Goal: Information Seeking & Learning: Learn about a topic

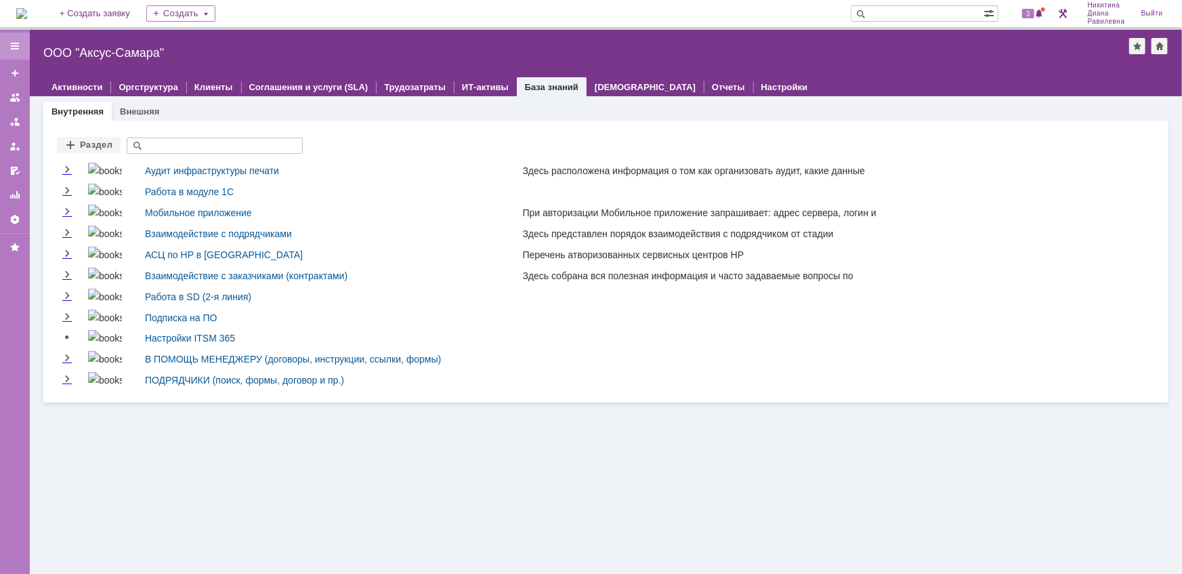
click at [23, 43] on div at bounding box center [15, 46] width 30 height 27
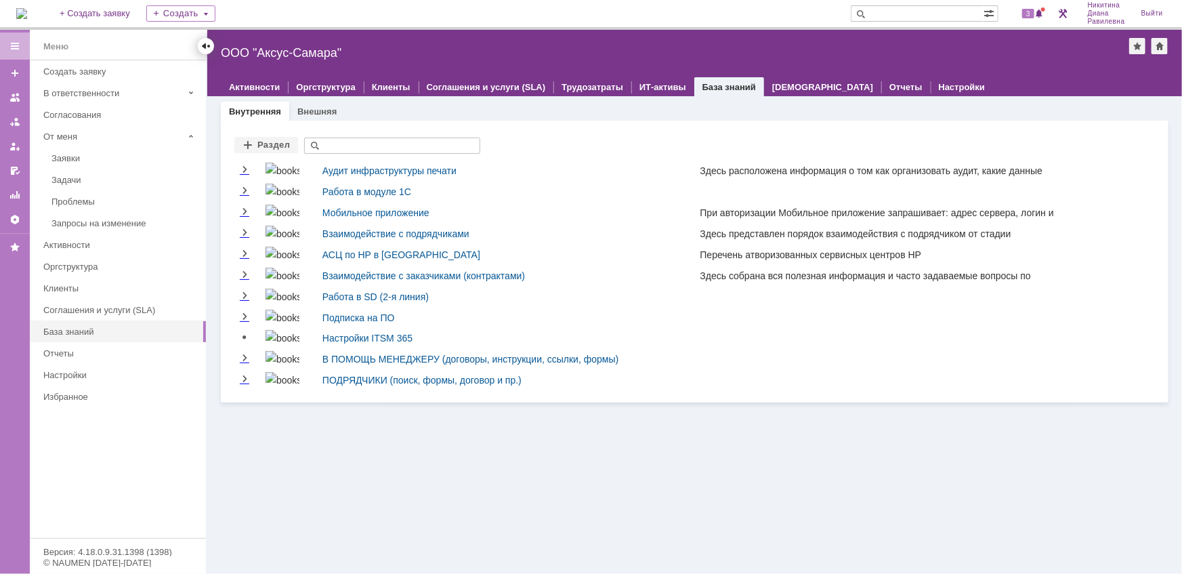
click at [211, 47] on div at bounding box center [206, 46] width 16 height 16
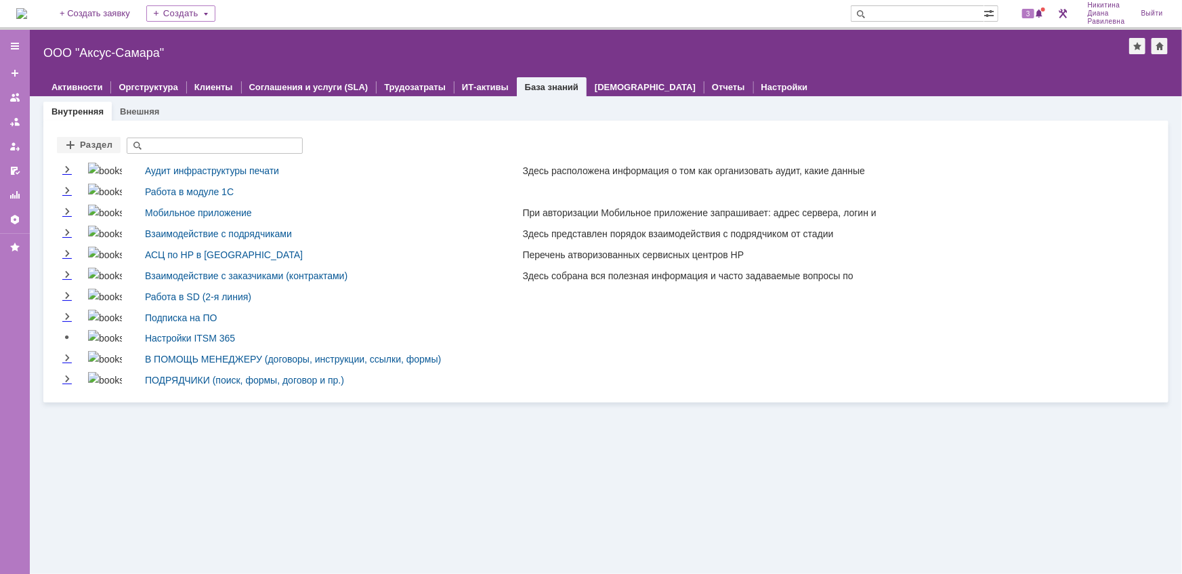
click at [27, 14] on img at bounding box center [21, 13] width 11 height 11
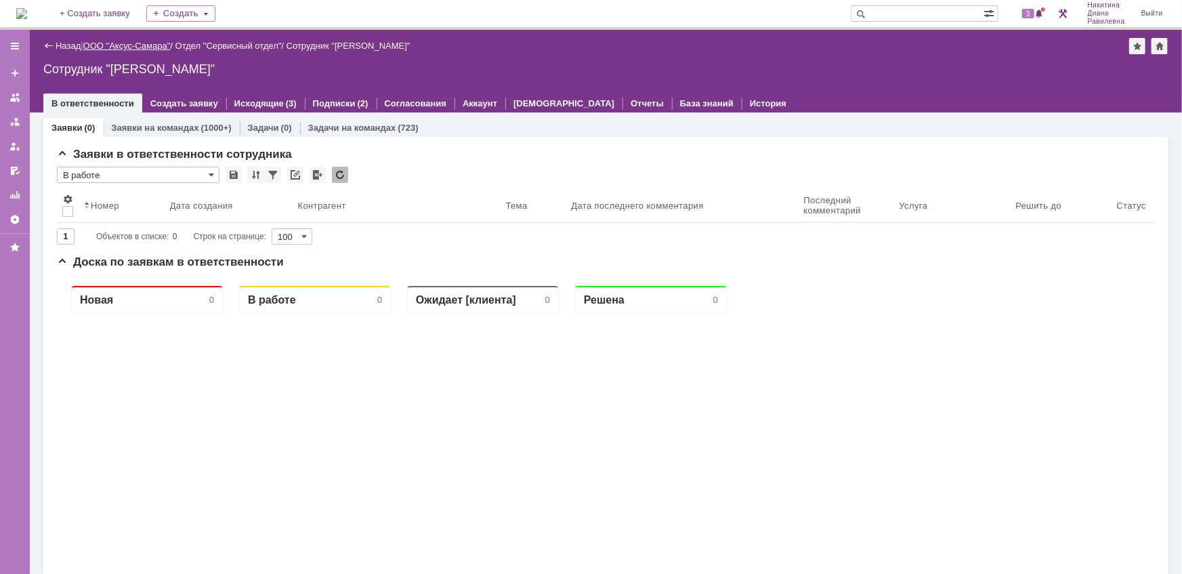
click at [129, 46] on link "ООО "Аксус-Самара"" at bounding box center [126, 46] width 87 height 10
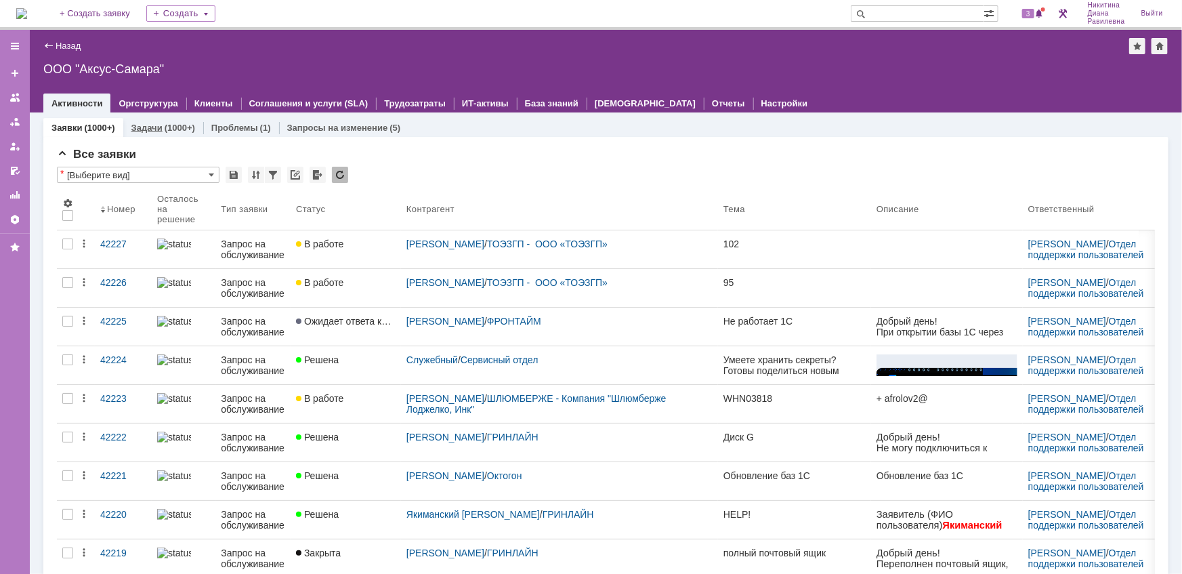
click at [164, 133] on div "Задачи (1000+)" at bounding box center [163, 128] width 80 height 20
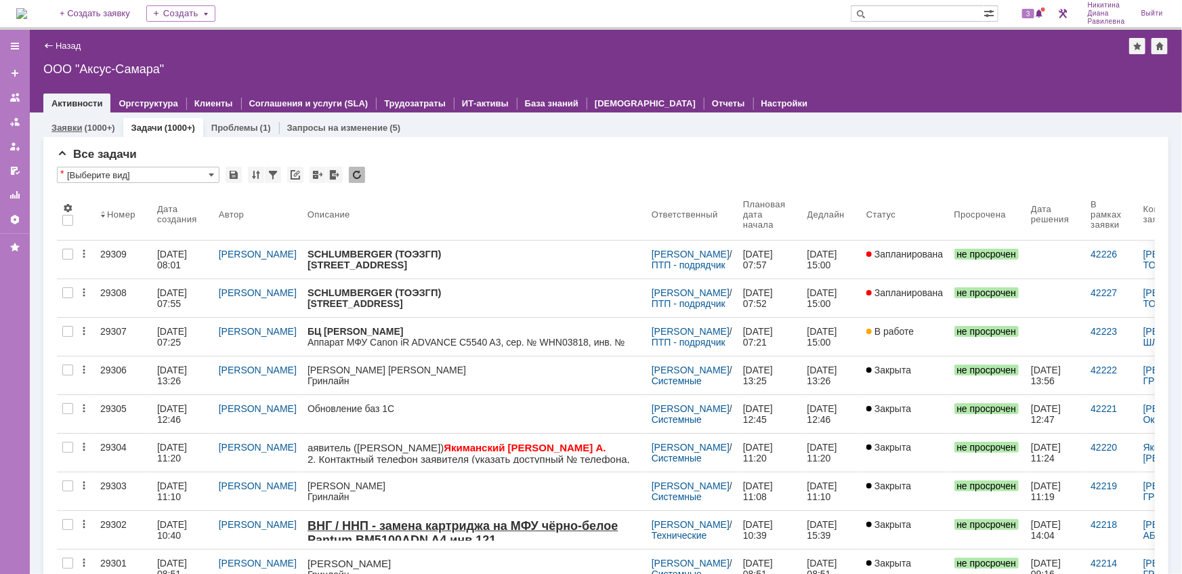
click at [72, 129] on link "Заявки" at bounding box center [66, 128] width 30 height 10
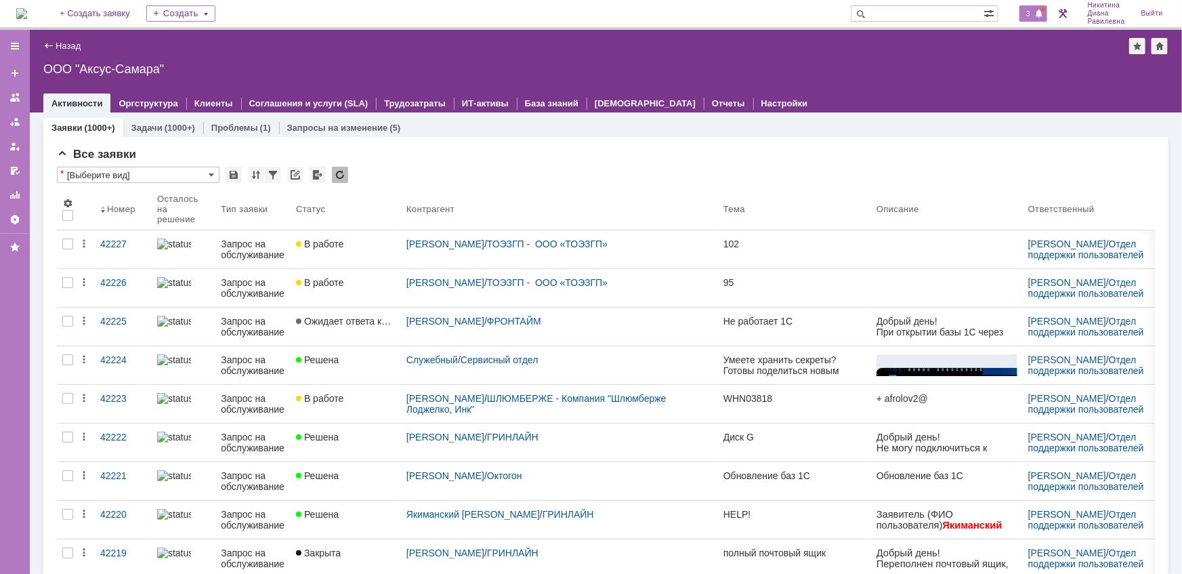
click at [1032, 14] on span "3" at bounding box center [1028, 13] width 12 height 9
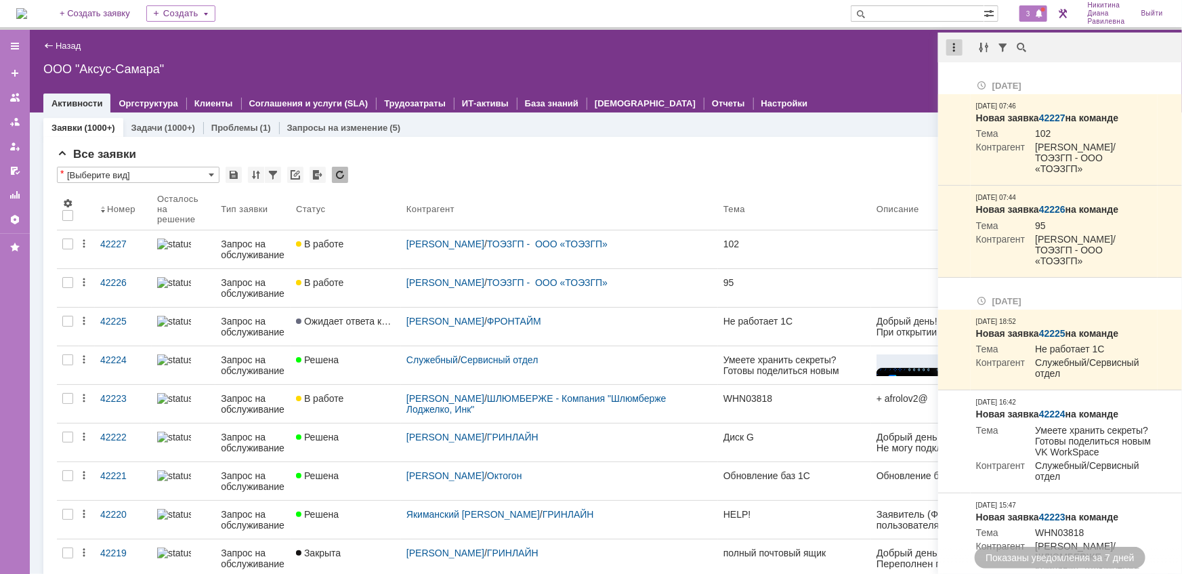
click at [954, 52] on div at bounding box center [954, 47] width 16 height 16
click at [978, 82] on div "Отметить уведомления прочитанными" at bounding box center [1047, 81] width 181 height 9
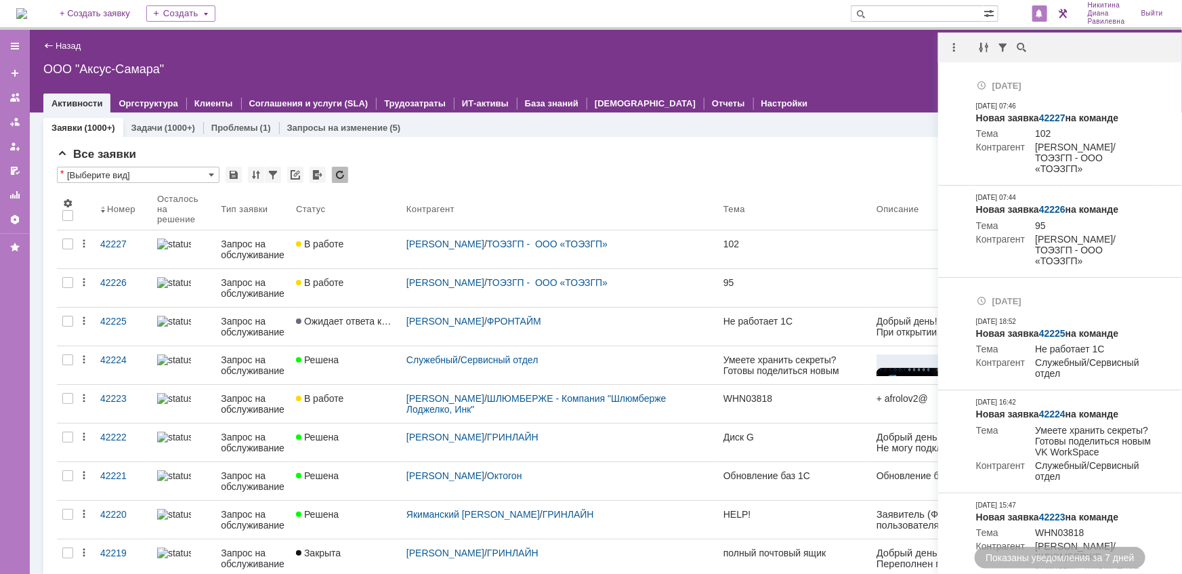
click at [848, 170] on div "* [Выберите вид]" at bounding box center [606, 176] width 1098 height 18
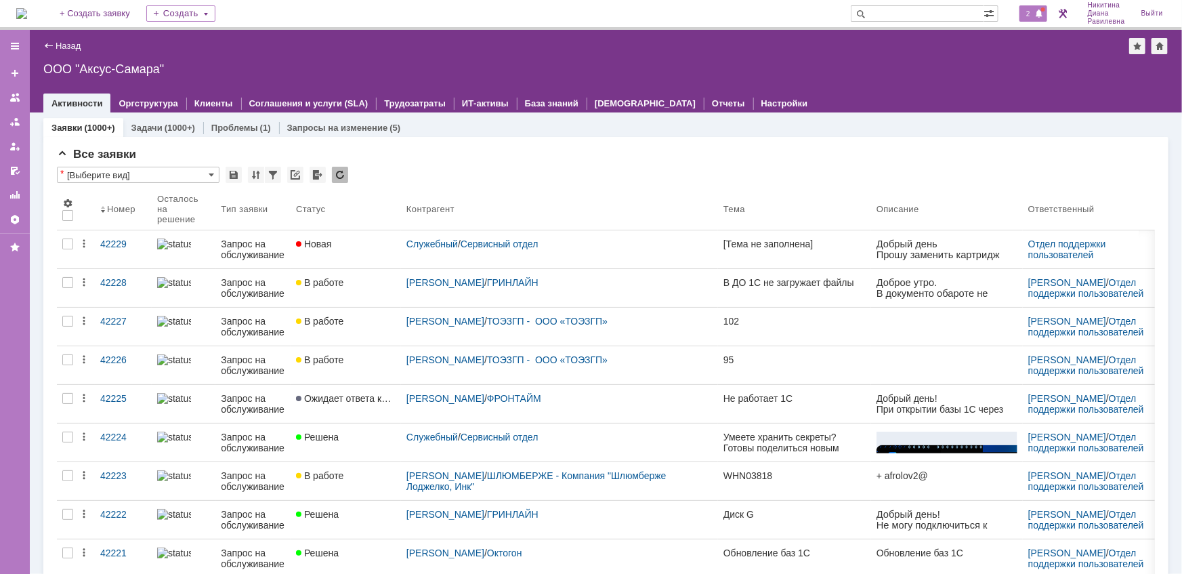
click at [1035, 14] on span at bounding box center [1039, 14] width 9 height 11
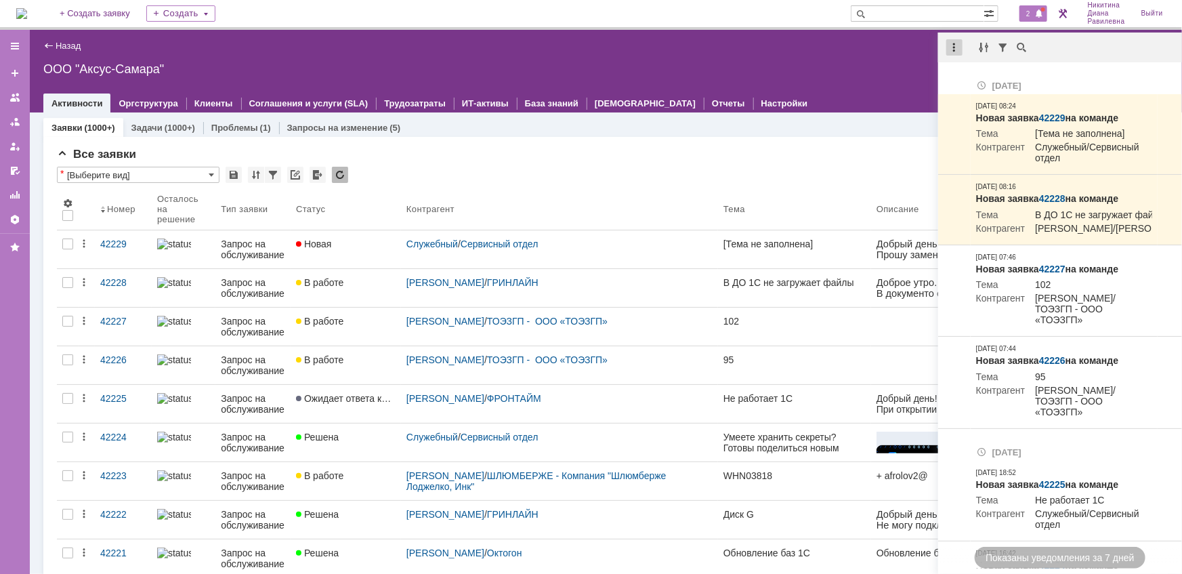
click at [958, 51] on div at bounding box center [954, 47] width 16 height 16
click at [975, 78] on div "Отметить уведомления прочитанными" at bounding box center [1047, 81] width 181 height 9
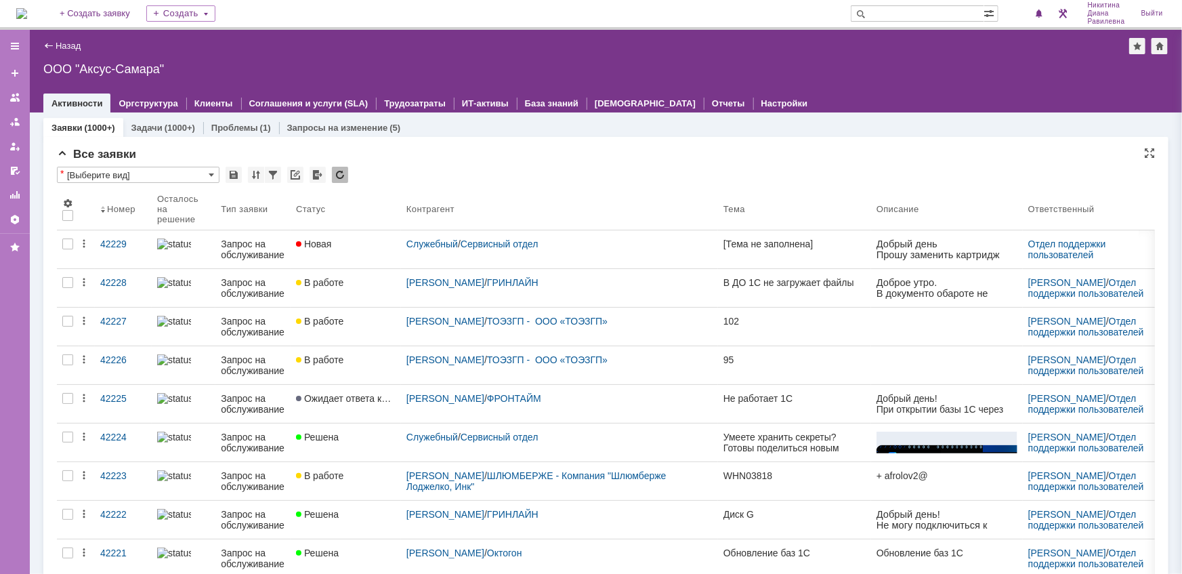
click at [622, 155] on div "Все заявки" at bounding box center [606, 155] width 1098 height 14
click at [165, 123] on div "(1000+)" at bounding box center [180, 128] width 30 height 10
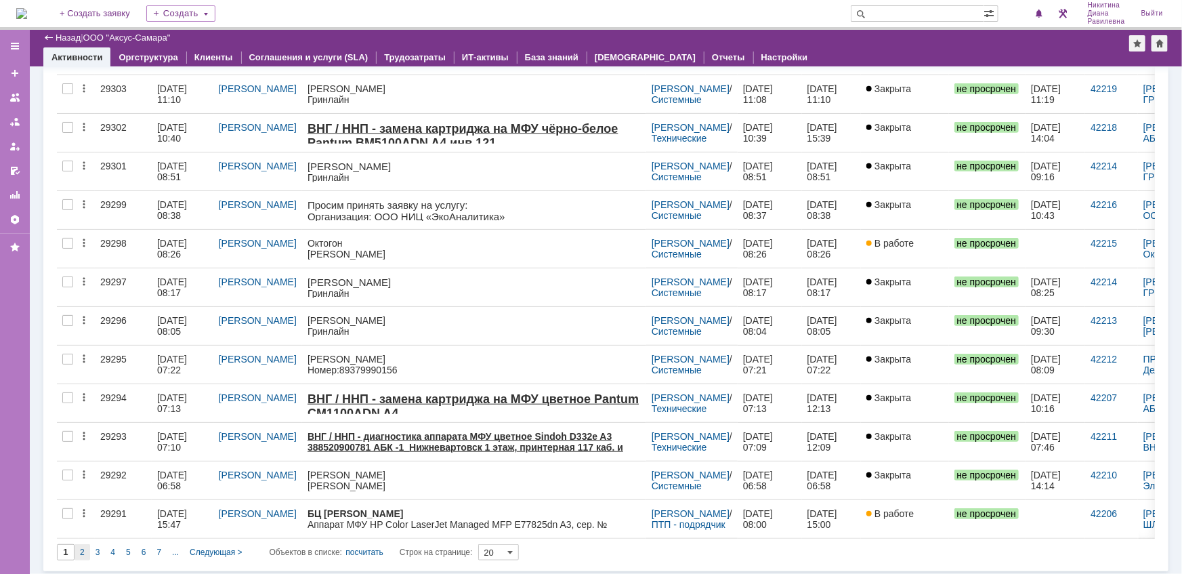
click at [86, 552] on div "2" at bounding box center [82, 552] width 16 height 16
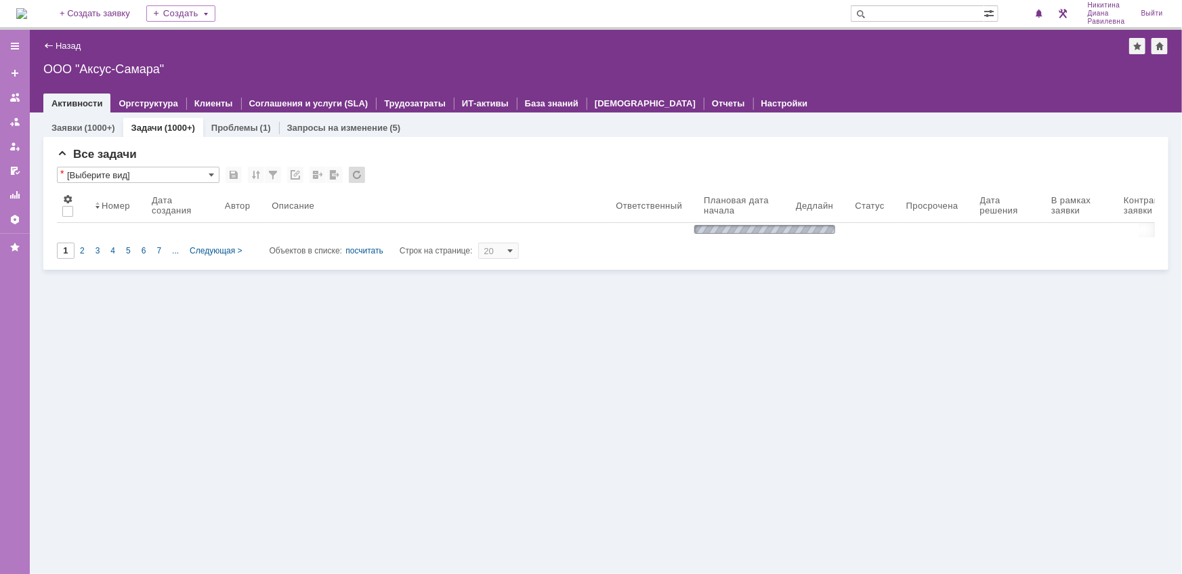
type input "2"
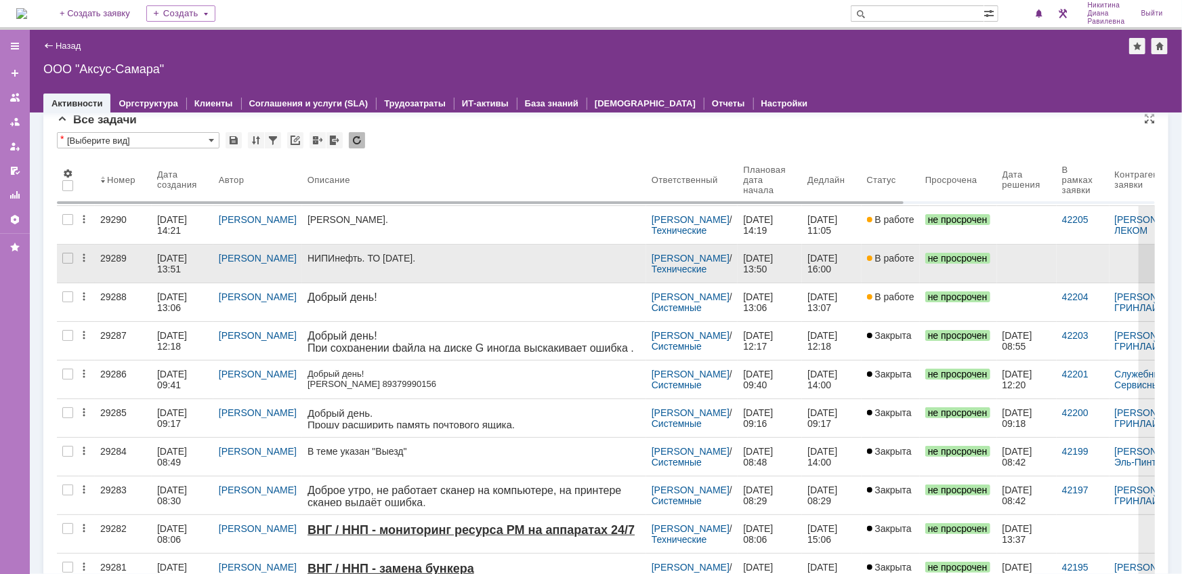
click at [163, 253] on div "10.10.2025 13:51" at bounding box center [173, 264] width 33 height 22
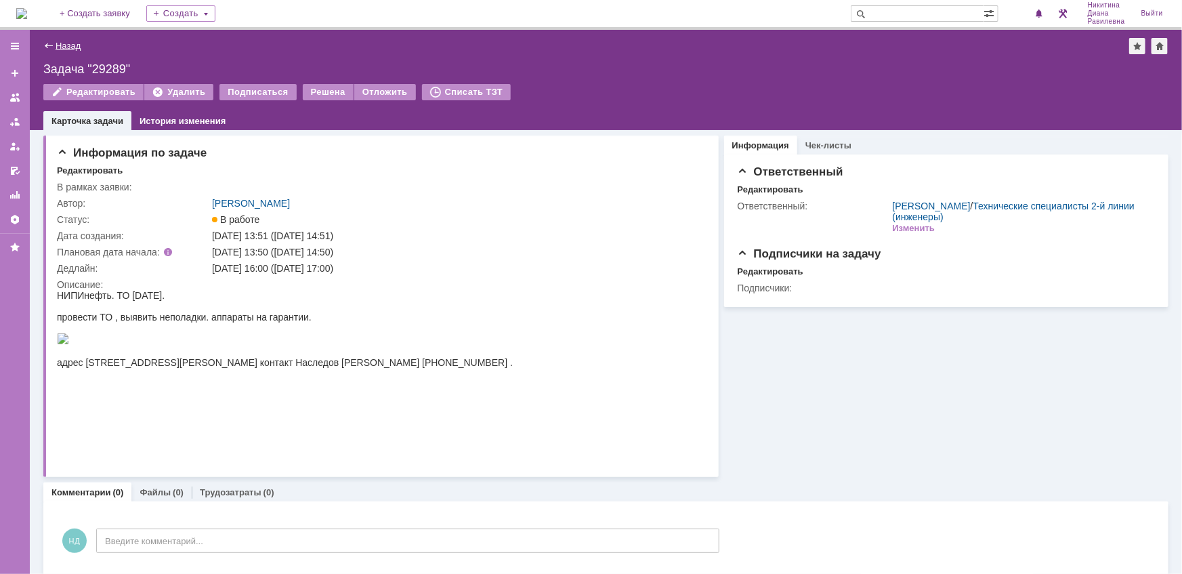
click at [60, 42] on link "Назад" at bounding box center [68, 46] width 25 height 10
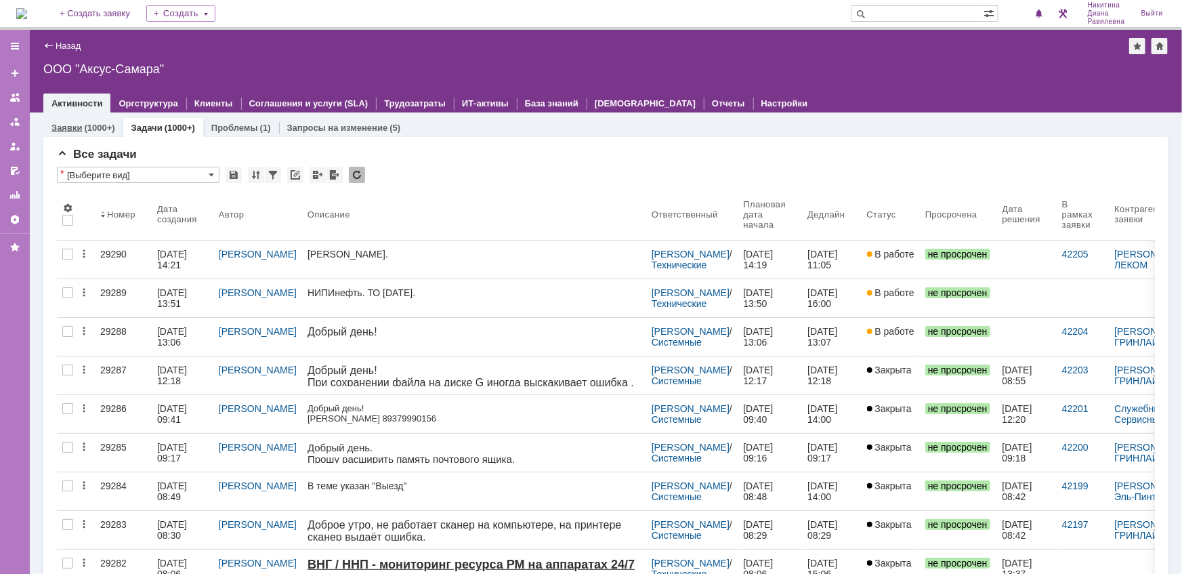
click at [79, 123] on link "Заявки" at bounding box center [66, 128] width 30 height 10
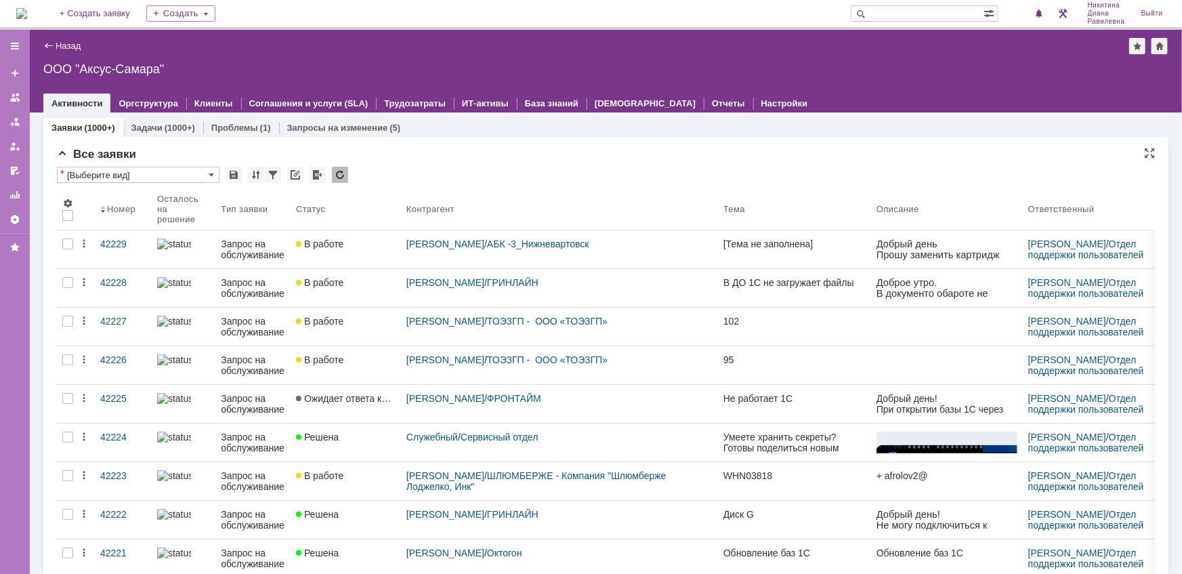
click at [642, 149] on div "Все заявки" at bounding box center [606, 155] width 1098 height 14
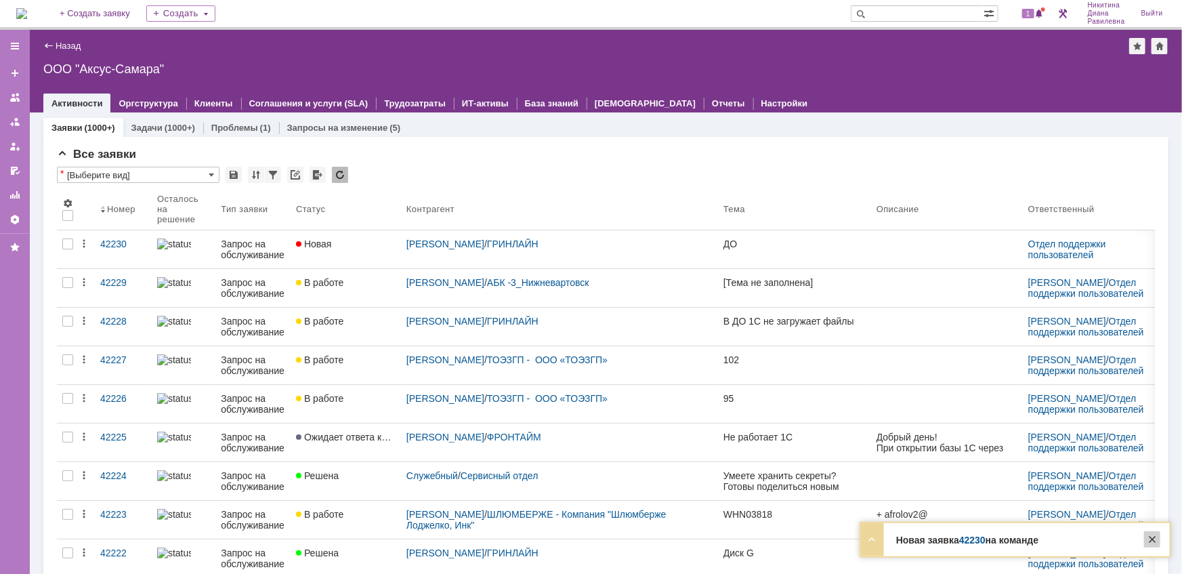
click at [1155, 542] on div at bounding box center [1152, 539] width 16 height 16
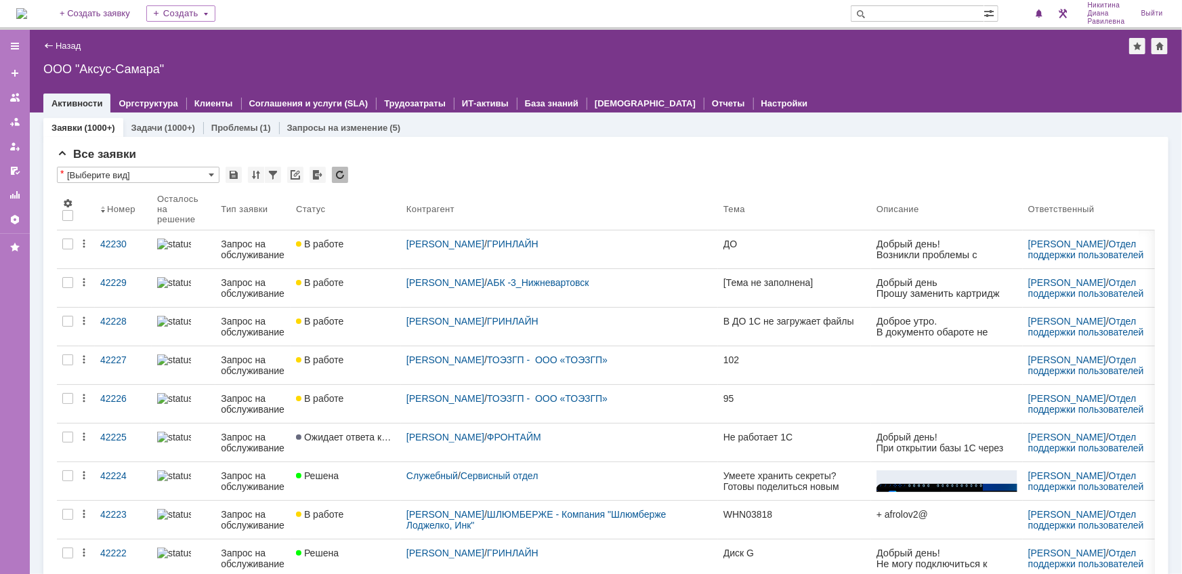
click at [427, 47] on div "Назад | ООО "Аксус-Самара"" at bounding box center [605, 46] width 1125 height 16
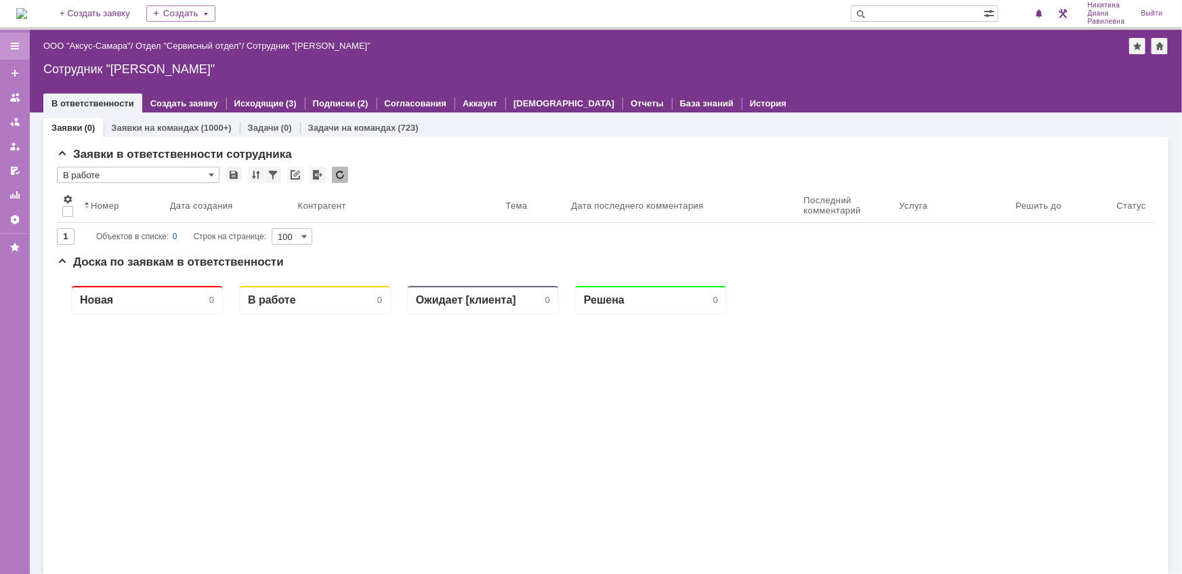
click at [19, 47] on div at bounding box center [14, 46] width 11 height 11
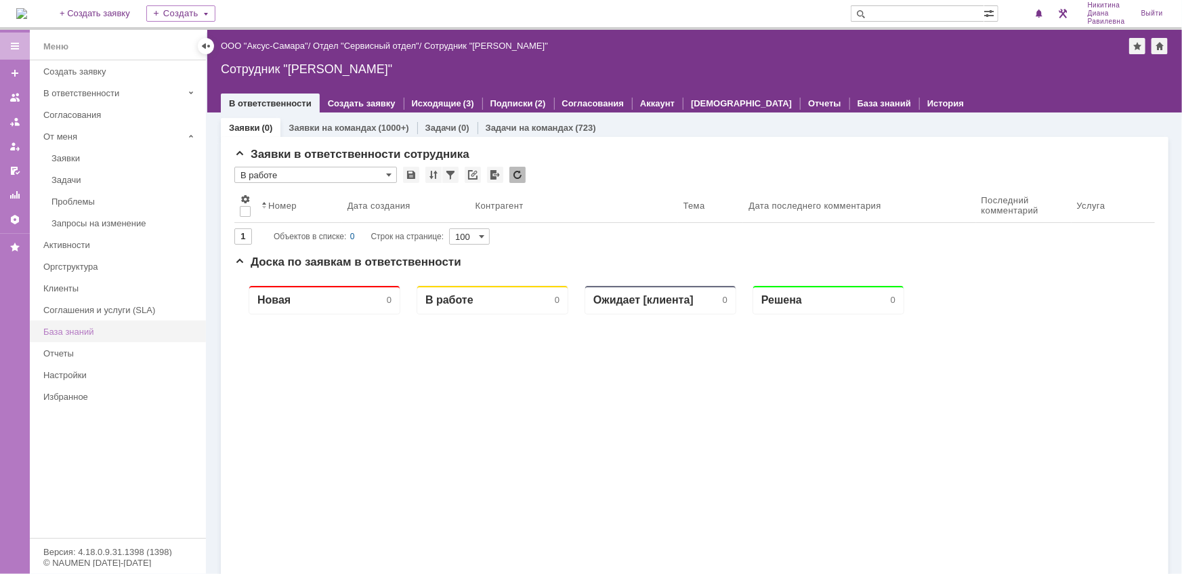
click at [92, 330] on div "База знаний" at bounding box center [120, 331] width 154 height 10
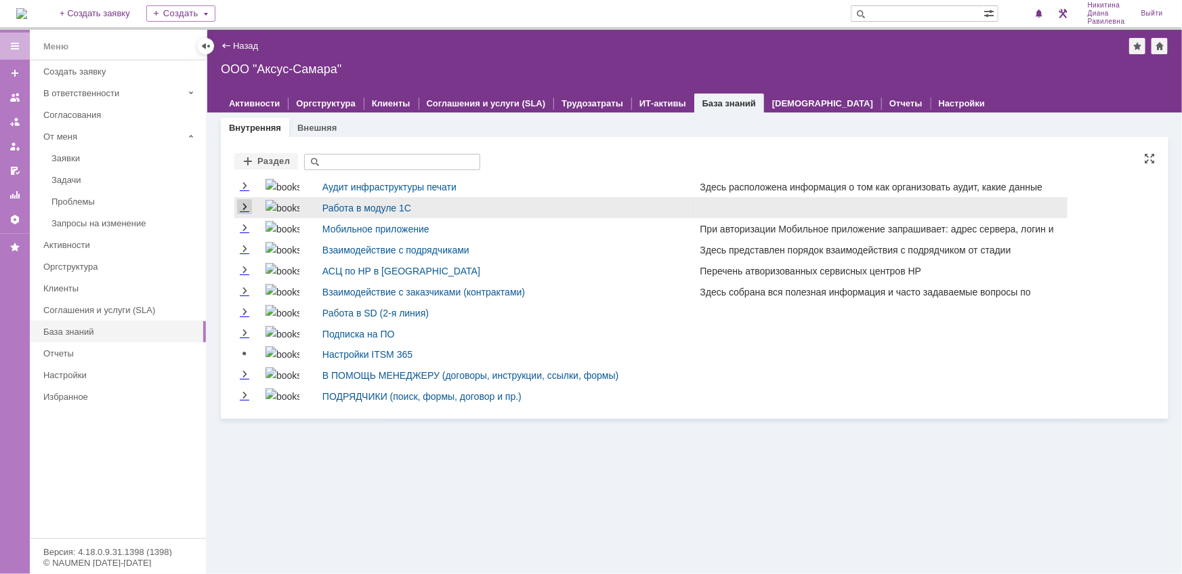
click at [245, 203] on link "Expand" at bounding box center [244, 207] width 15 height 11
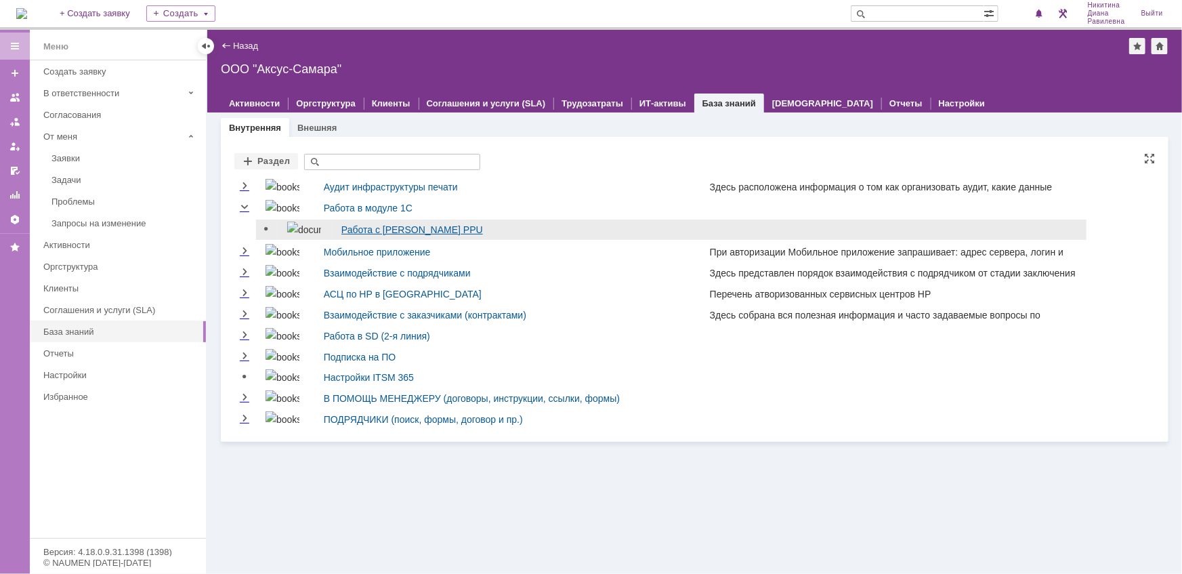
click at [389, 228] on link "Работа с модулем Контракты PPU" at bounding box center [412, 229] width 142 height 11
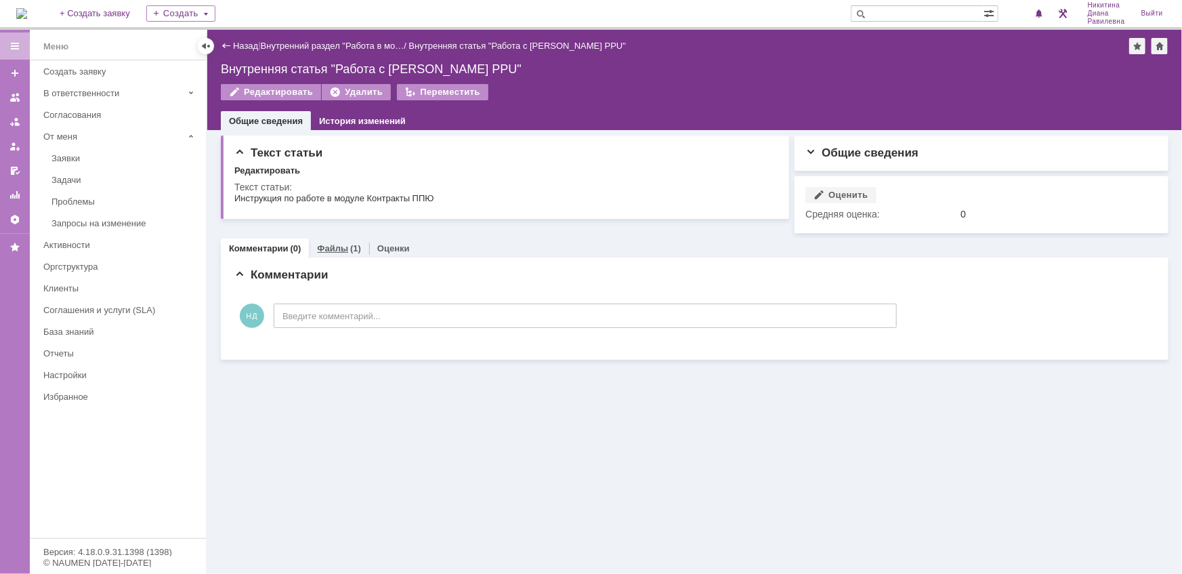
click at [341, 248] on link "Файлы" at bounding box center [332, 248] width 31 height 10
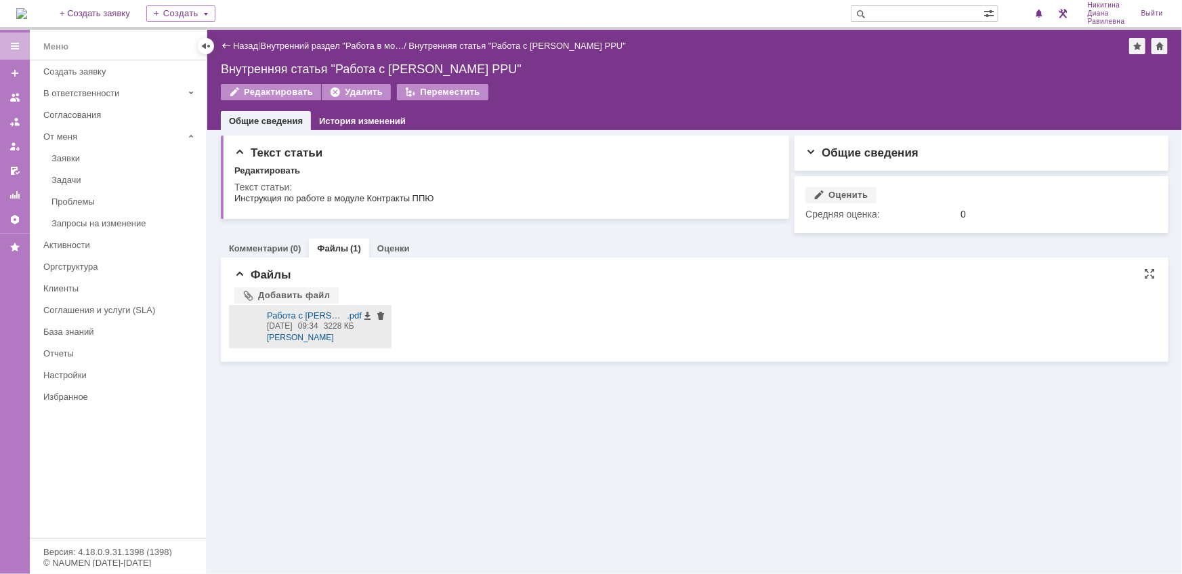
drag, startPoint x: 252, startPoint y: 322, endPoint x: 324, endPoint y: 319, distance: 72.5
click at [252, 322] on div at bounding box center [247, 326] width 27 height 33
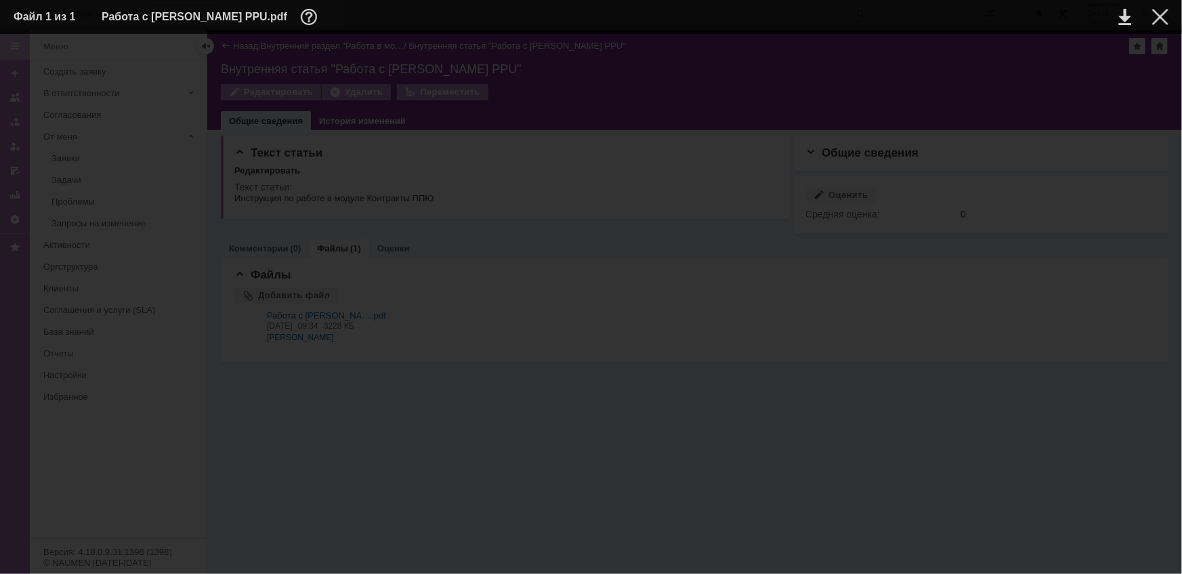
scroll to position [2005, 0]
drag, startPoint x: 1165, startPoint y: 444, endPoint x: 1178, endPoint y: 105, distance: 338.8
click at [1178, 105] on div "ИНФОРМАЦИЯ О ФАЙЛЕ Имя файла: Работа с модулем Контракты PPU.pdf Размер: 3.15МБ…" at bounding box center [591, 304] width 1182 height 540
click at [1165, 24] on div at bounding box center [1160, 17] width 16 height 16
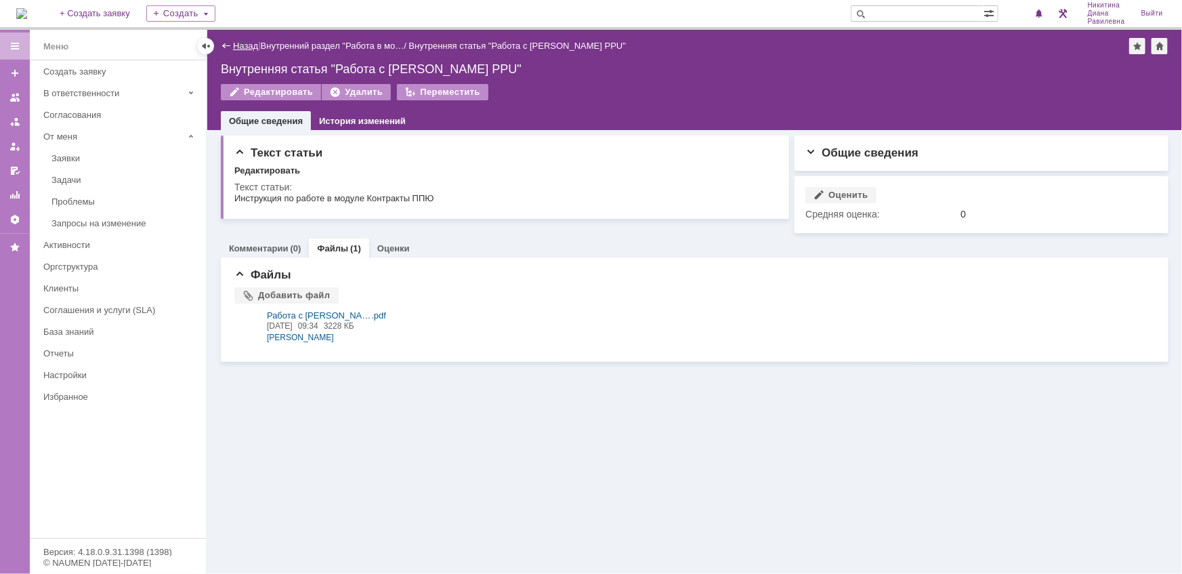
click at [240, 49] on link "Назад" at bounding box center [245, 46] width 25 height 10
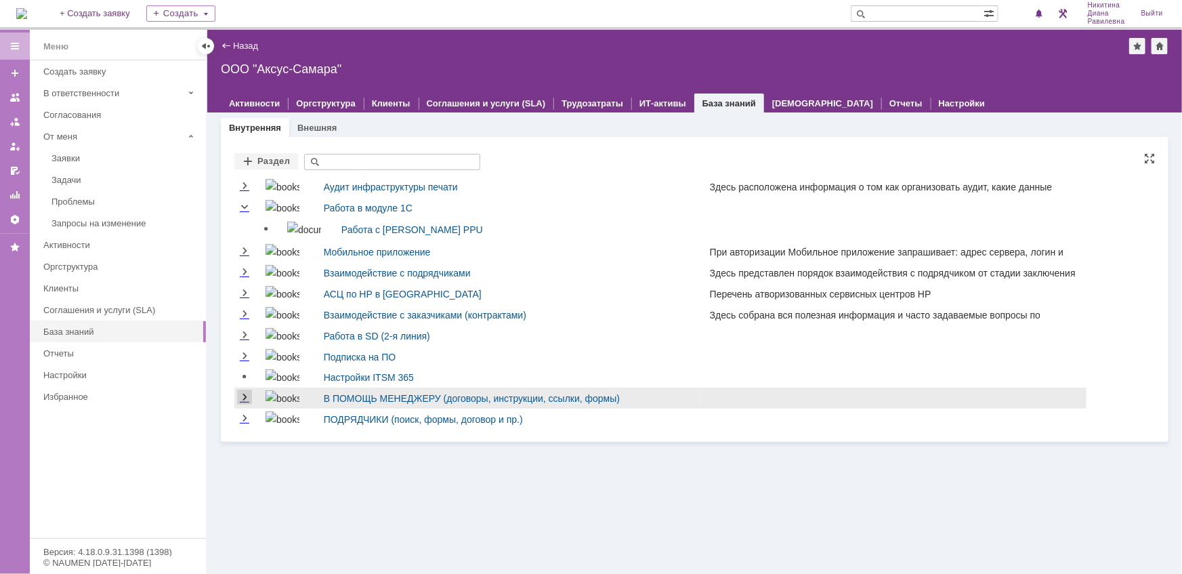
click at [248, 395] on link "Expand" at bounding box center [244, 397] width 15 height 11
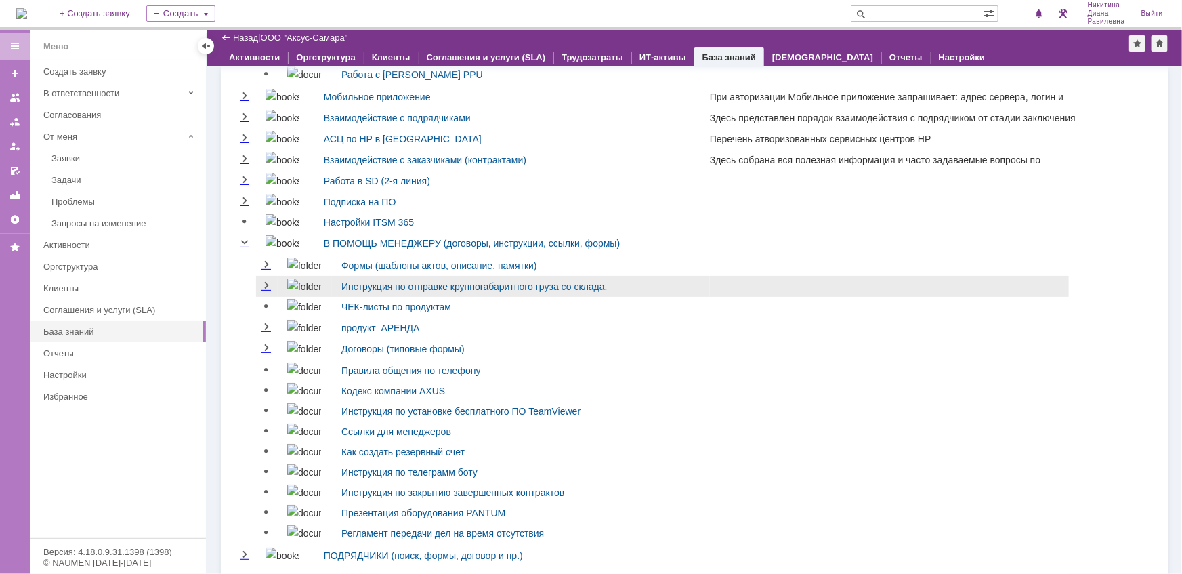
scroll to position [123, 0]
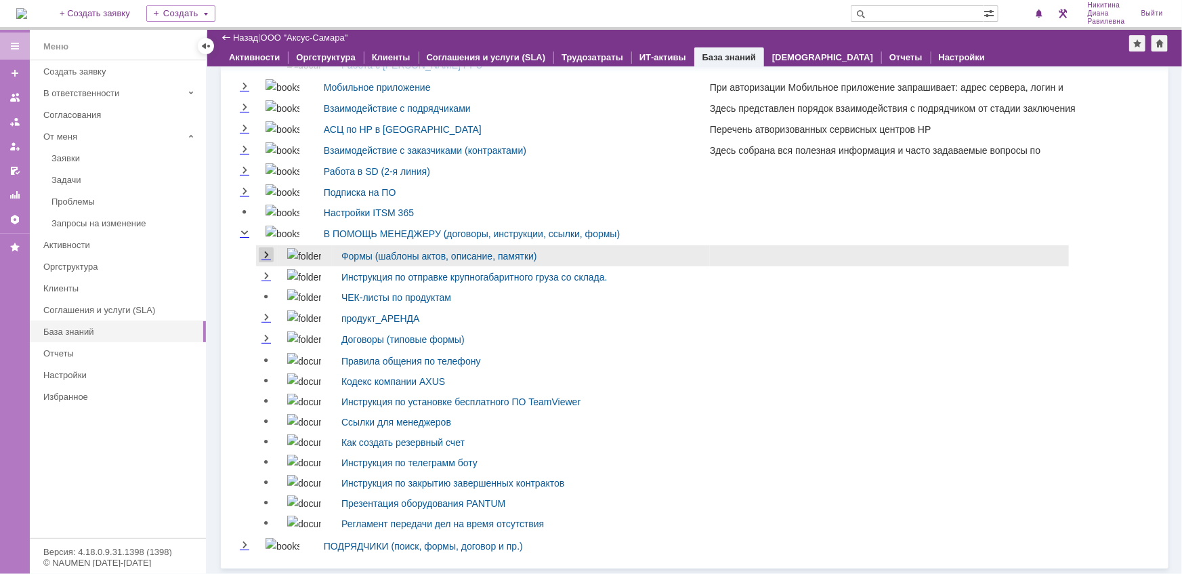
click at [272, 252] on link "Expand" at bounding box center [266, 255] width 15 height 11
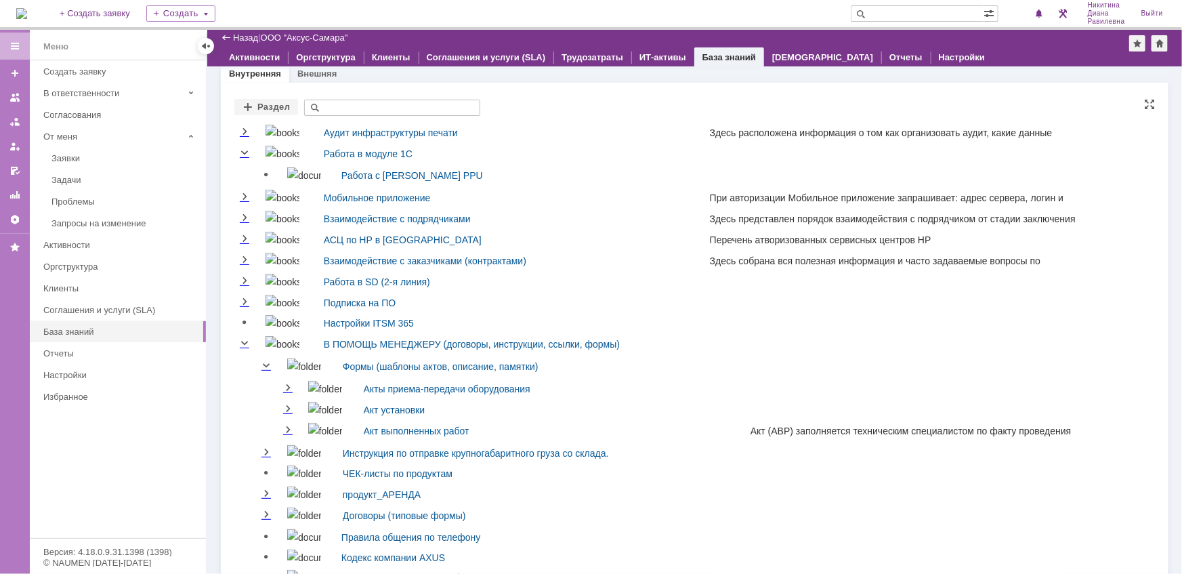
scroll to position [0, 0]
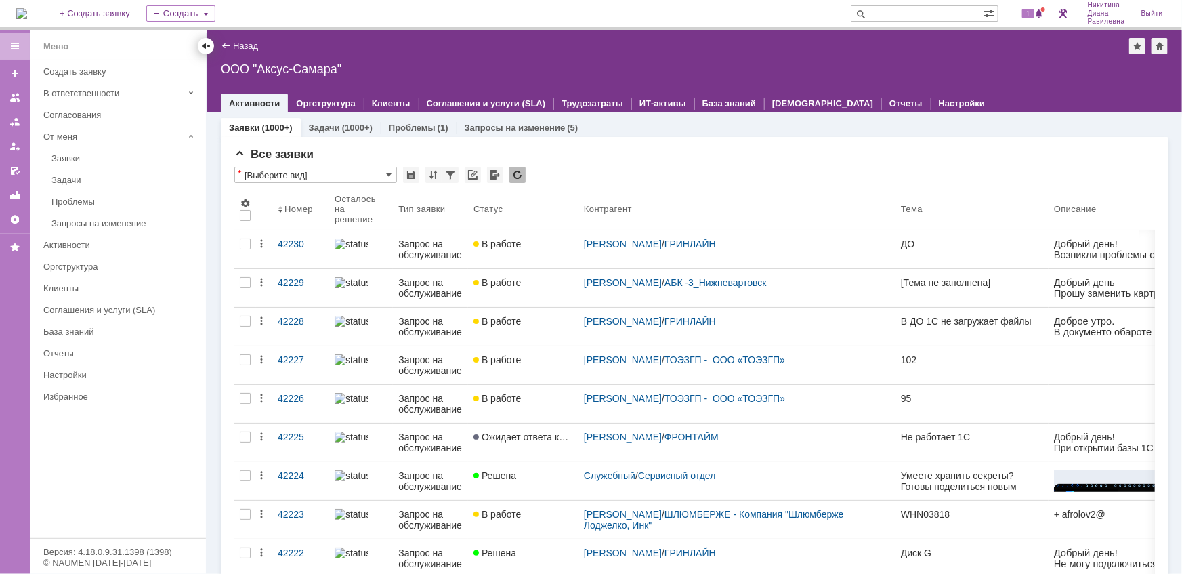
click at [207, 47] on div at bounding box center [205, 46] width 11 height 11
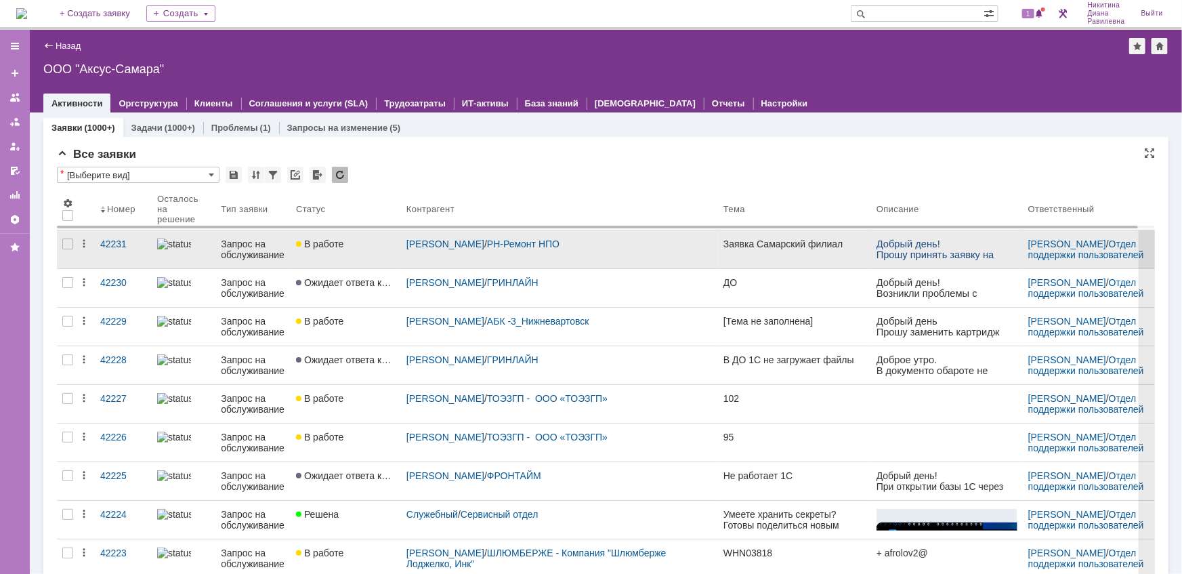
click at [242, 249] on div "Запрос на обслуживание" at bounding box center [253, 249] width 64 height 22
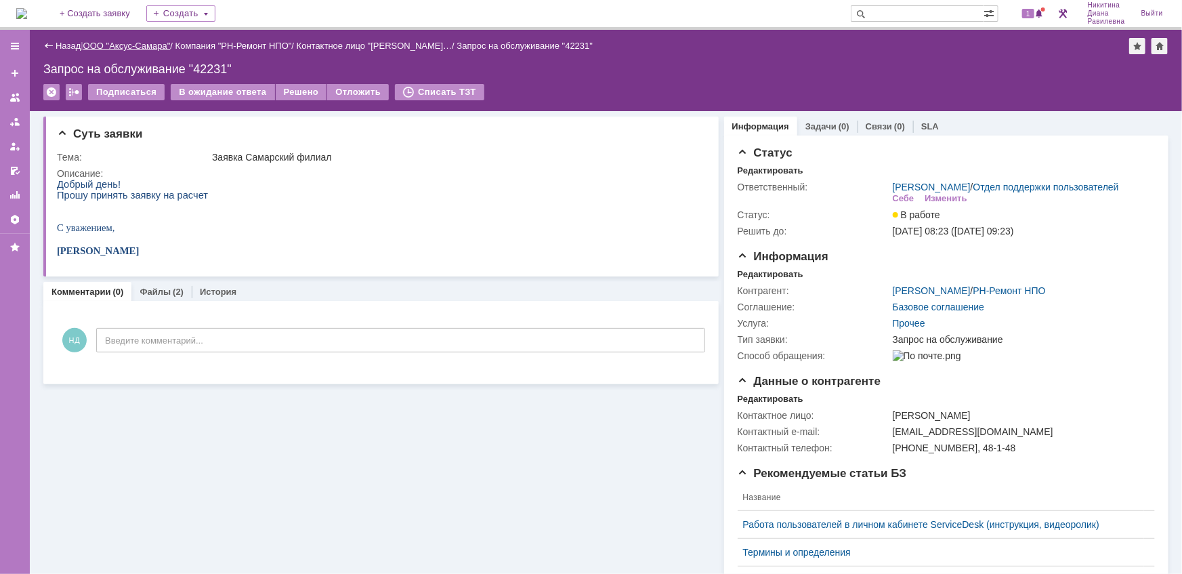
click at [129, 46] on link "ООО "Аксус-Самара"" at bounding box center [126, 46] width 87 height 10
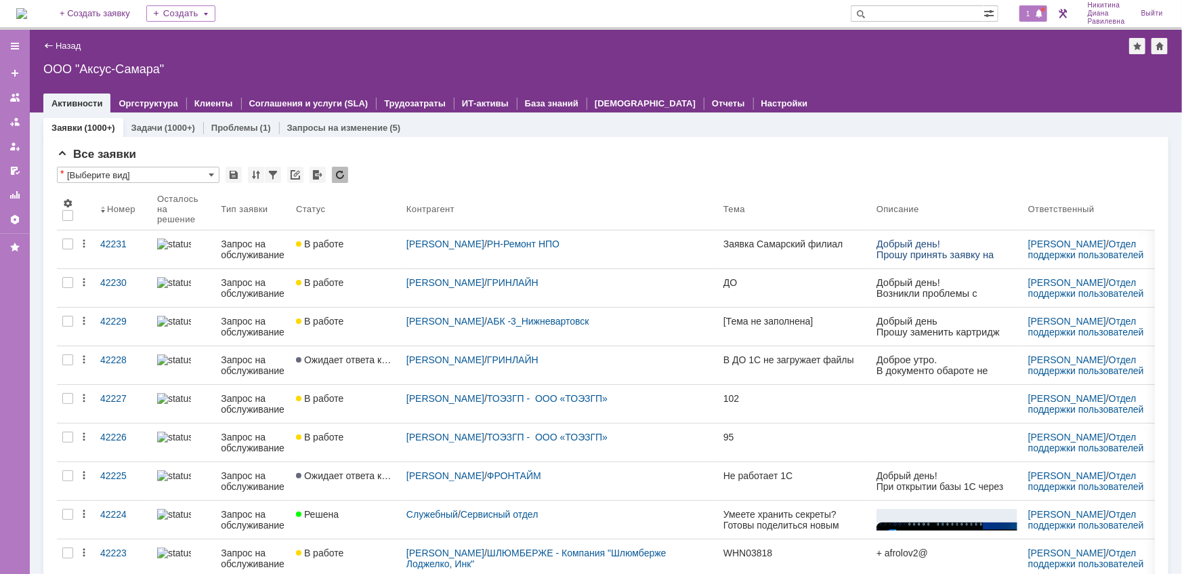
click at [1022, 12] on span "1" at bounding box center [1028, 13] width 12 height 9
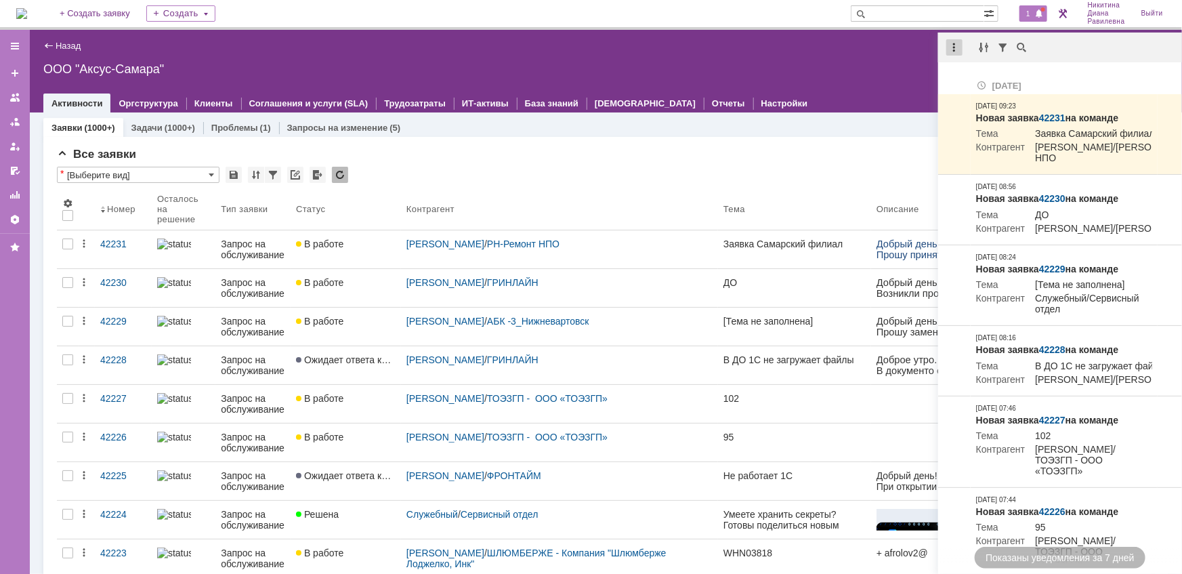
click at [951, 49] on div at bounding box center [954, 47] width 16 height 16
click at [970, 85] on div "Отметить уведомления прочитанными" at bounding box center [1047, 81] width 181 height 9
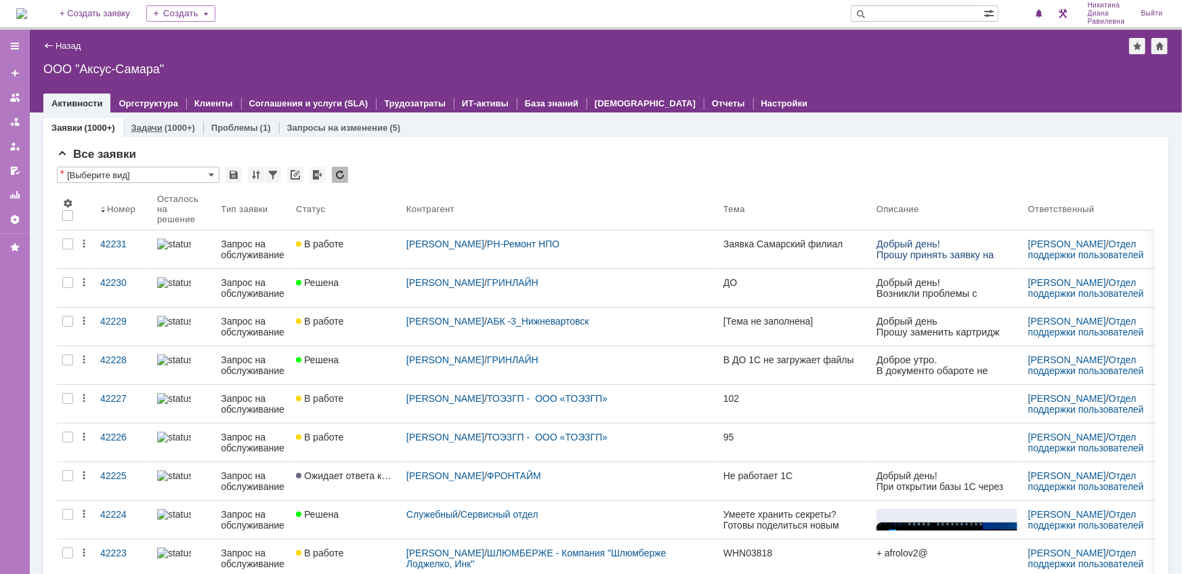
click at [165, 129] on div "(1000+)" at bounding box center [180, 128] width 30 height 10
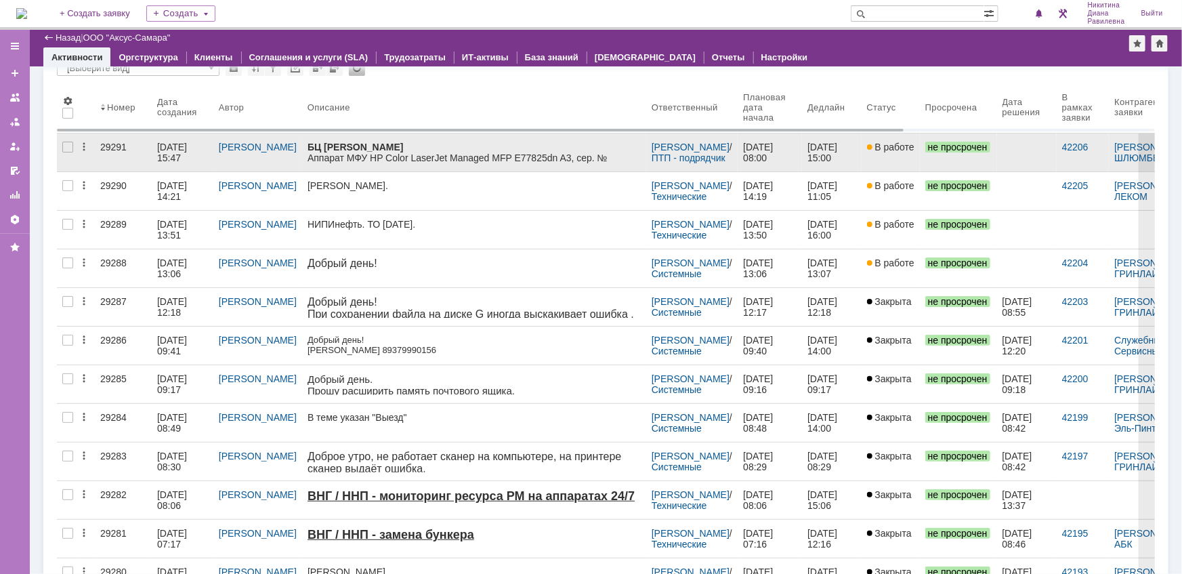
click at [170, 155] on div "10.10.2025 15:47" at bounding box center [173, 153] width 33 height 22
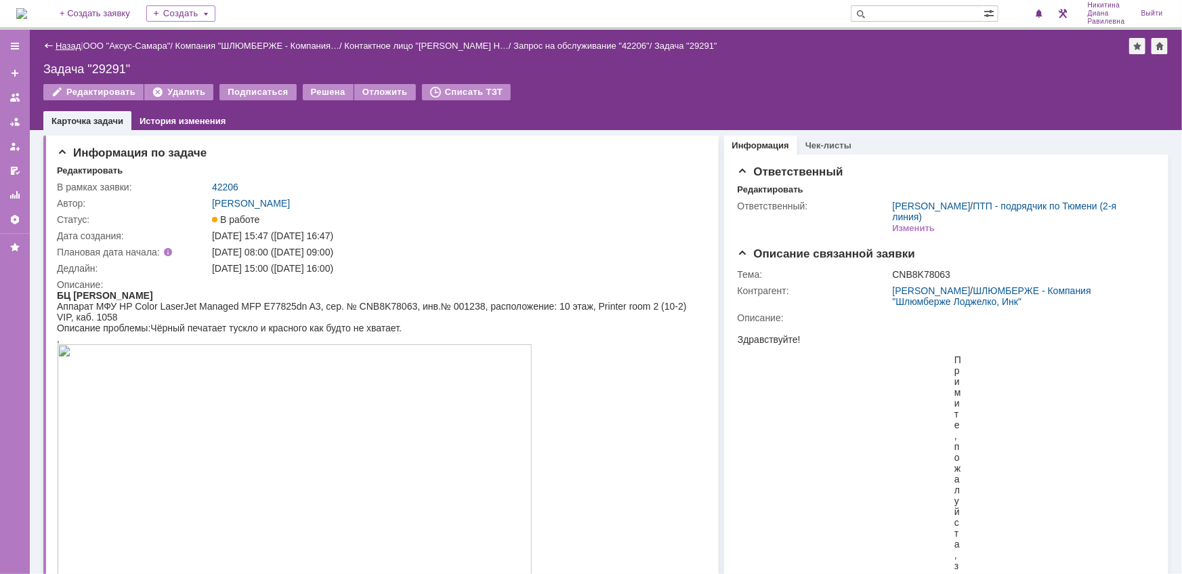
click at [60, 44] on link "Назад" at bounding box center [68, 46] width 25 height 10
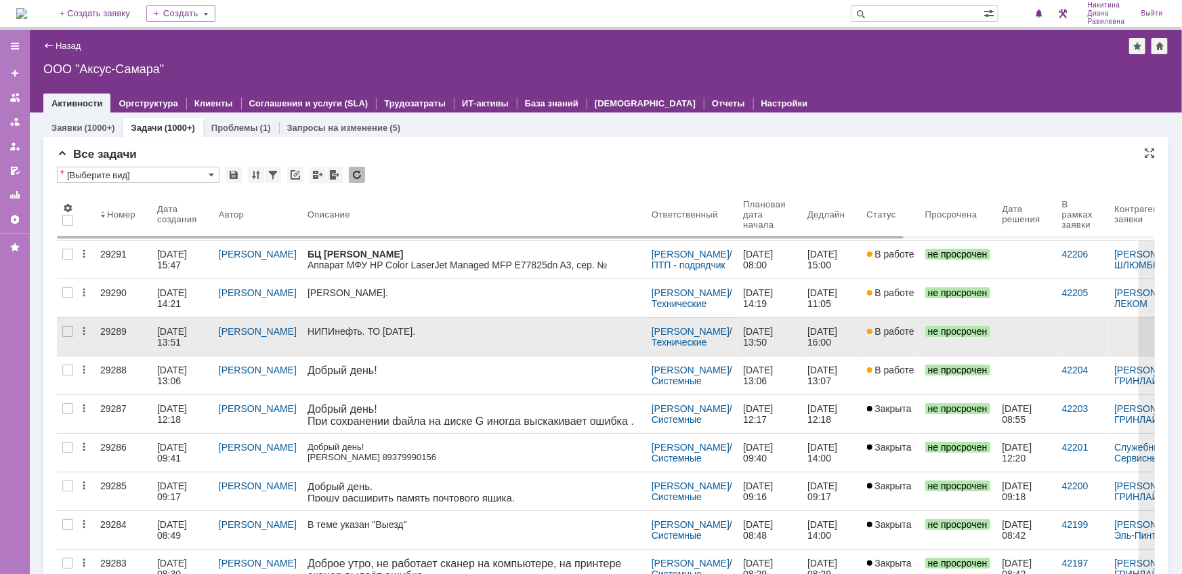
click at [190, 338] on div "10.10.2025 13:51" at bounding box center [182, 337] width 51 height 22
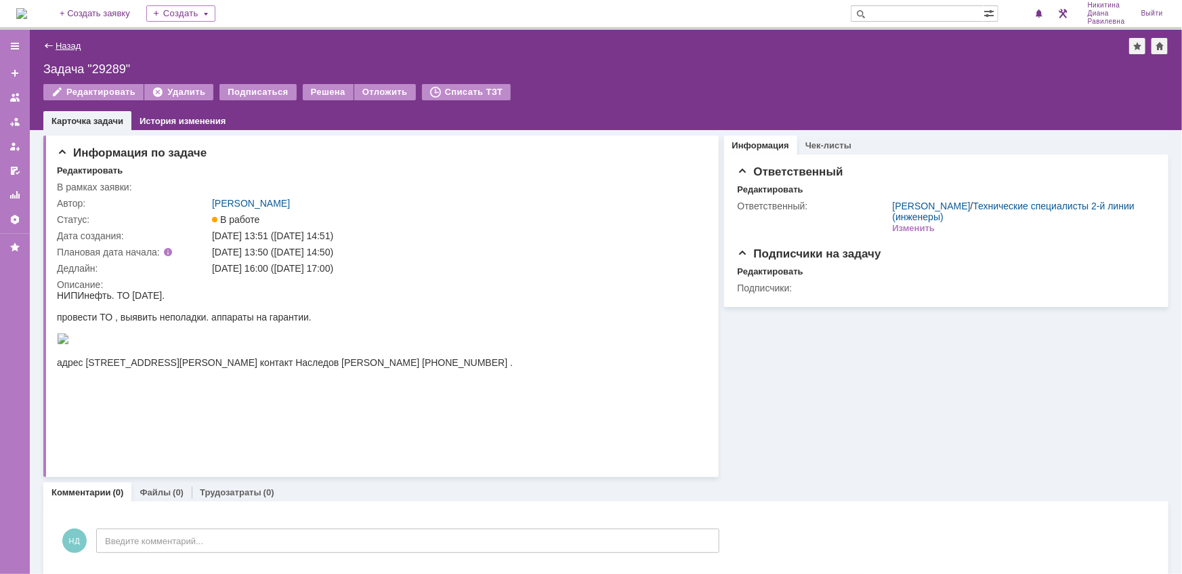
click at [69, 43] on link "Назад" at bounding box center [68, 46] width 25 height 10
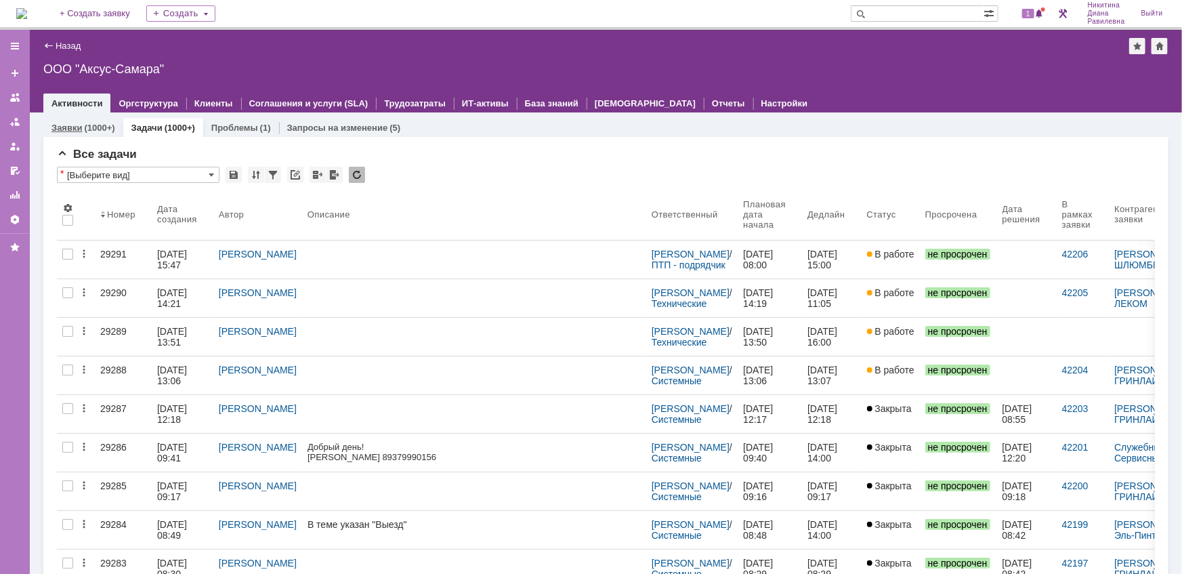
click at [84, 129] on div "(1000+)" at bounding box center [99, 128] width 30 height 10
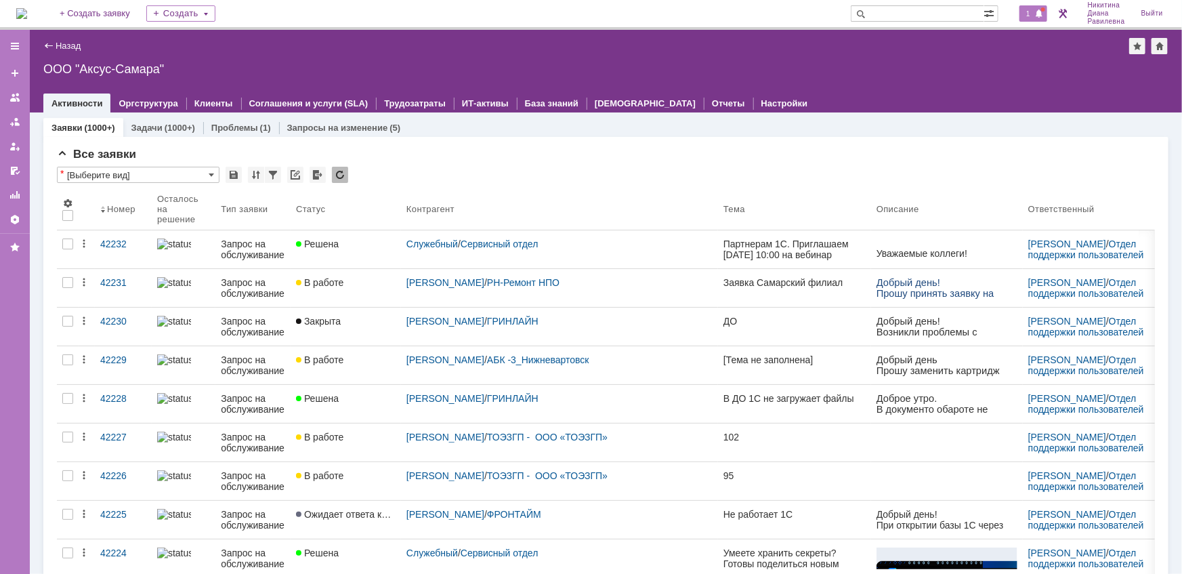
click at [1032, 10] on span "1" at bounding box center [1028, 13] width 12 height 9
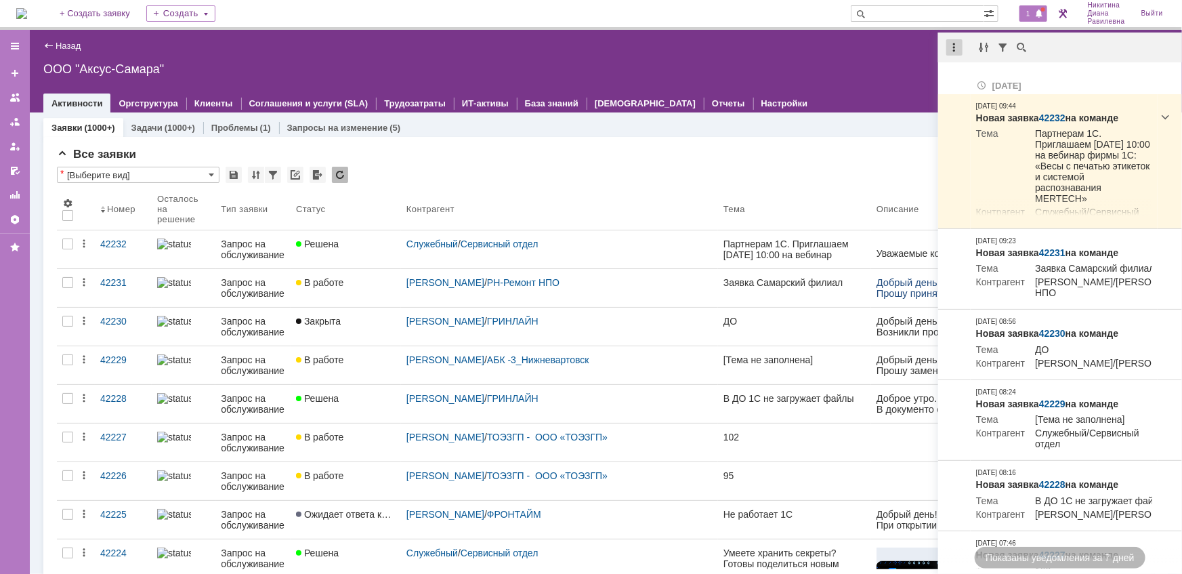
click at [957, 47] on div at bounding box center [954, 47] width 16 height 16
click at [966, 81] on div "Отметить уведомления прочитанными" at bounding box center [1047, 81] width 181 height 9
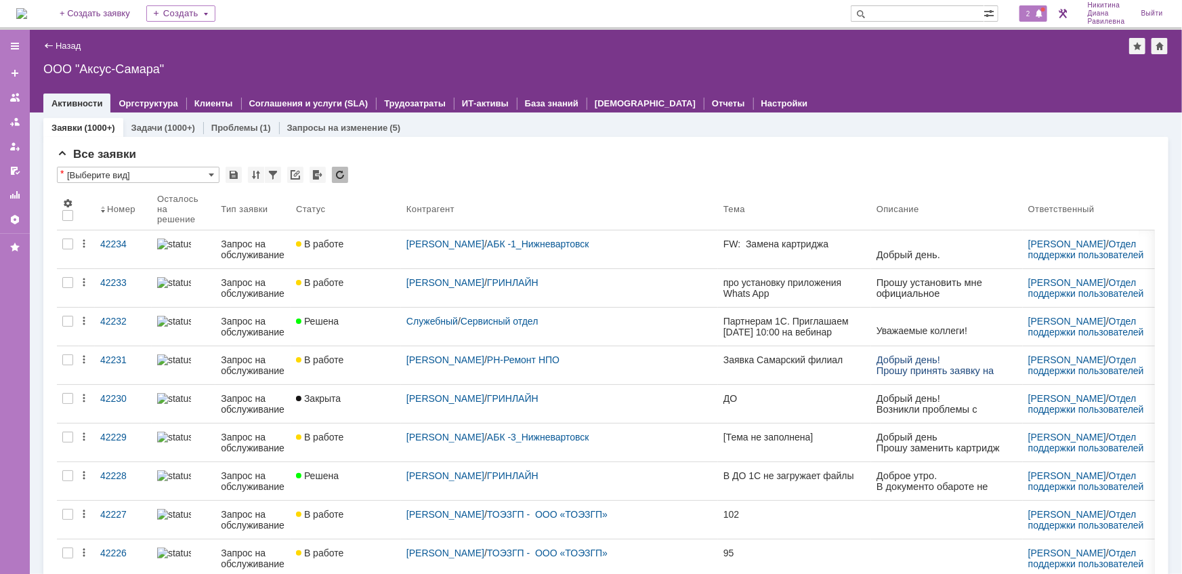
click at [1032, 14] on span "2" at bounding box center [1028, 13] width 12 height 9
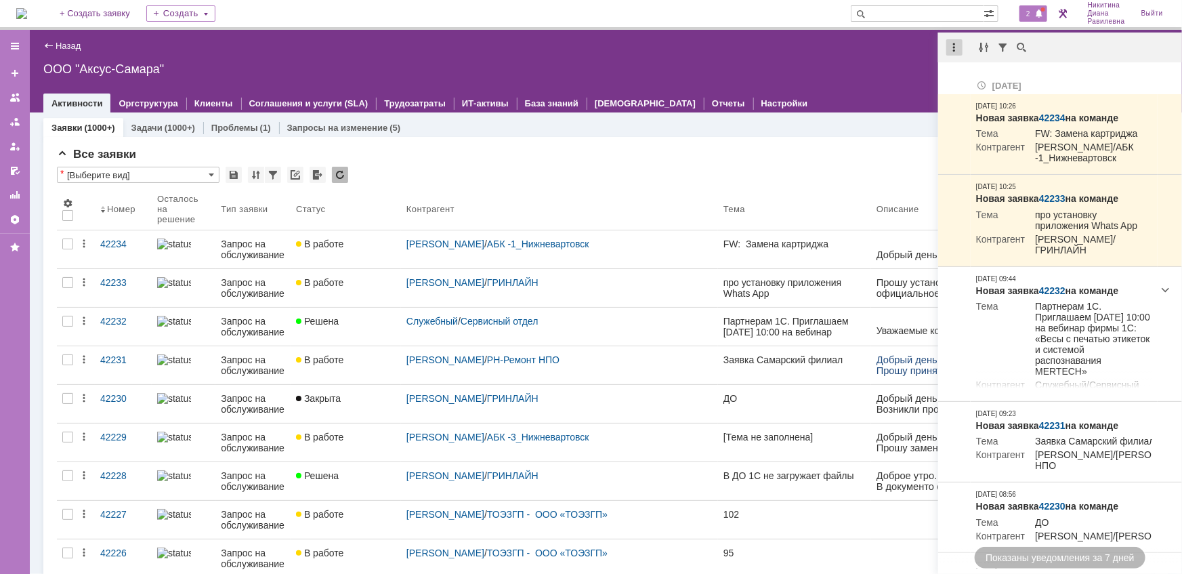
click at [955, 48] on div at bounding box center [954, 47] width 16 height 16
click at [968, 81] on div "Отметить уведомления прочитанными" at bounding box center [1047, 81] width 181 height 9
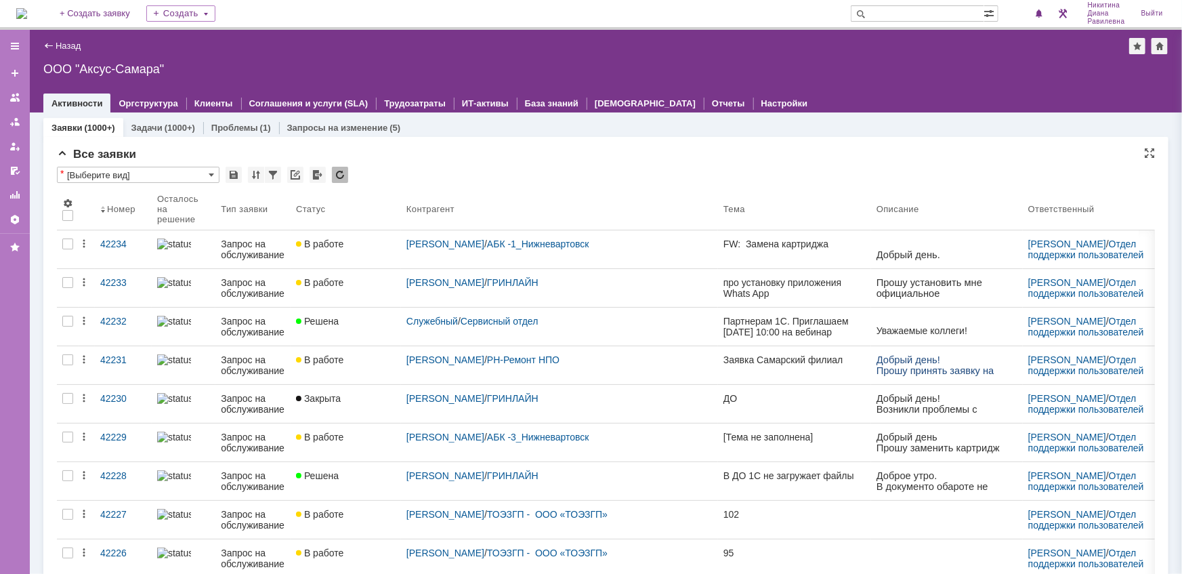
click at [537, 149] on div "Все заявки" at bounding box center [606, 155] width 1098 height 14
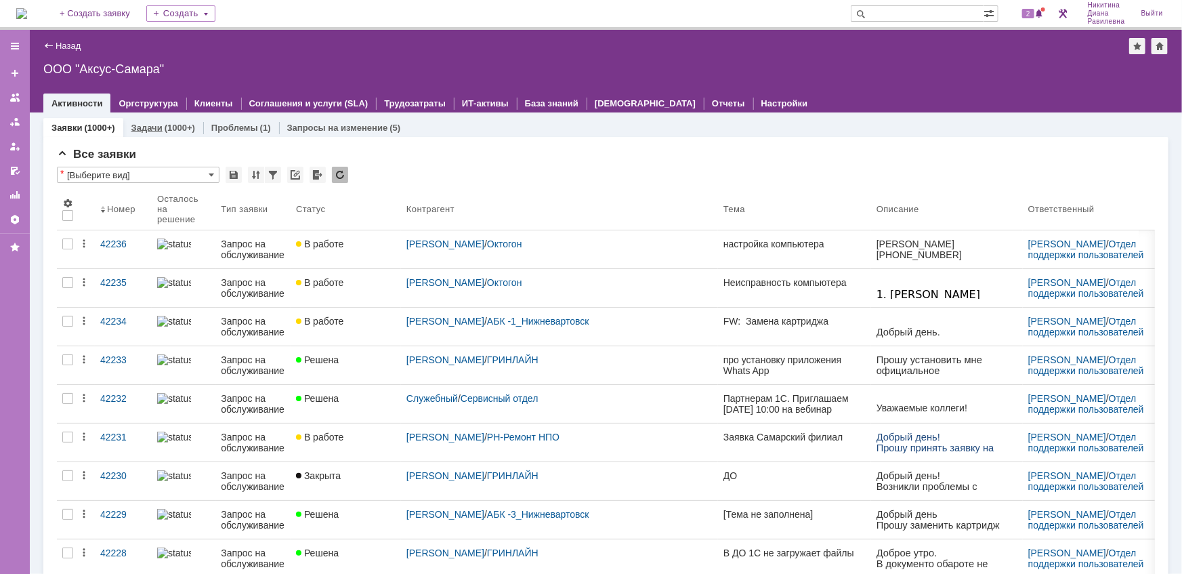
click at [151, 129] on link "Задачи" at bounding box center [146, 128] width 31 height 10
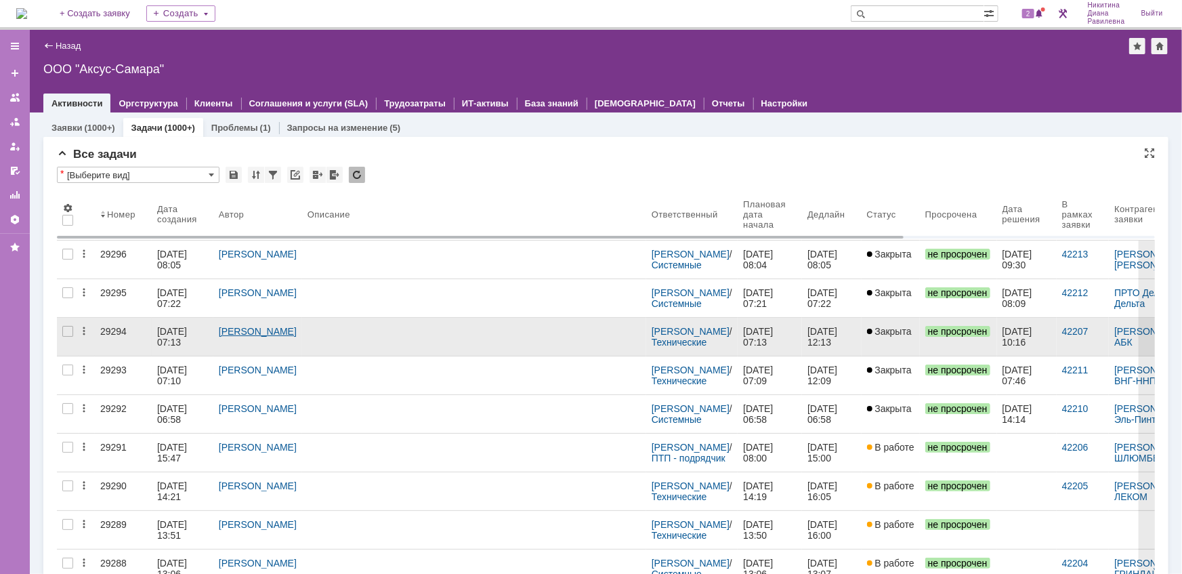
scroll to position [55, 0]
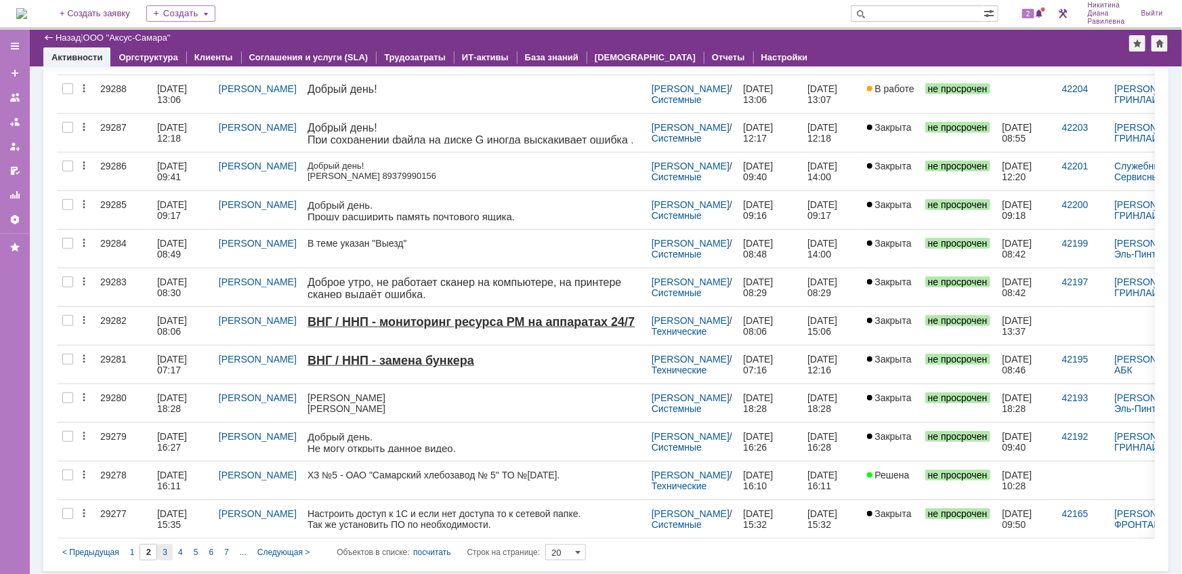
click at [165, 553] on span "3" at bounding box center [165, 551] width 5 height 9
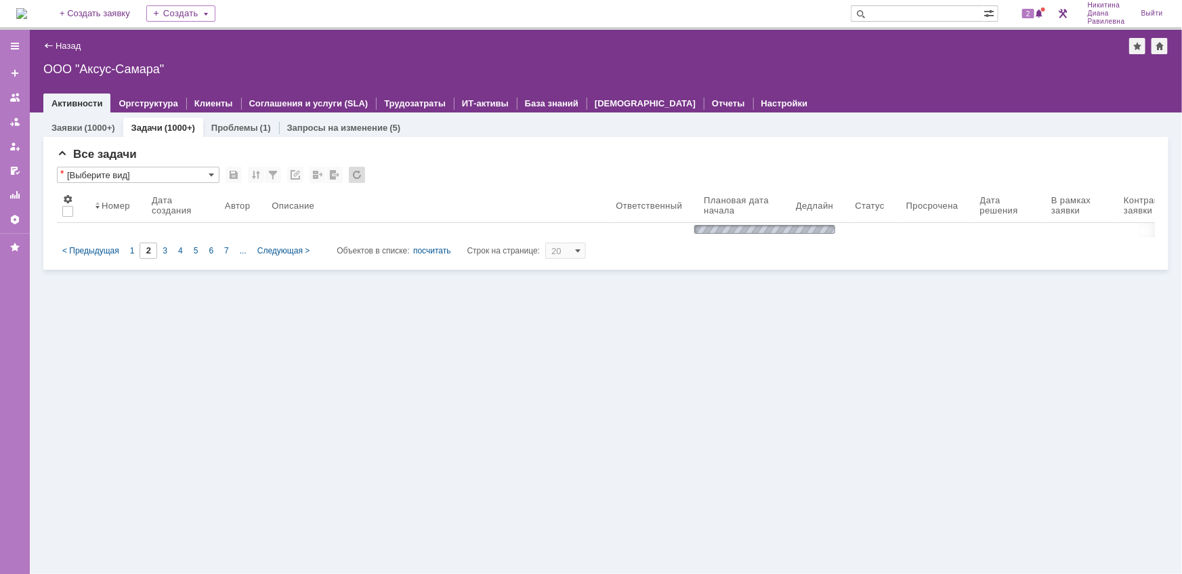
type input "3"
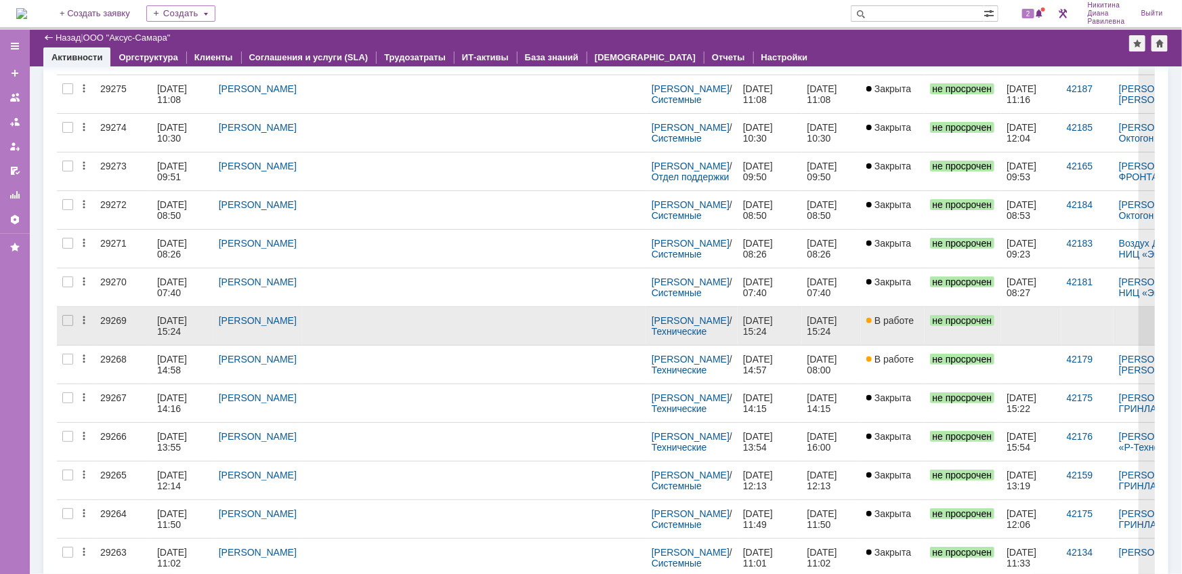
click at [167, 316] on div "08.10.2025 15:24" at bounding box center [173, 326] width 33 height 22
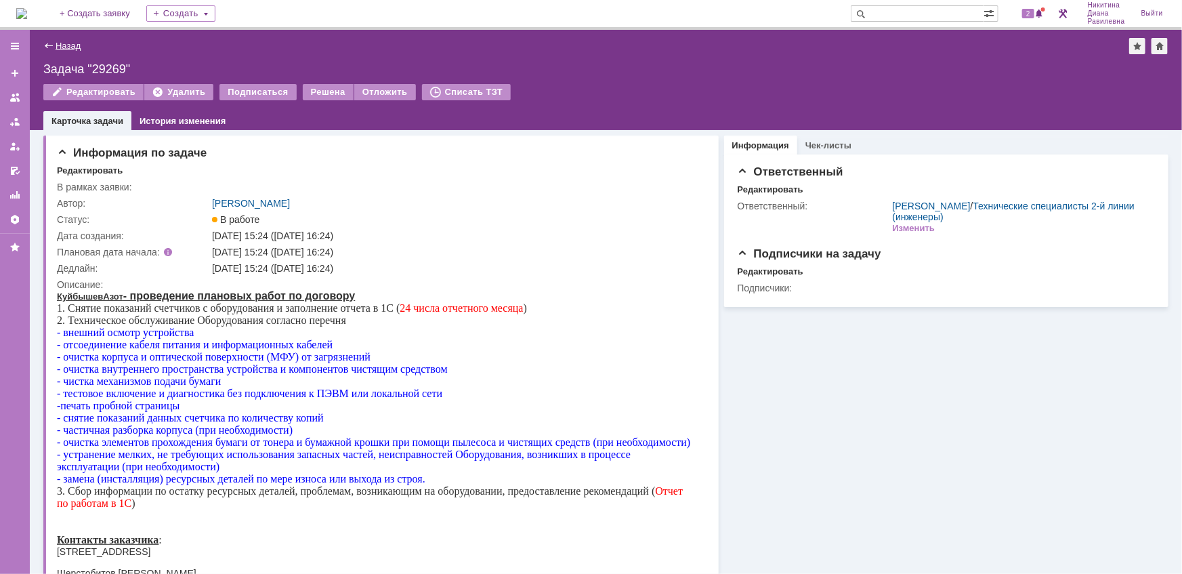
click at [64, 43] on link "Назад" at bounding box center [68, 46] width 25 height 10
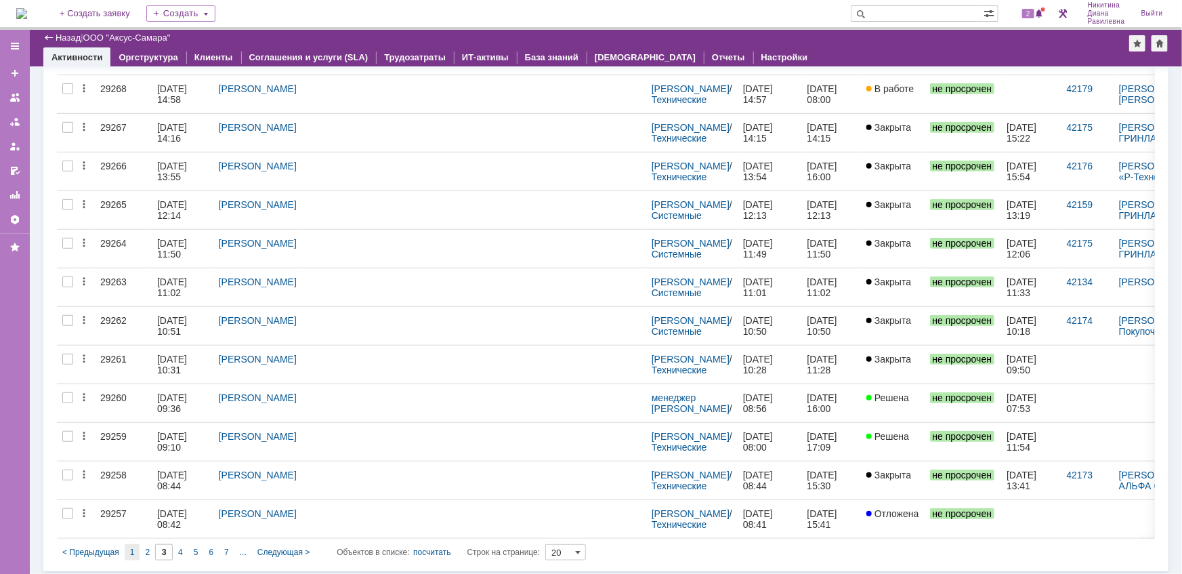
click at [130, 547] on span "1" at bounding box center [132, 551] width 5 height 9
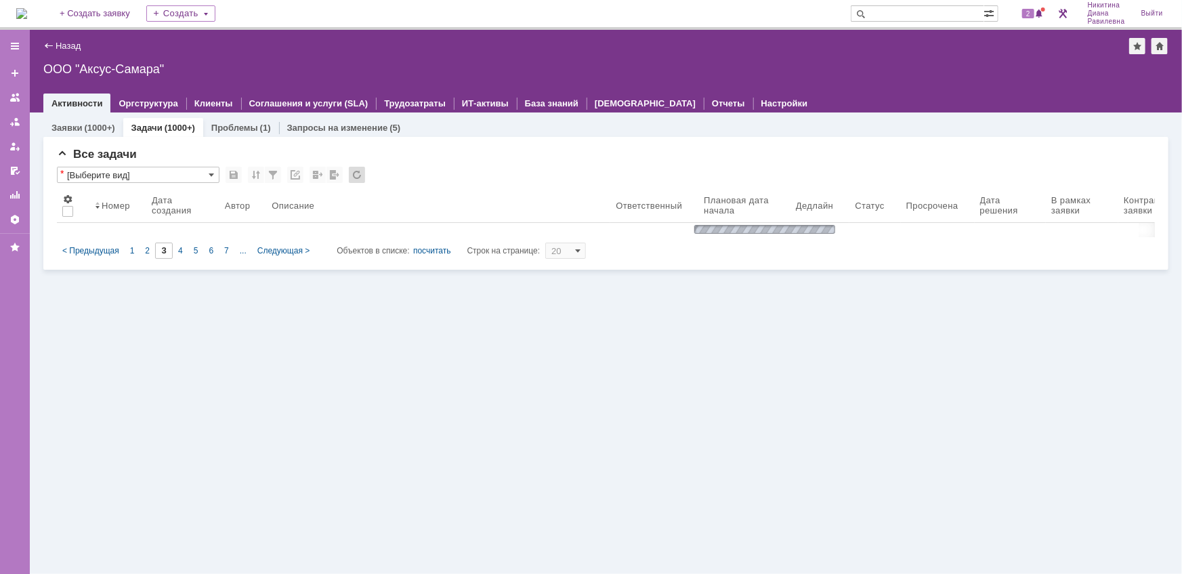
type input "1"
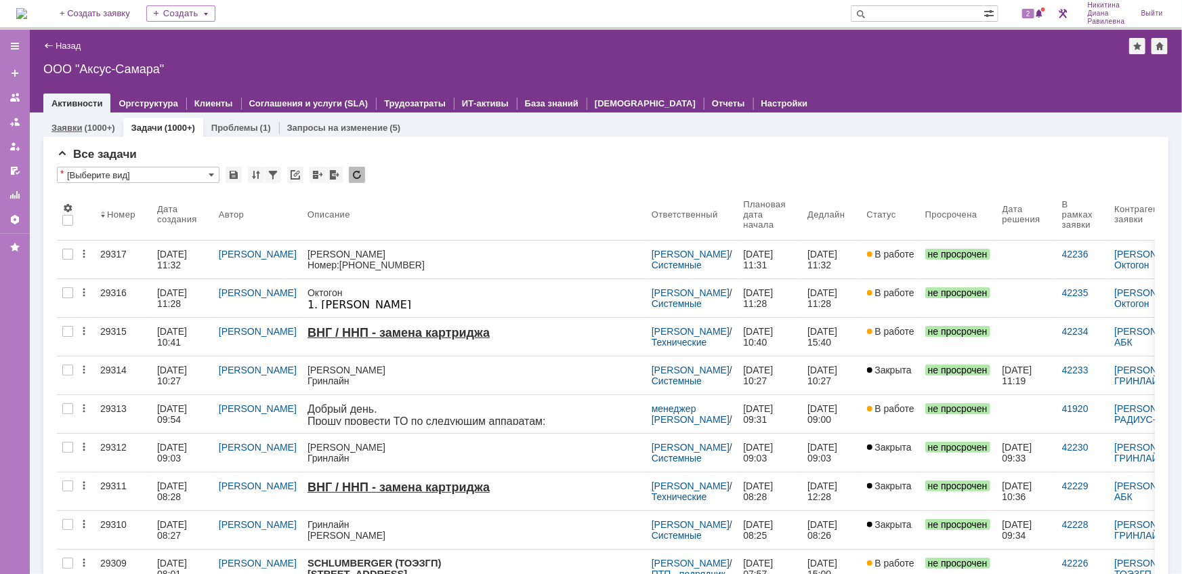
click at [87, 126] on div "(1000+)" at bounding box center [99, 128] width 30 height 10
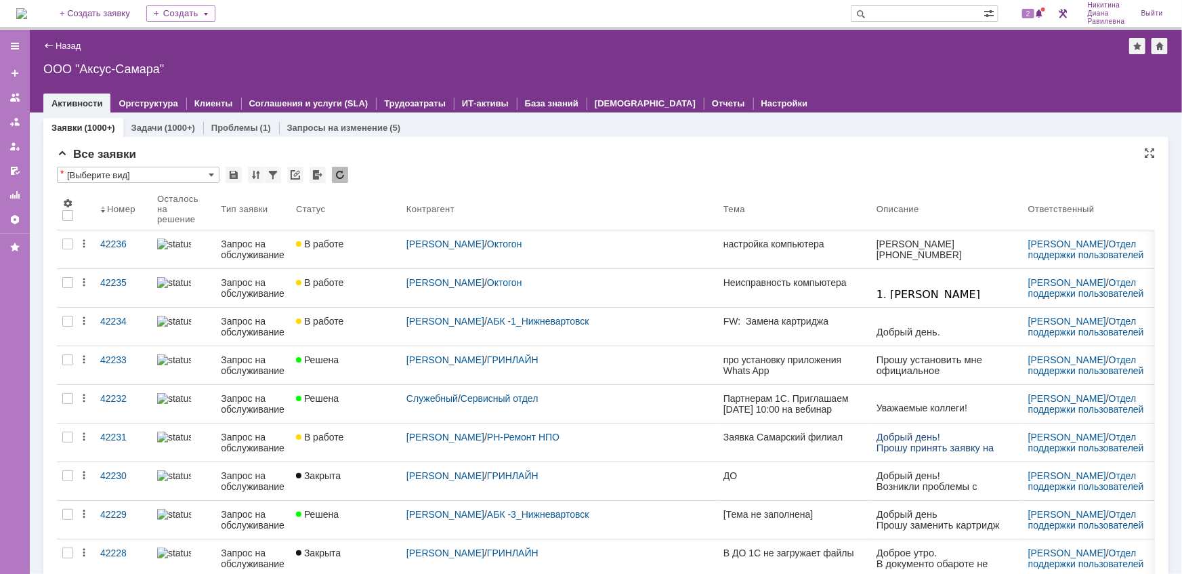
click at [1028, 12] on span "2" at bounding box center [1028, 13] width 12 height 9
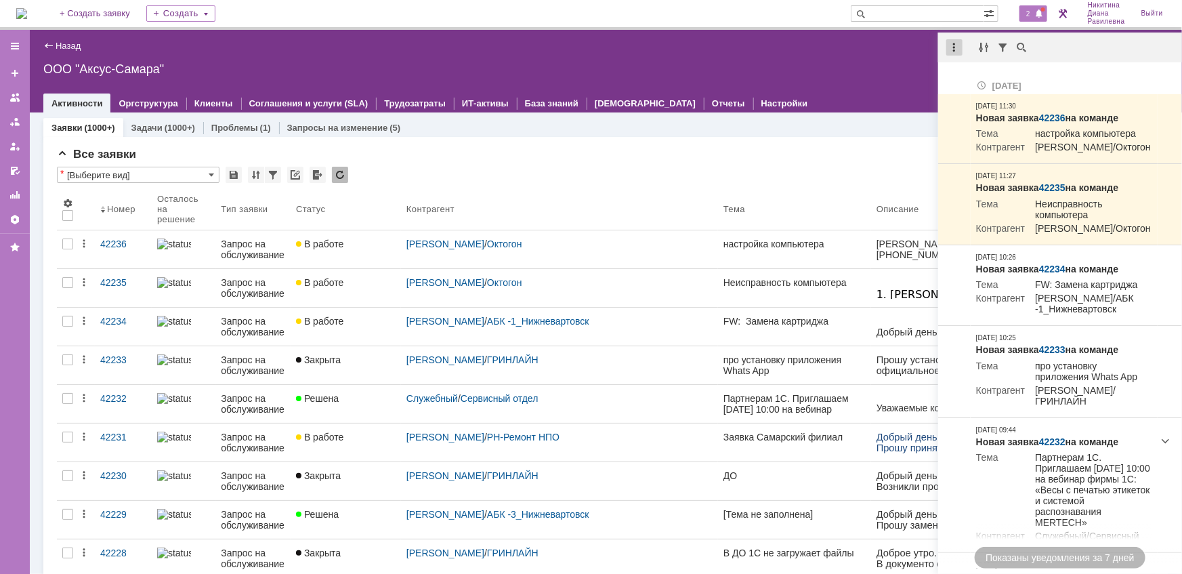
click at [957, 51] on div at bounding box center [954, 47] width 16 height 16
click at [972, 82] on div "Отметить уведомления прочитанными" at bounding box center [1047, 81] width 181 height 9
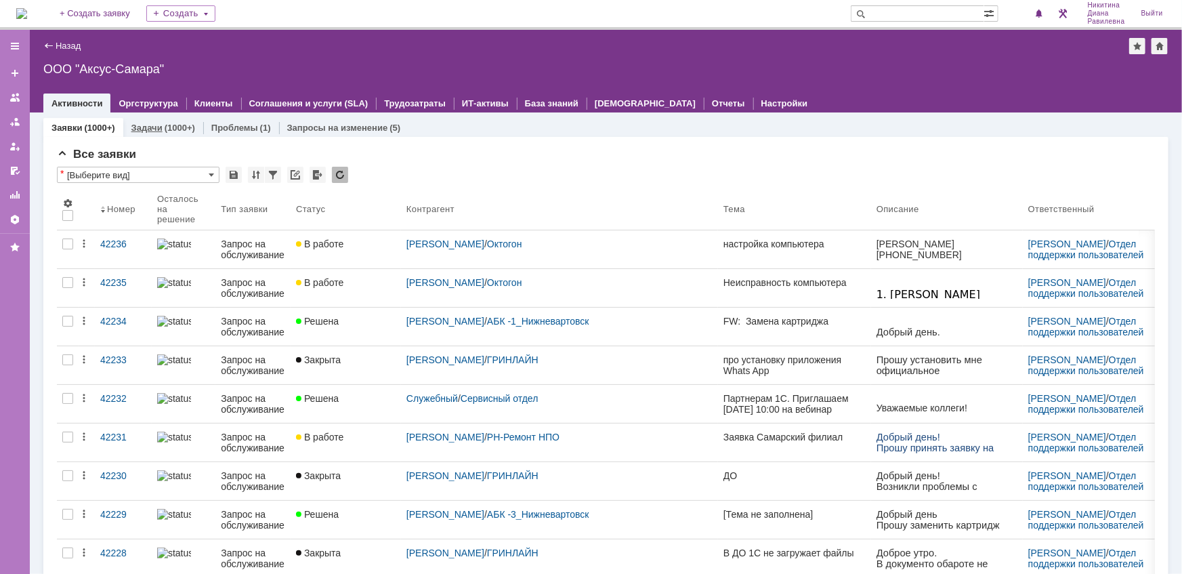
click at [156, 125] on link "Задачи" at bounding box center [146, 128] width 31 height 10
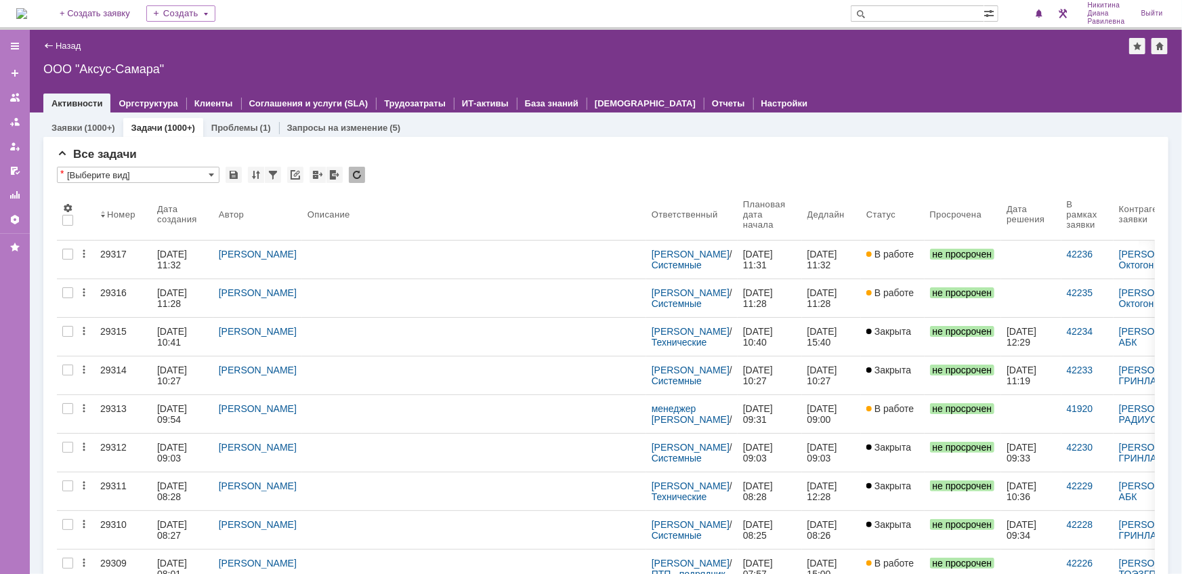
click at [907, 8] on input "text" at bounding box center [916, 13] width 133 height 16
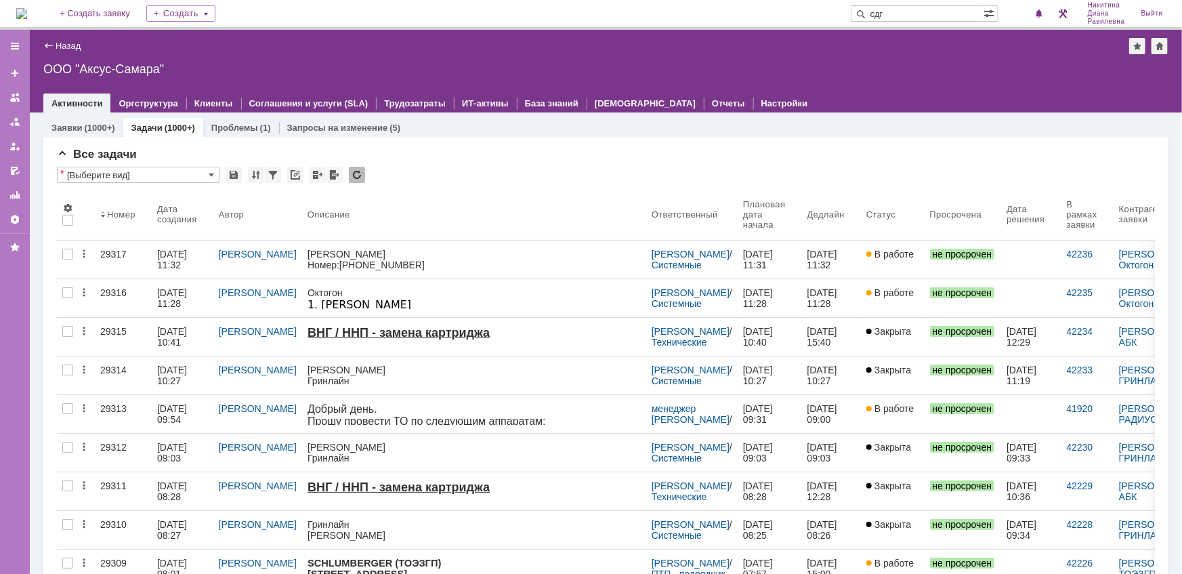
type input "сдг"
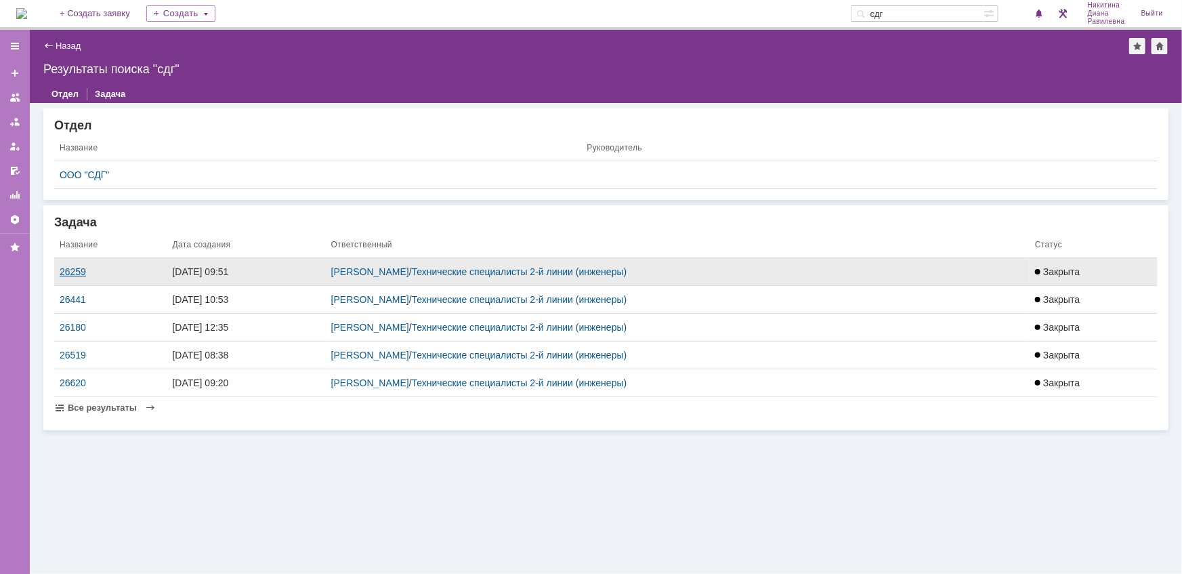
click at [85, 272] on div "26259" at bounding box center [111, 271] width 102 height 11
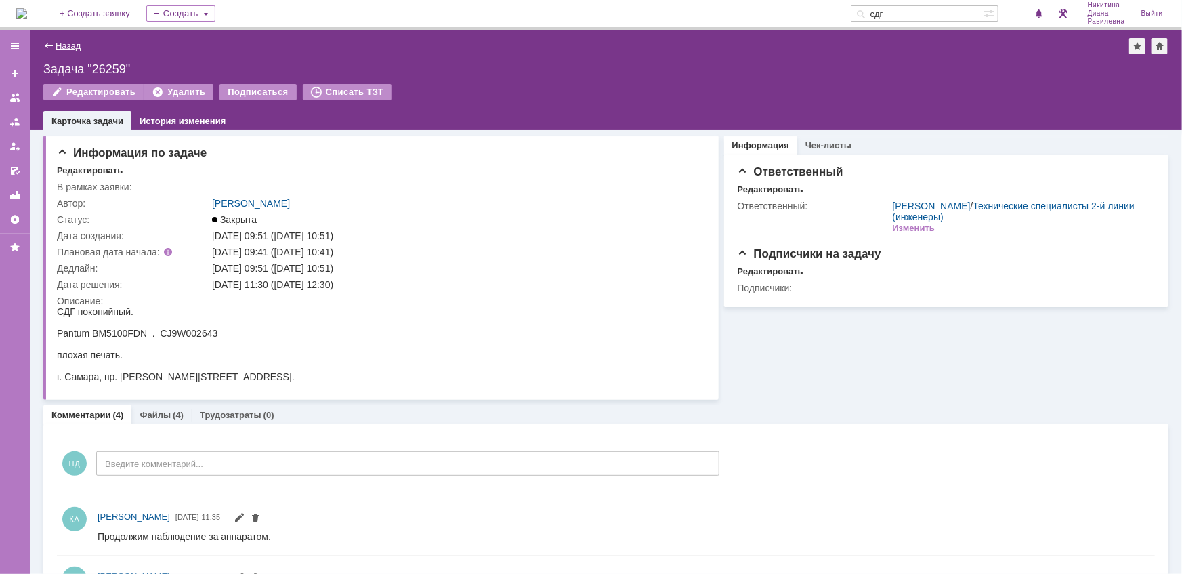
click at [64, 47] on link "Назад" at bounding box center [68, 46] width 25 height 10
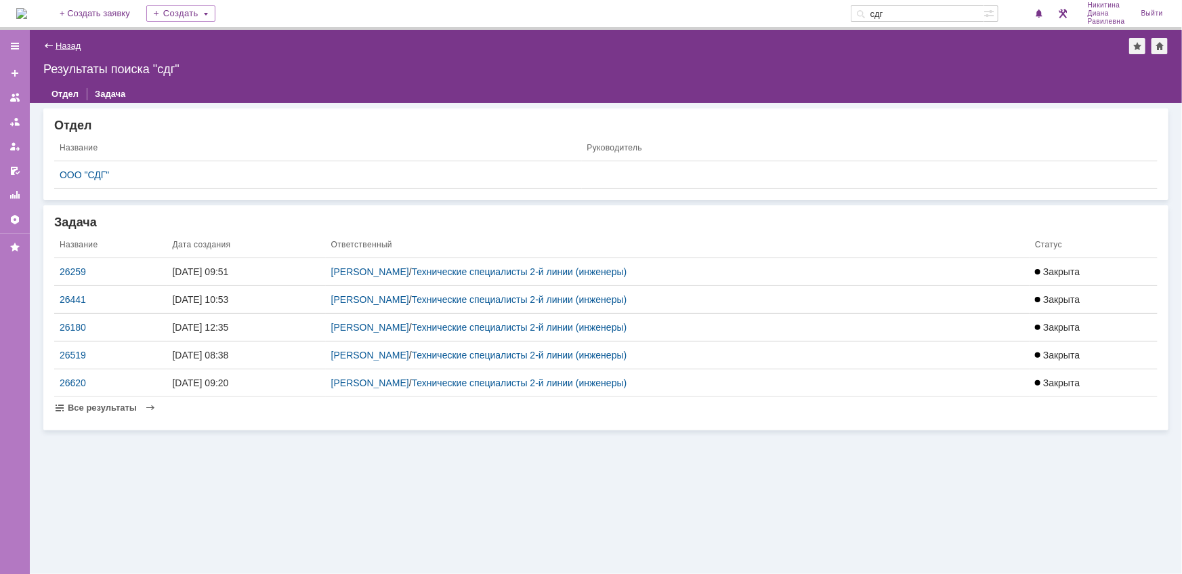
click at [74, 46] on link "Назад" at bounding box center [68, 46] width 25 height 10
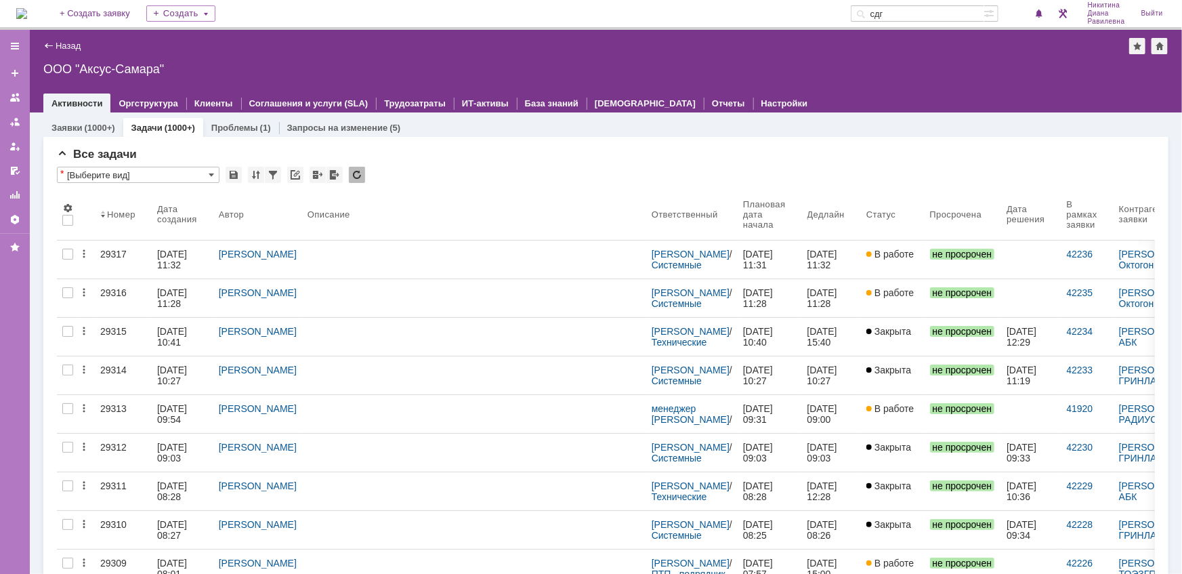
click at [66, 45] on link "Назад" at bounding box center [68, 46] width 25 height 10
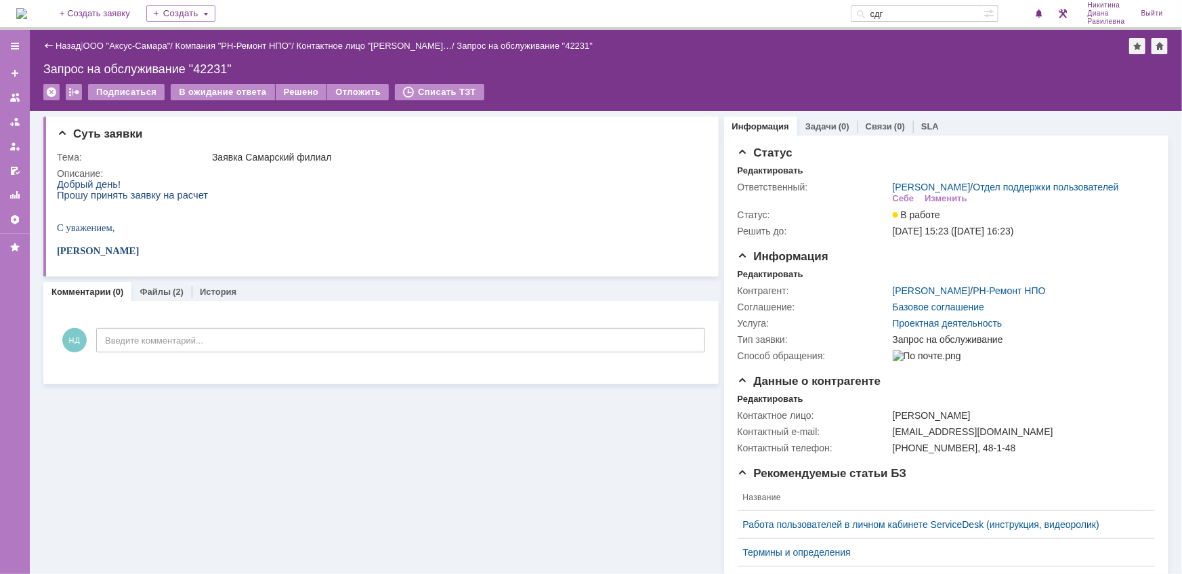
click at [133, 53] on div "Назад | ООО "Аксус-Самара" / Компания "РН-Ремонт НПО" / Контактное лицо "Абрамо…" at bounding box center [605, 46] width 1125 height 16
click at [135, 43] on link "ООО "Аксус-Самара"" at bounding box center [126, 46] width 87 height 10
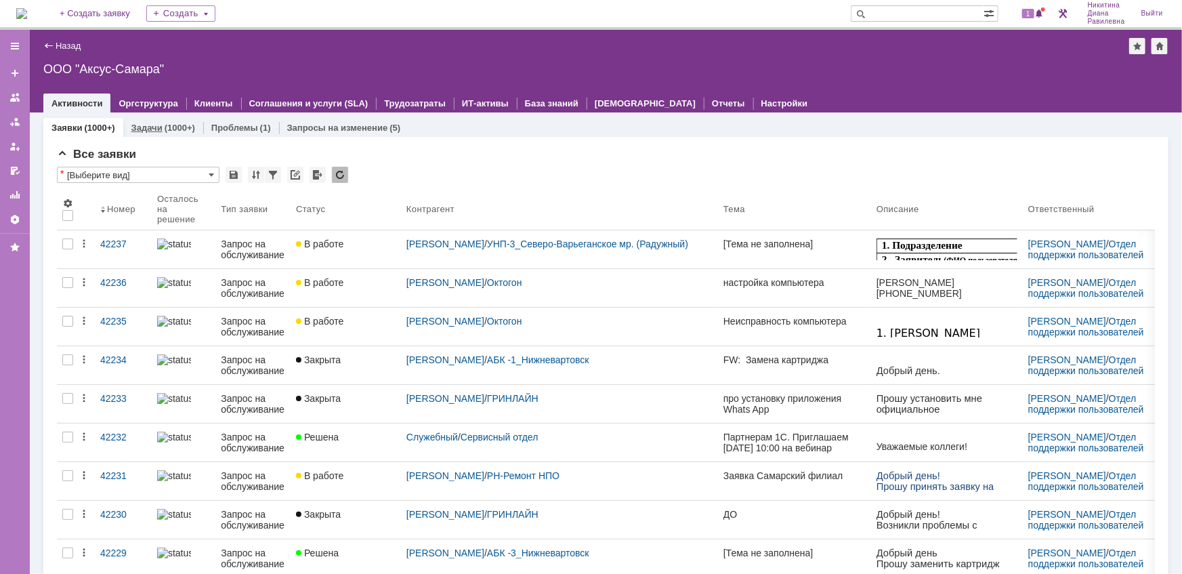
click at [151, 125] on link "Задачи" at bounding box center [146, 128] width 31 height 10
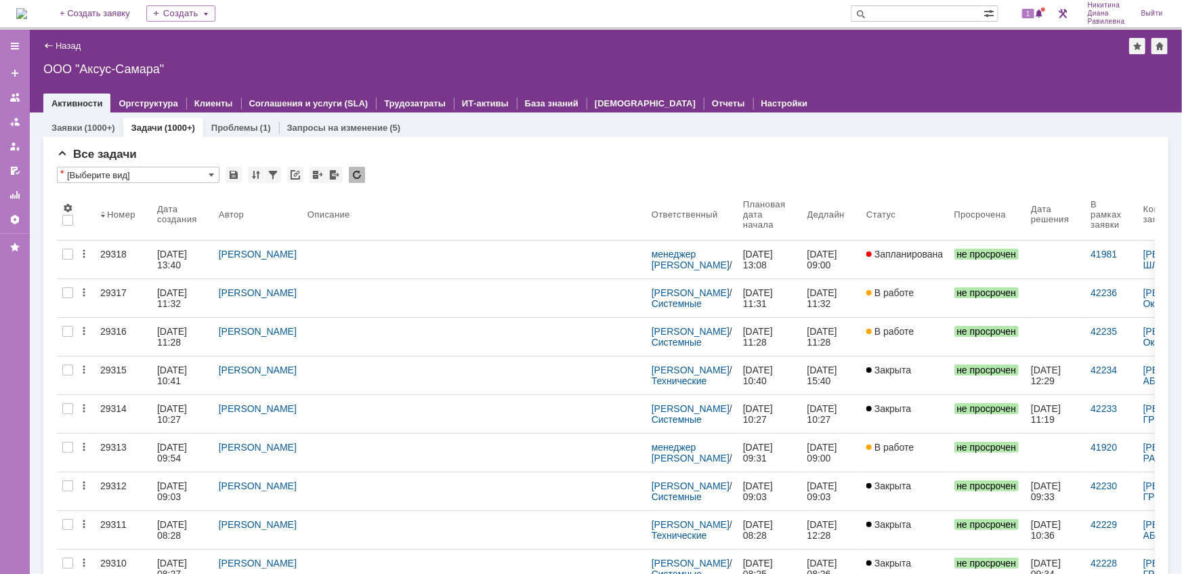
click at [901, 13] on input "text" at bounding box center [916, 13] width 133 height 16
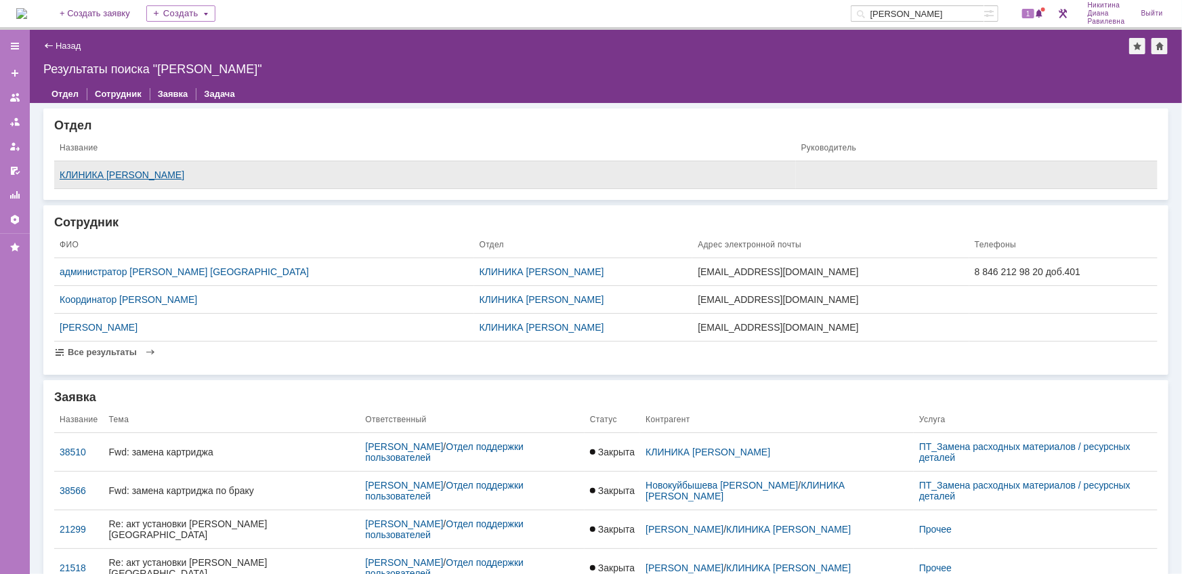
click at [90, 172] on div "КЛИНИКА [PERSON_NAME]" at bounding box center [425, 174] width 731 height 11
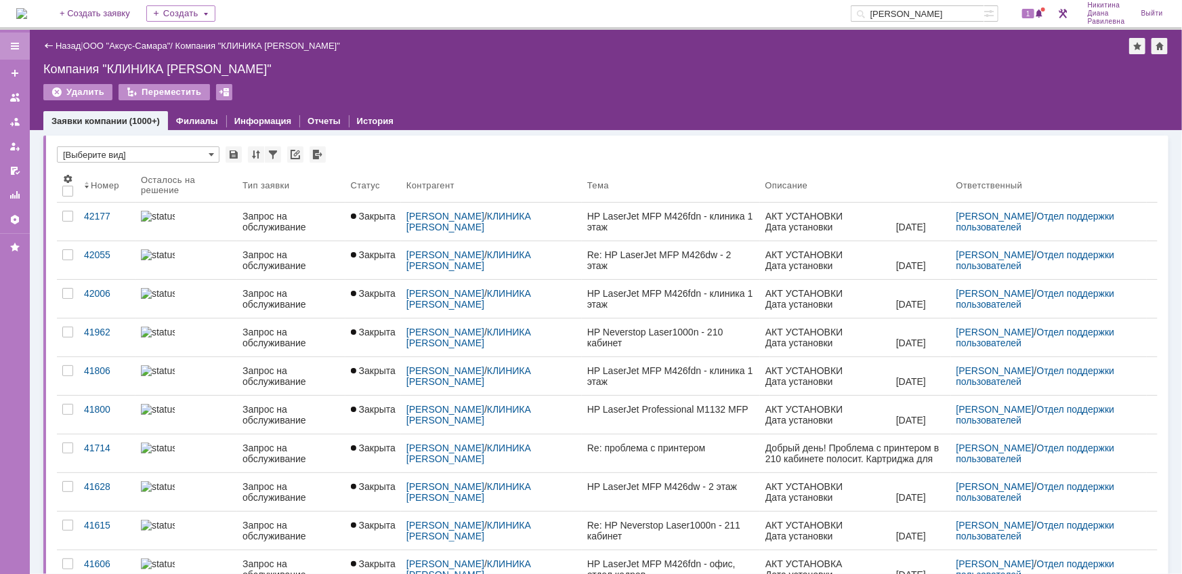
click at [18, 45] on div at bounding box center [14, 46] width 11 height 11
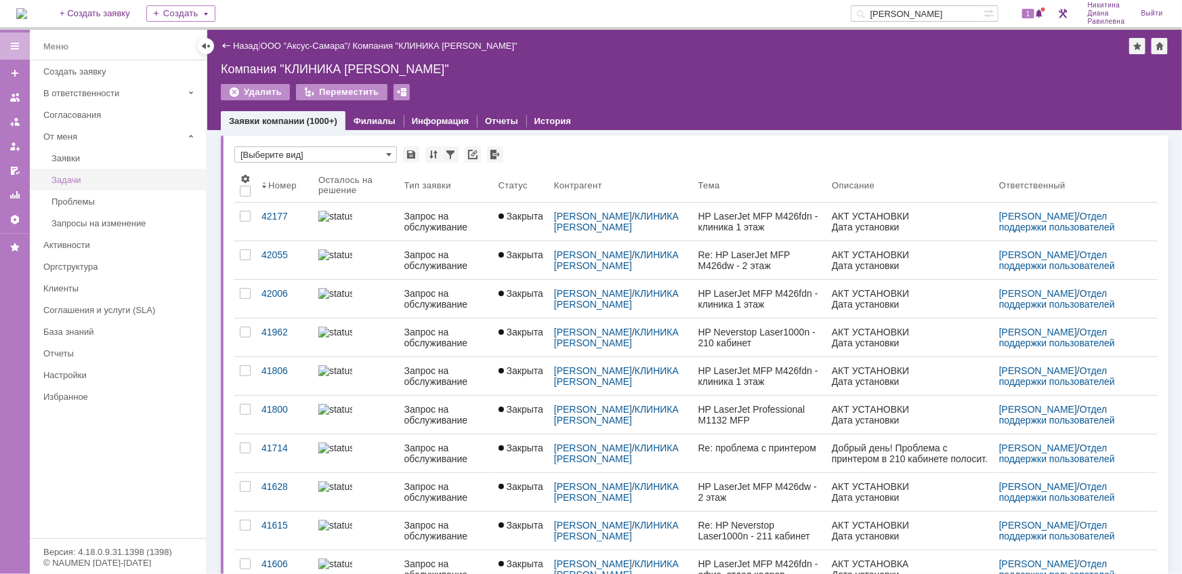
click at [91, 177] on div "Задачи" at bounding box center [124, 180] width 146 height 10
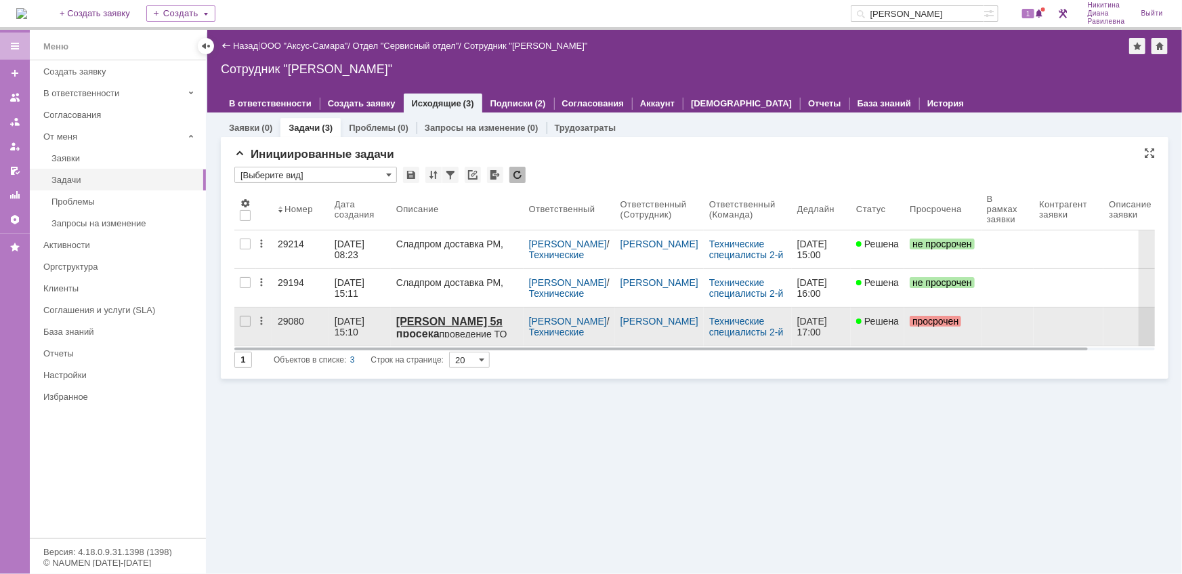
click at [355, 327] on div "23.09.2025 15:10" at bounding box center [351, 327] width 33 height 22
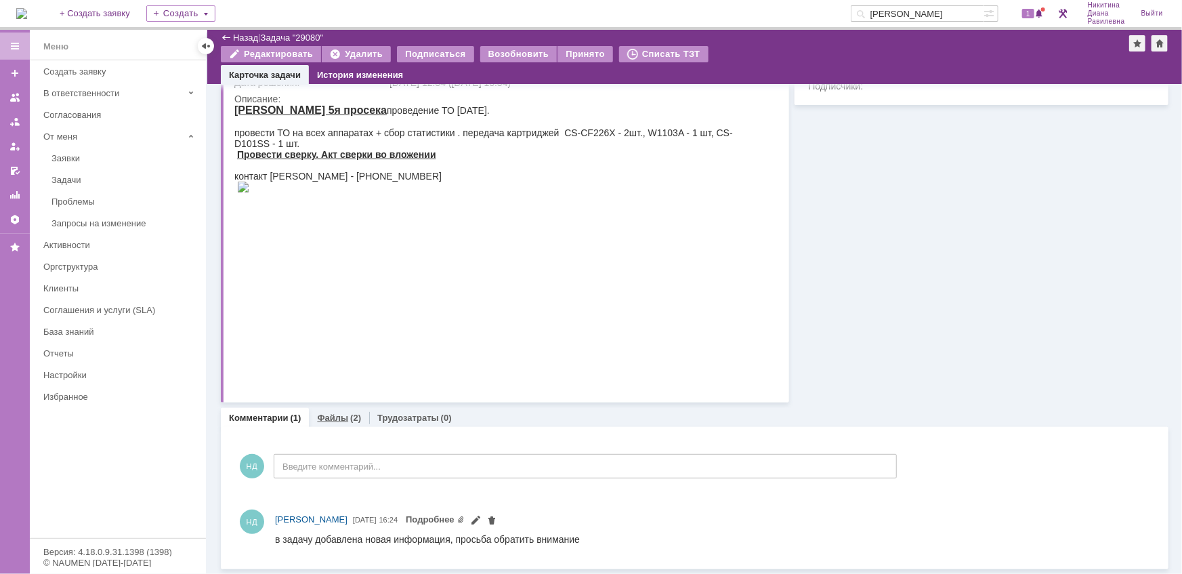
click at [339, 413] on link "Файлы" at bounding box center [332, 417] width 31 height 10
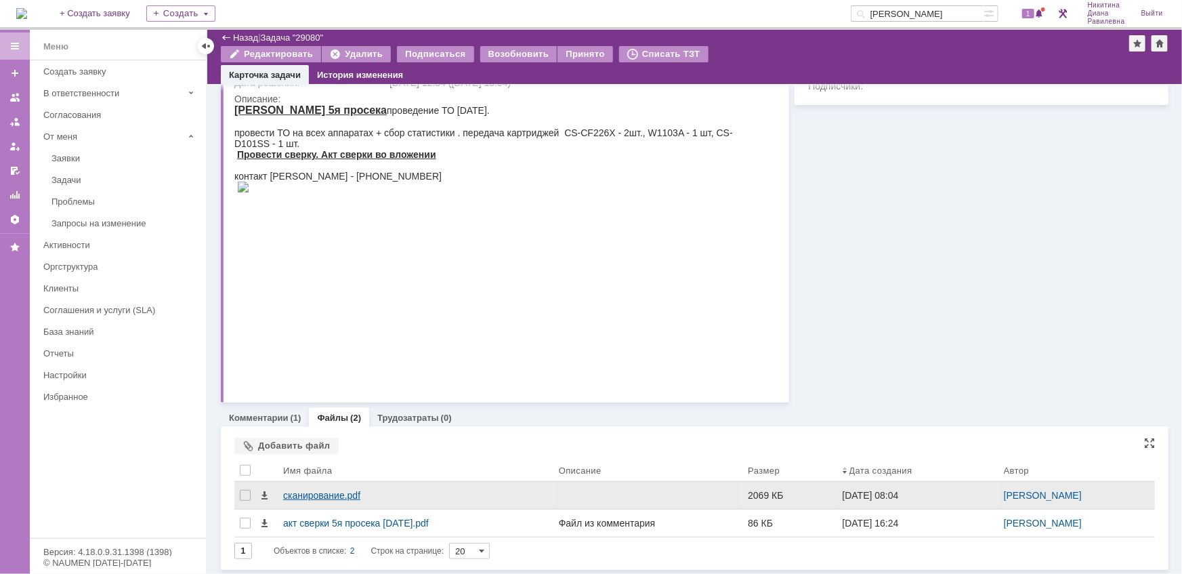
click at [332, 497] on div "сканирование.pdf" at bounding box center [415, 495] width 265 height 11
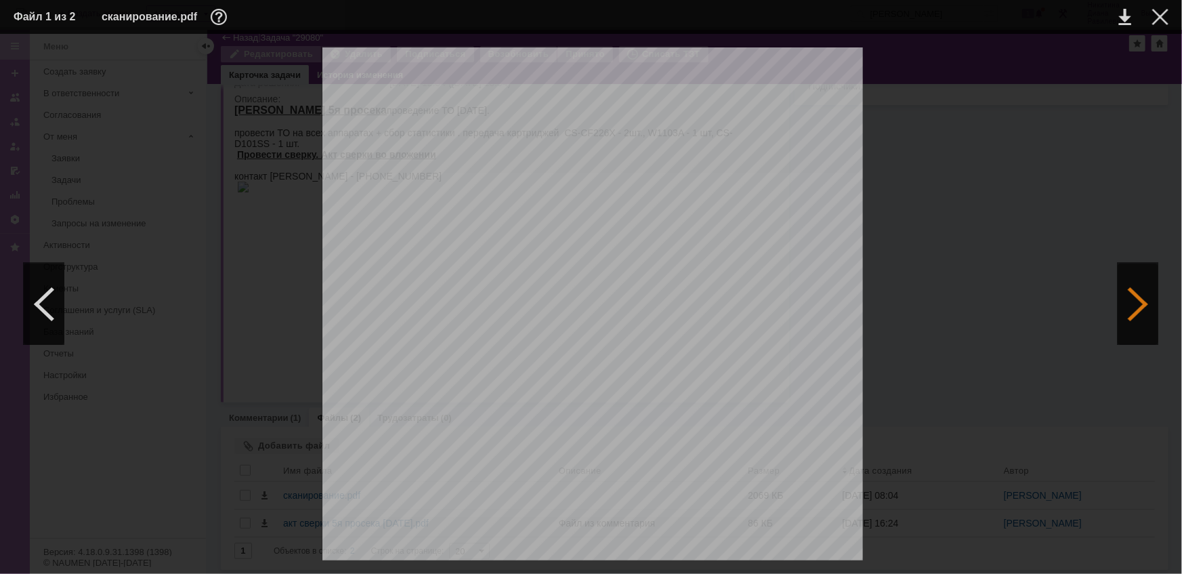
click at [1143, 305] on div at bounding box center [1137, 303] width 41 height 81
click at [1165, 20] on div at bounding box center [1160, 17] width 16 height 16
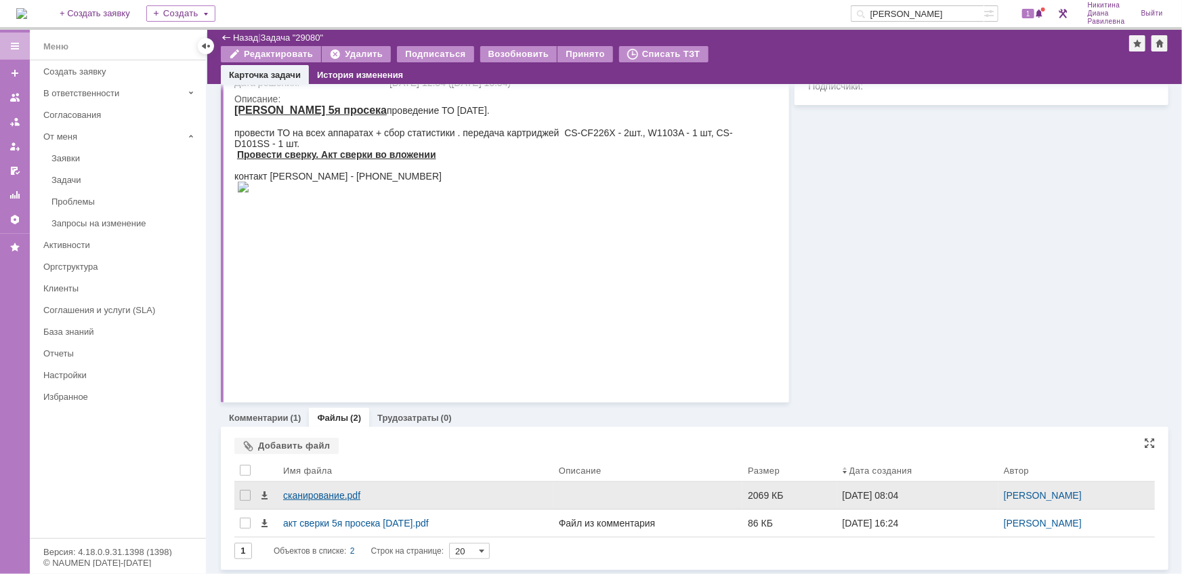
click at [319, 493] on div "сканирование.pdf" at bounding box center [415, 495] width 265 height 11
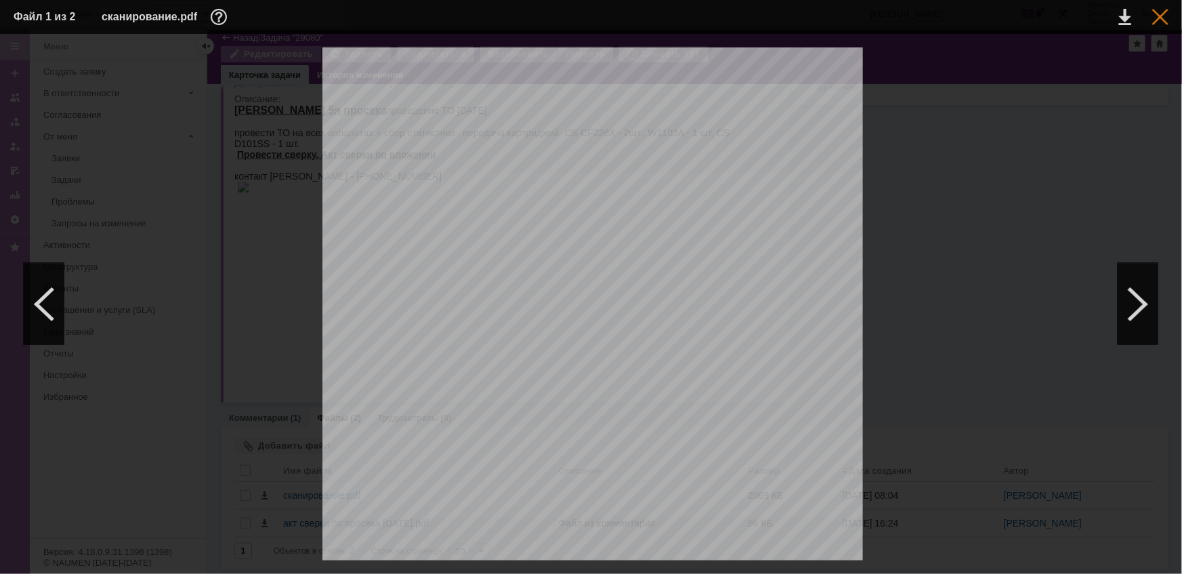
click at [1157, 16] on div at bounding box center [1160, 17] width 16 height 16
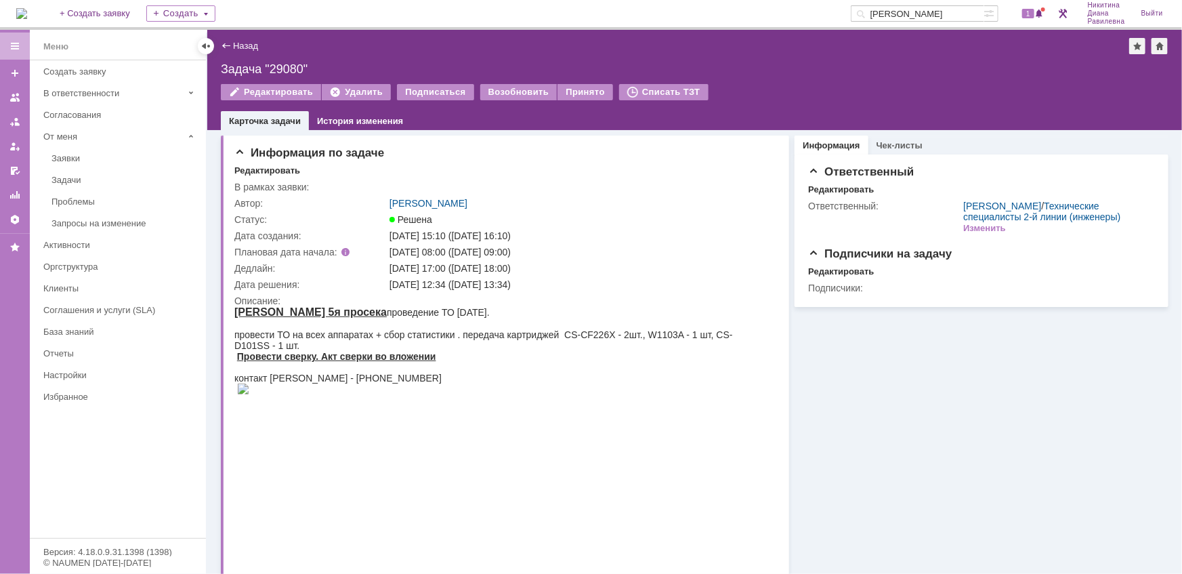
click at [27, 12] on img at bounding box center [21, 13] width 11 height 11
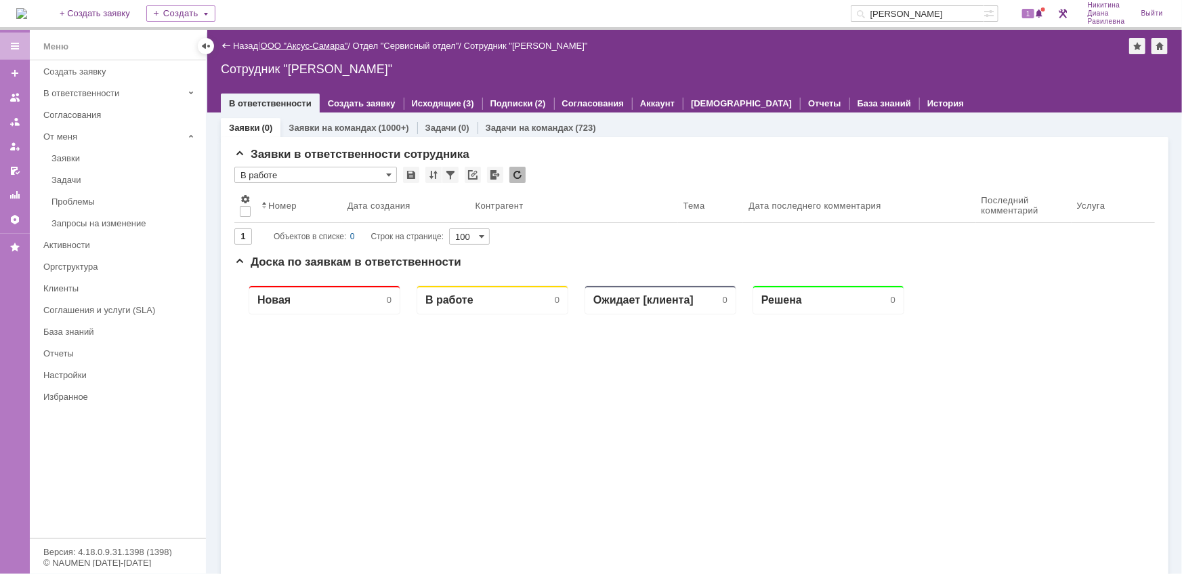
click at [316, 41] on link "ООО "Аксус-Самара"" at bounding box center [304, 46] width 87 height 10
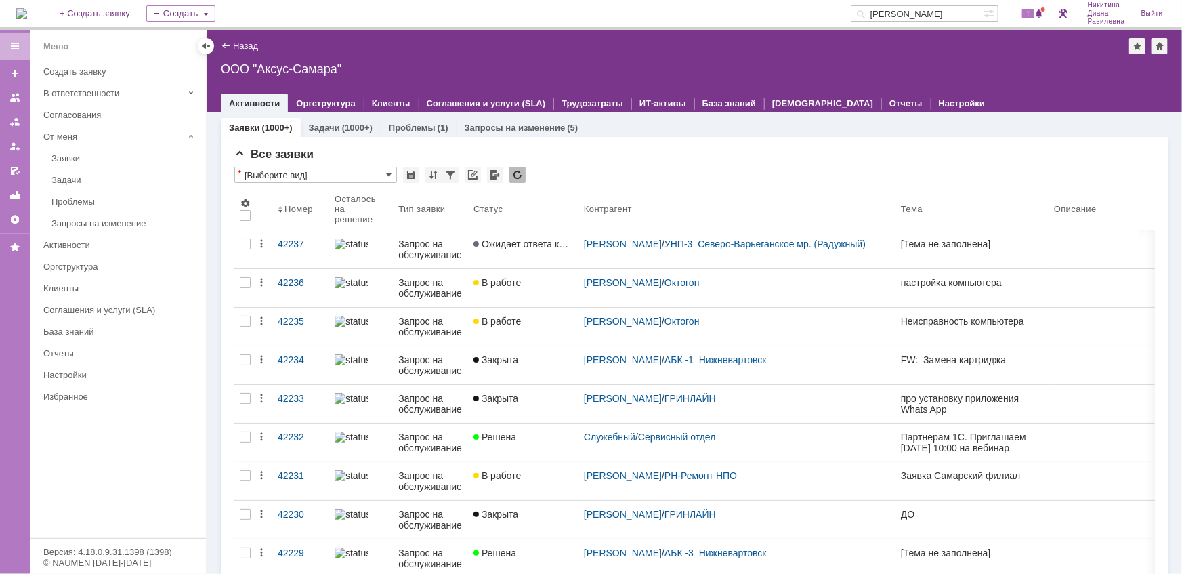
click at [920, 14] on input "косма" at bounding box center [916, 13] width 133 height 16
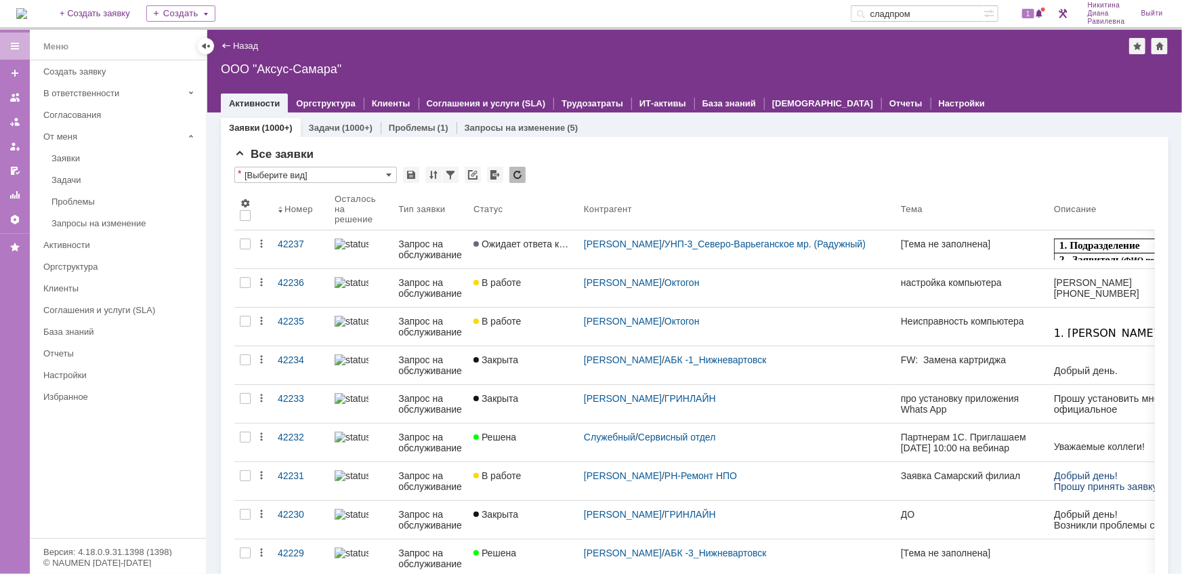
type input "сладпром"
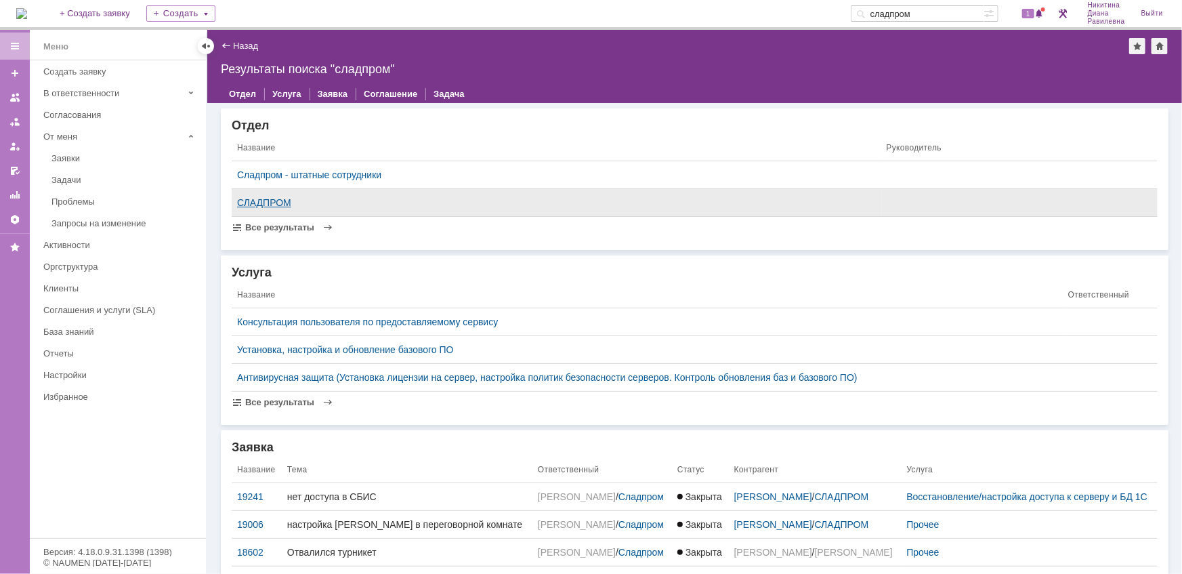
click at [258, 200] on div "СЛАДПРОМ" at bounding box center [556, 202] width 639 height 11
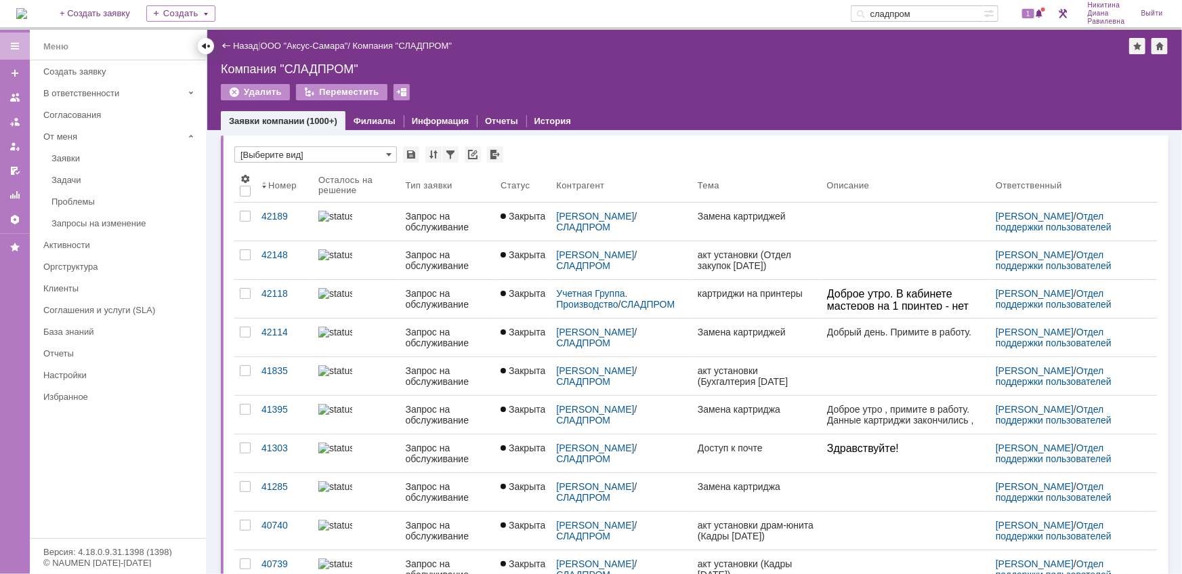
click at [209, 49] on div at bounding box center [205, 46] width 11 height 11
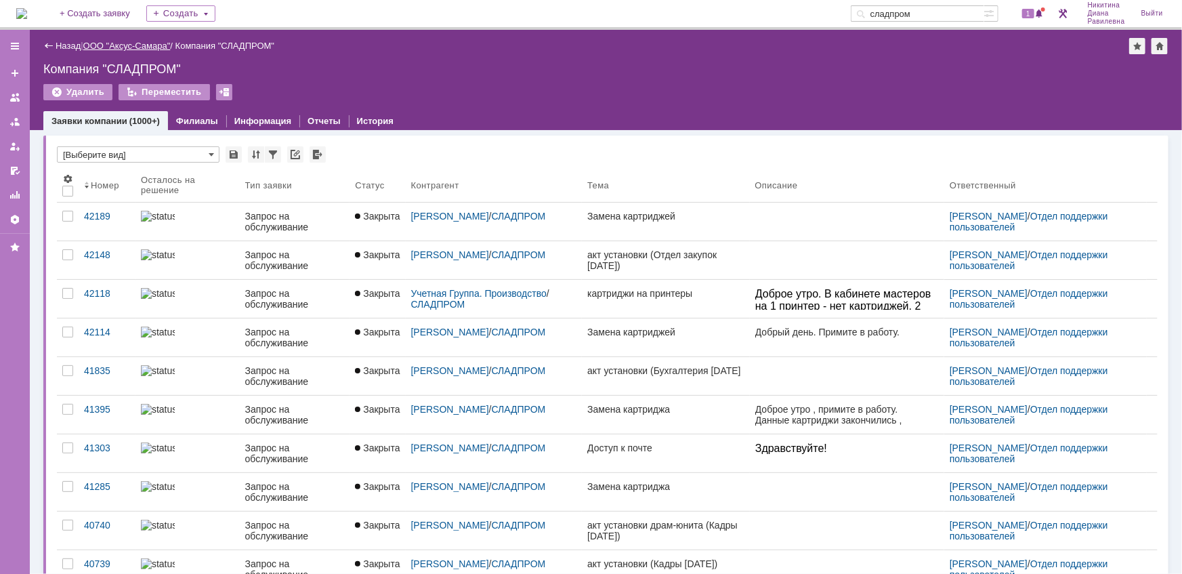
click at [152, 41] on link "ООО "Аксус-Самара"" at bounding box center [126, 46] width 87 height 10
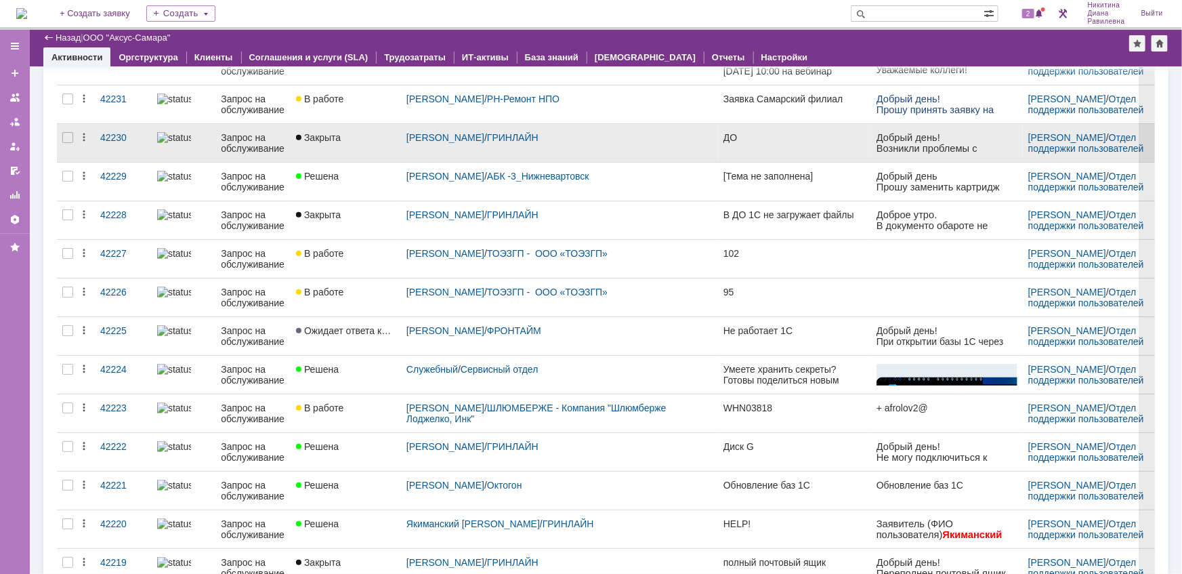
scroll to position [418, 0]
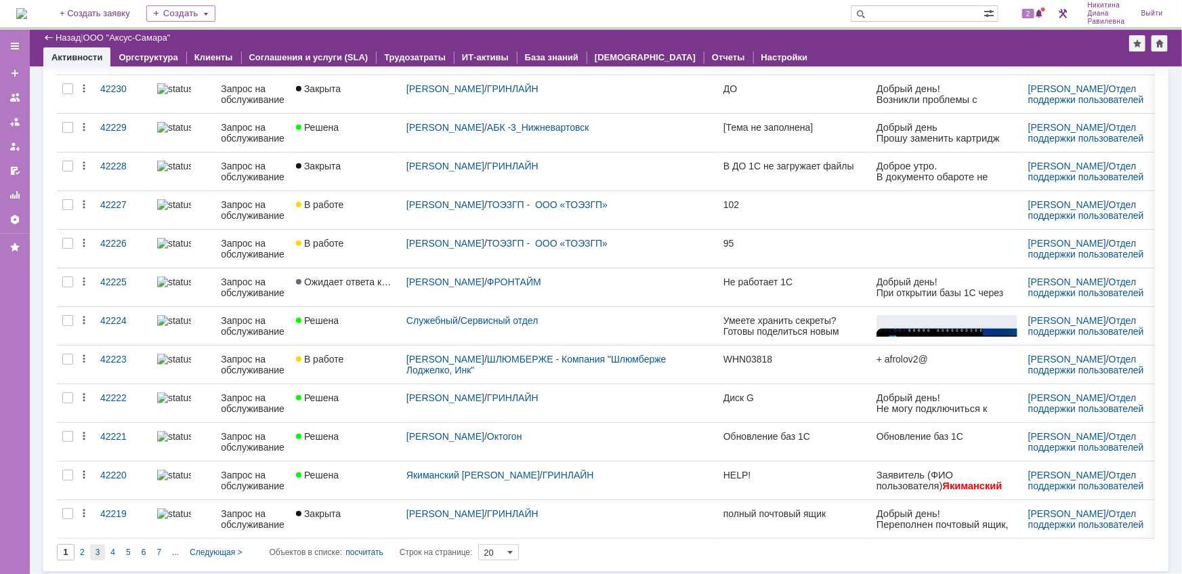
click at [90, 548] on div "3" at bounding box center [98, 552] width 16 height 16
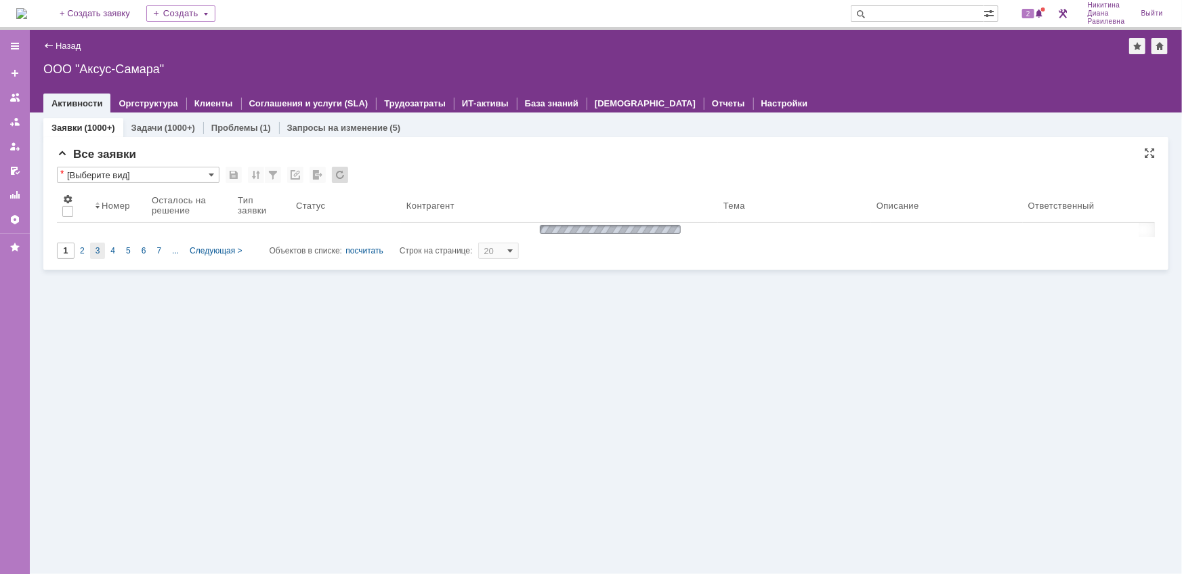
scroll to position [0, 0]
type input "3"
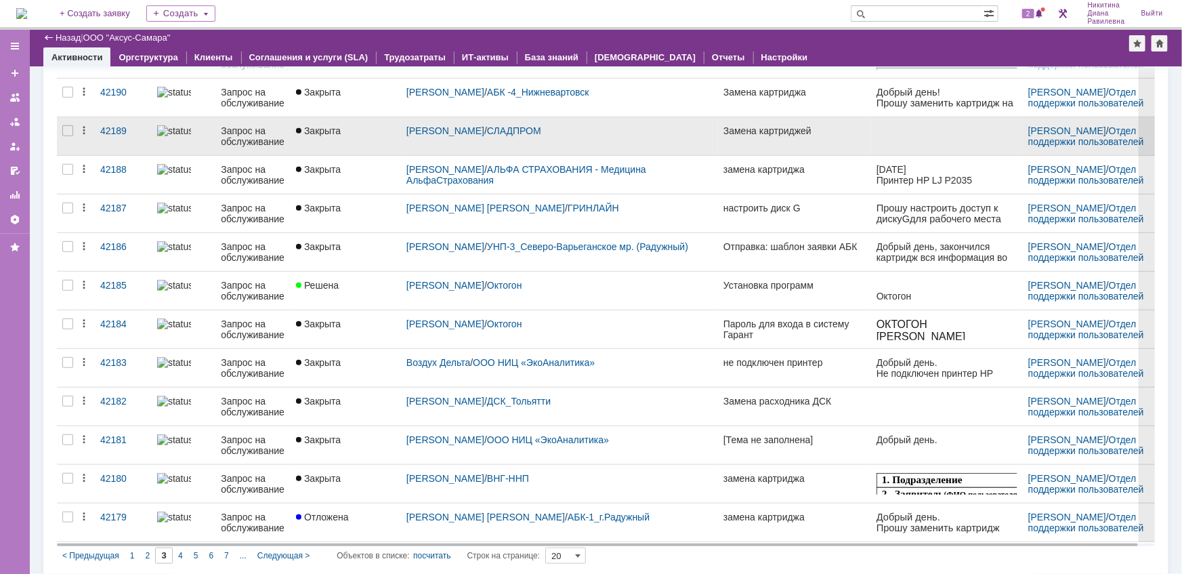
scroll to position [418, 0]
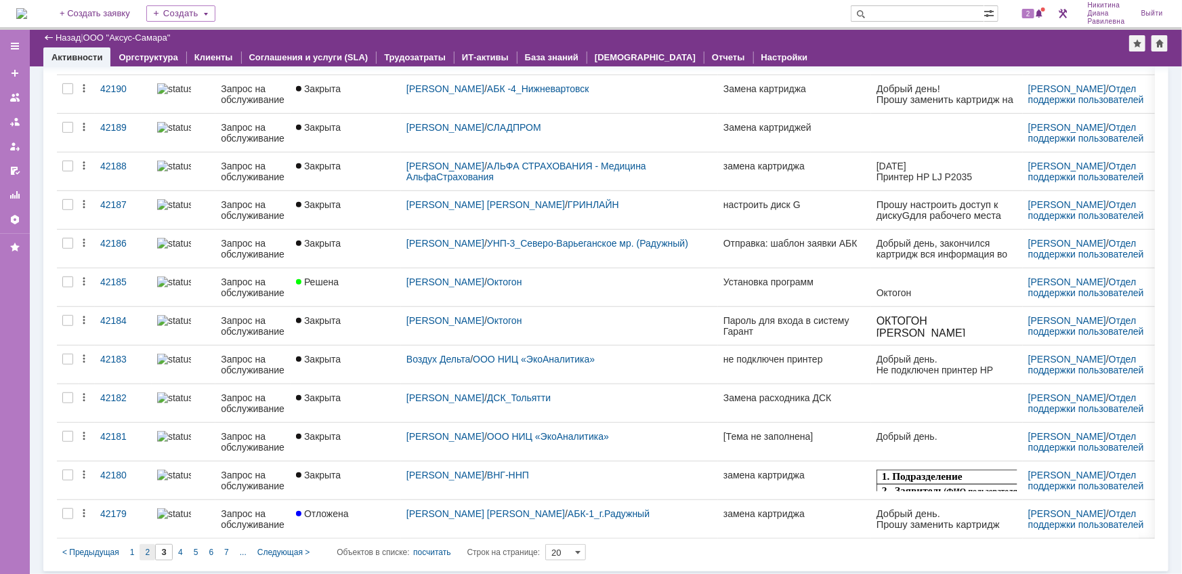
click at [145, 548] on span "2" at bounding box center [147, 551] width 5 height 9
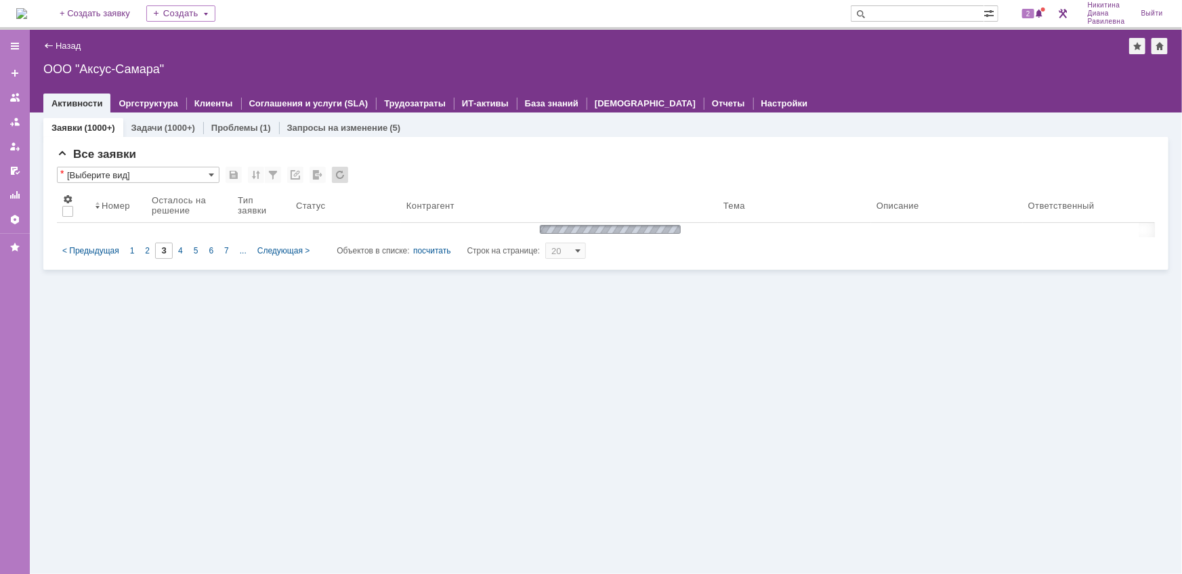
type input "2"
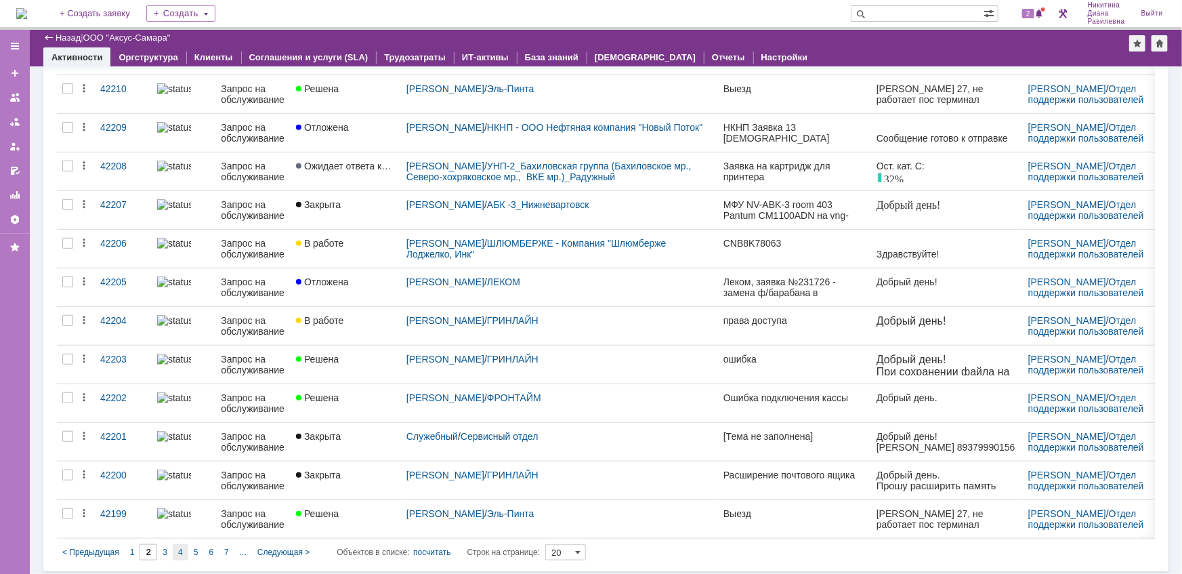
click at [179, 544] on div "4" at bounding box center [181, 552] width 16 height 16
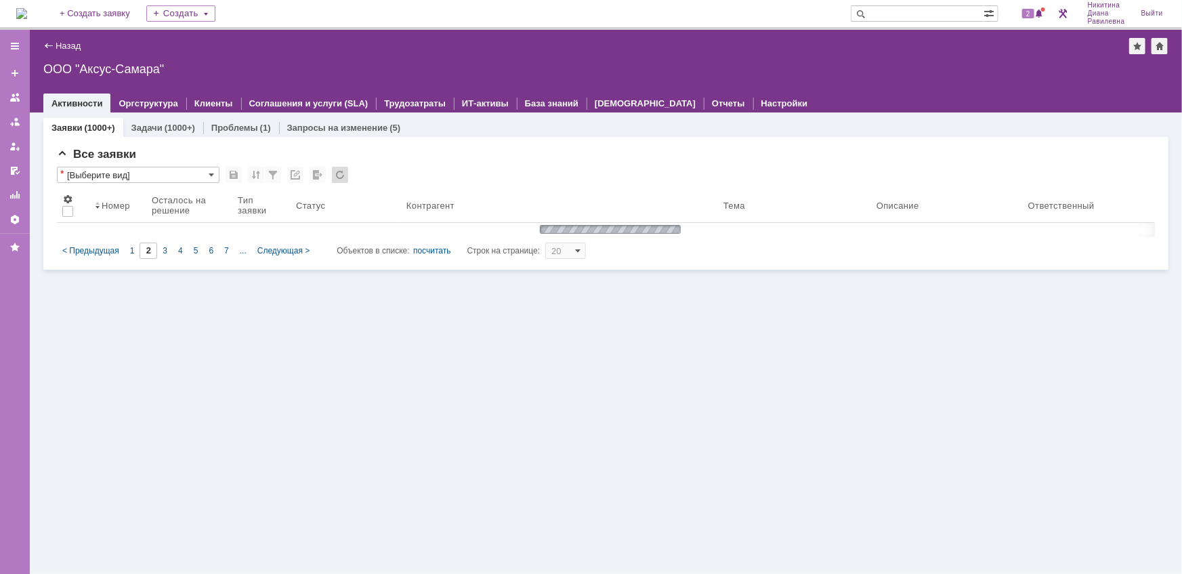
type input "4"
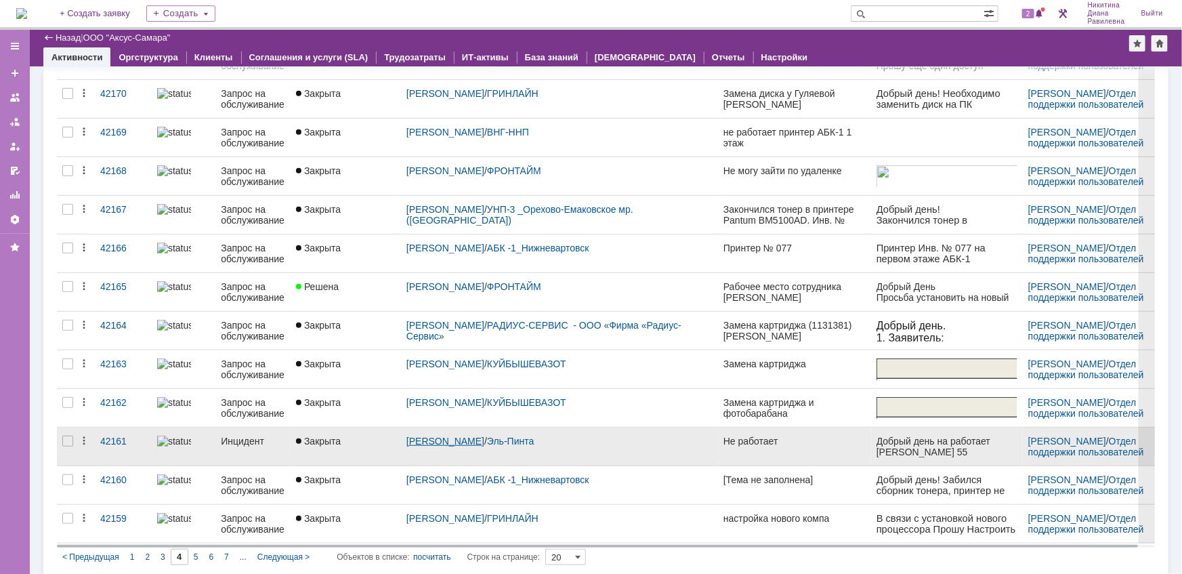
scroll to position [418, 0]
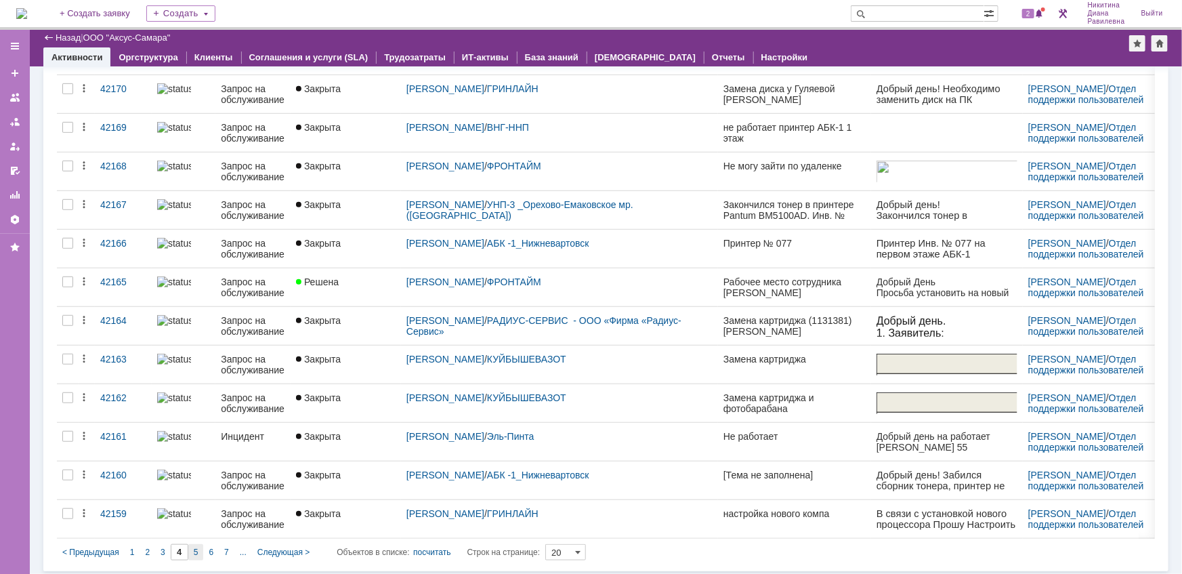
click at [196, 547] on span "5" at bounding box center [196, 551] width 5 height 9
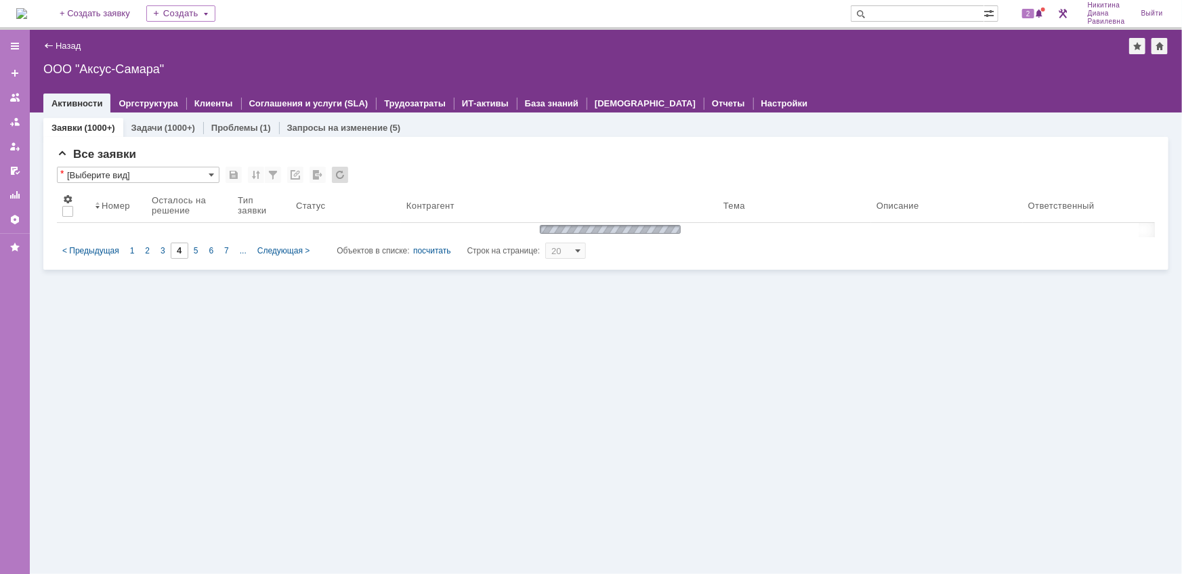
scroll to position [0, 0]
type input "5"
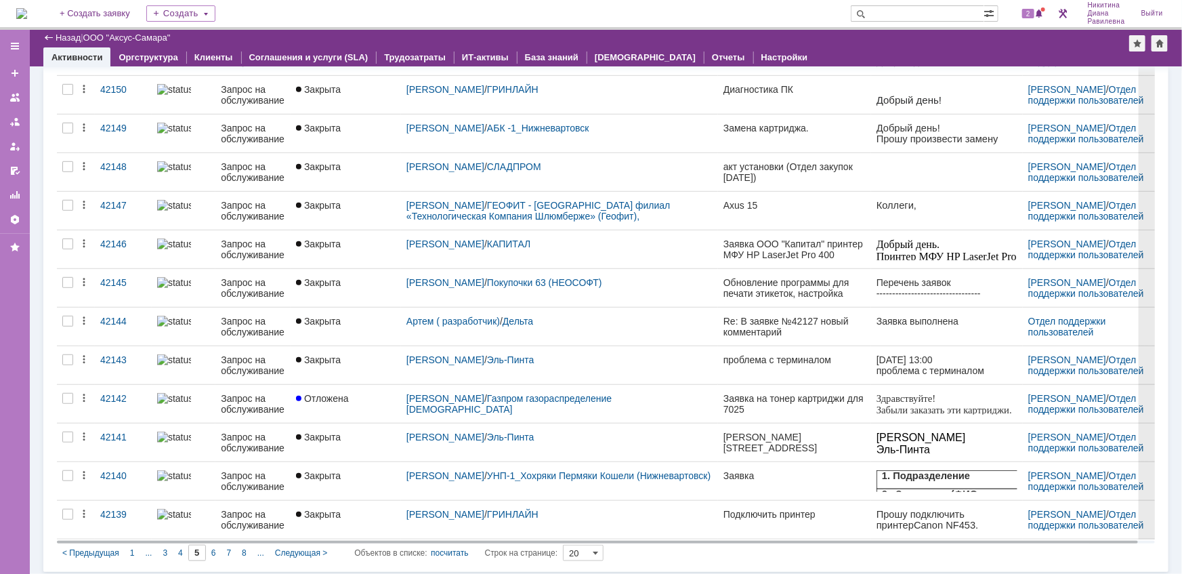
scroll to position [418, 0]
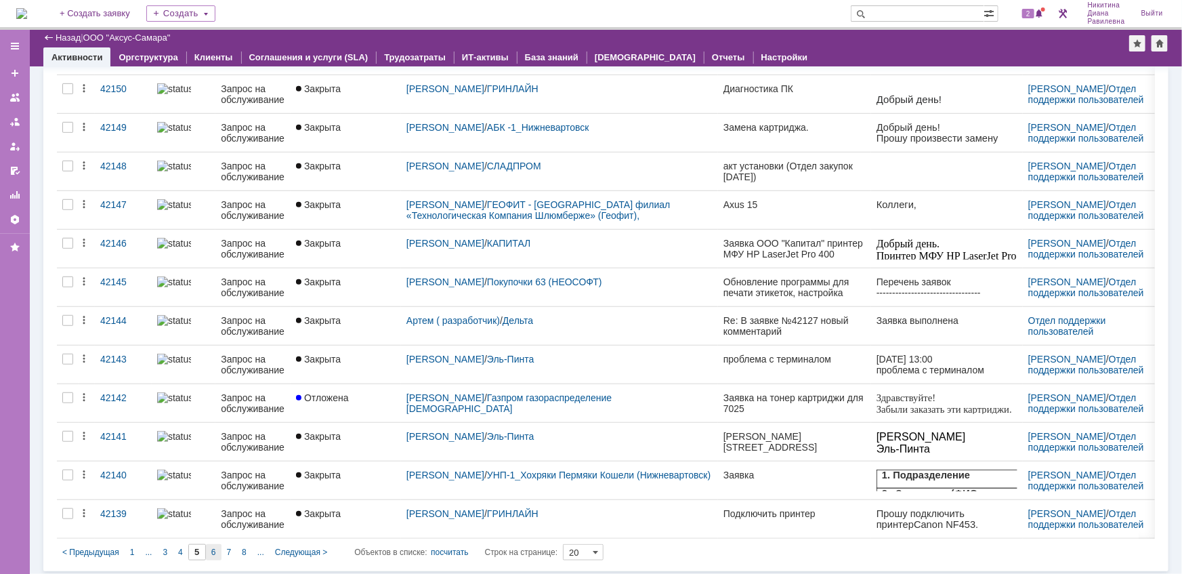
click at [217, 548] on div "6" at bounding box center [214, 552] width 16 height 16
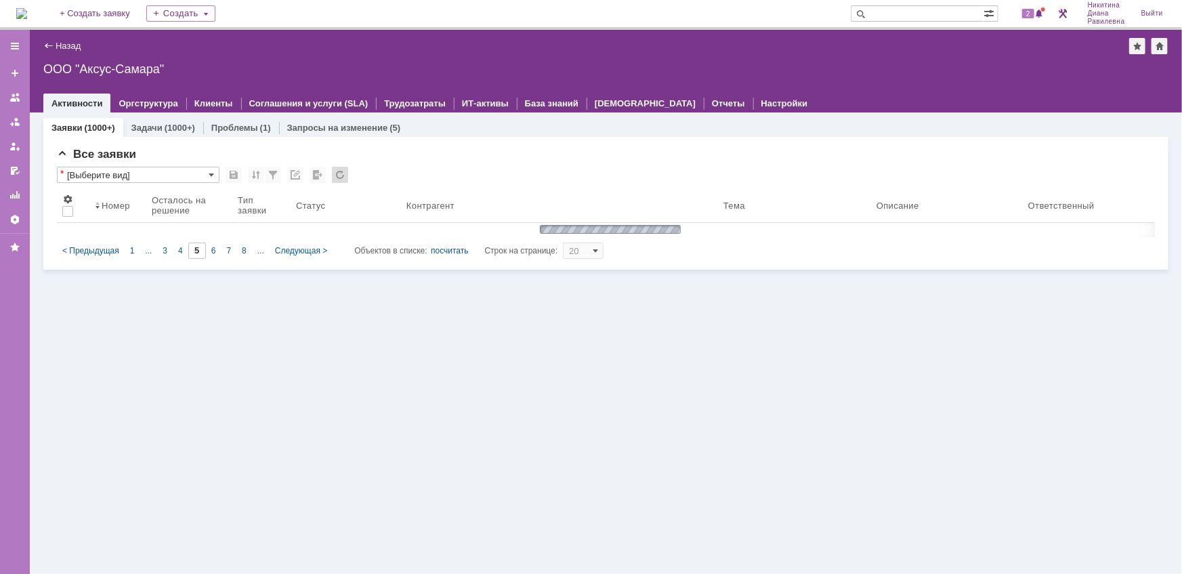
type input "6"
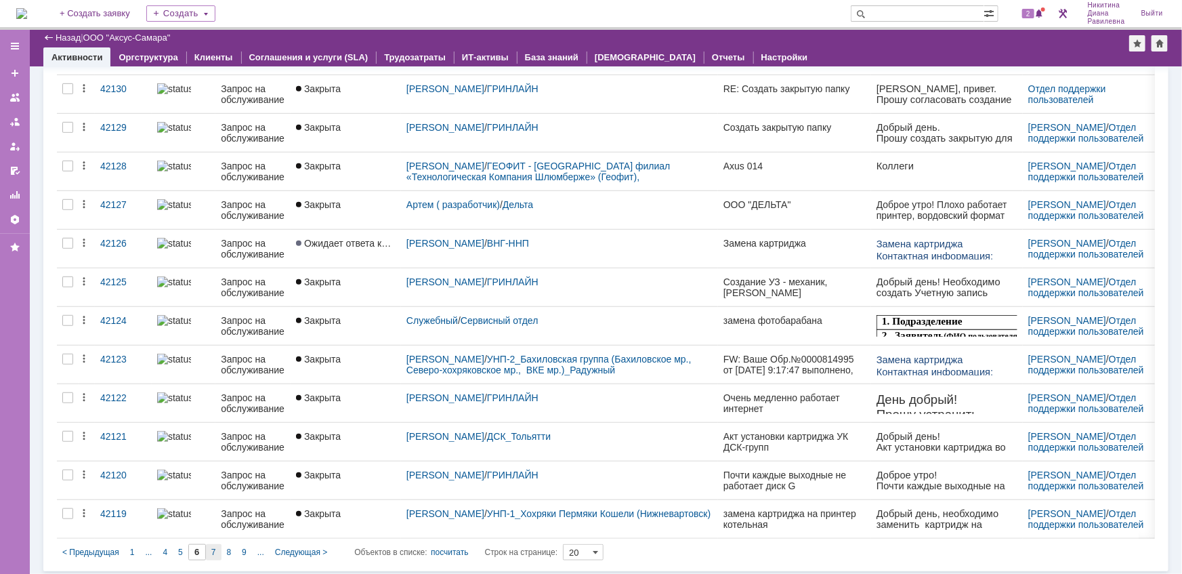
click at [214, 547] on span "7" at bounding box center [213, 551] width 5 height 9
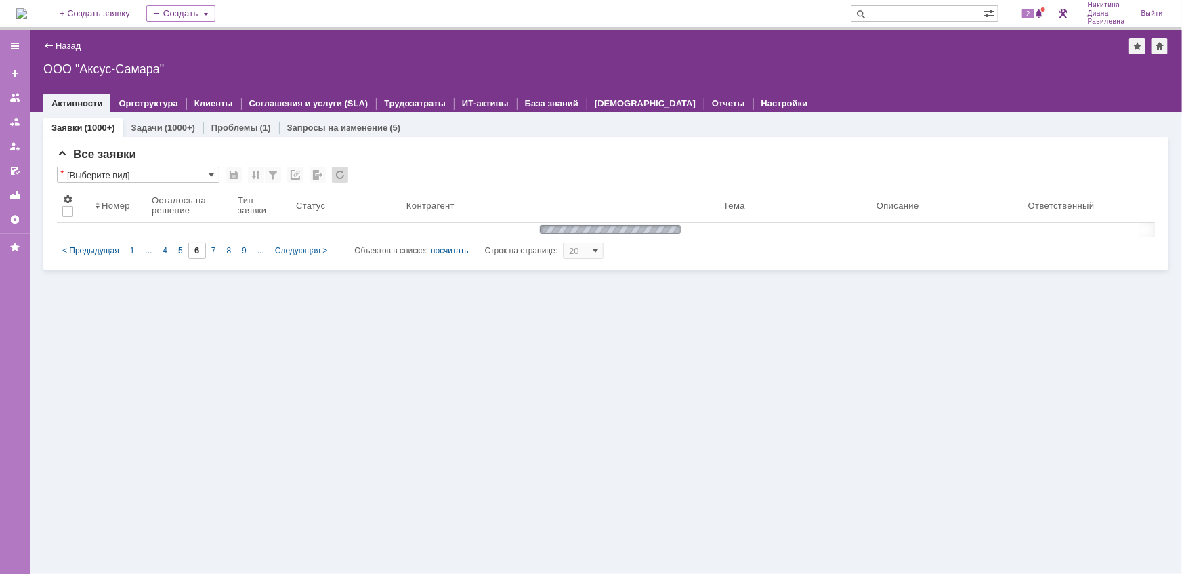
type input "7"
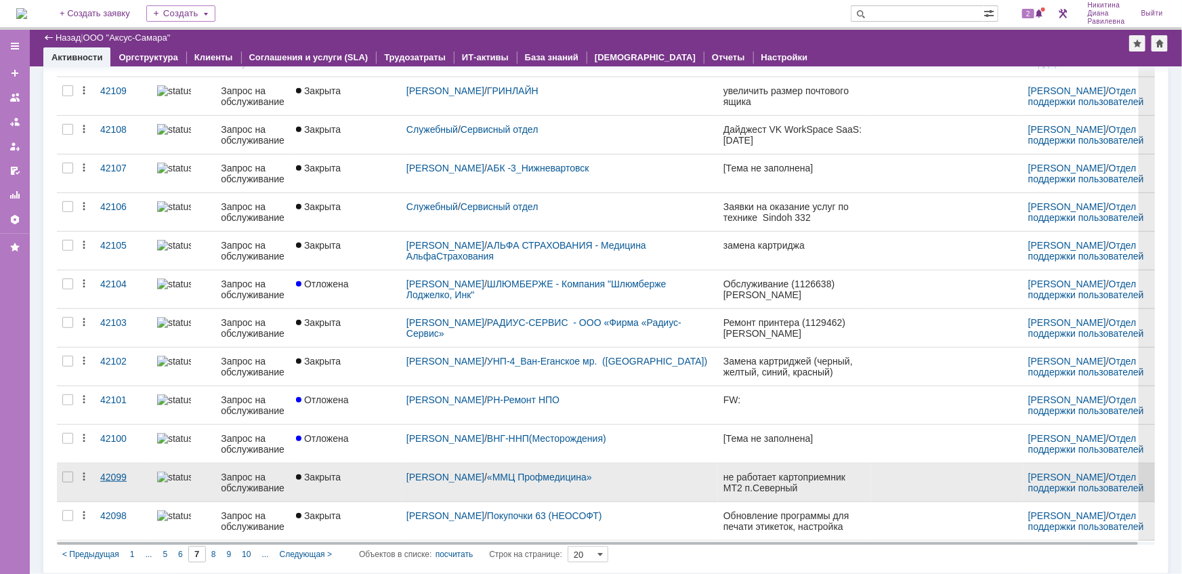
scroll to position [418, 0]
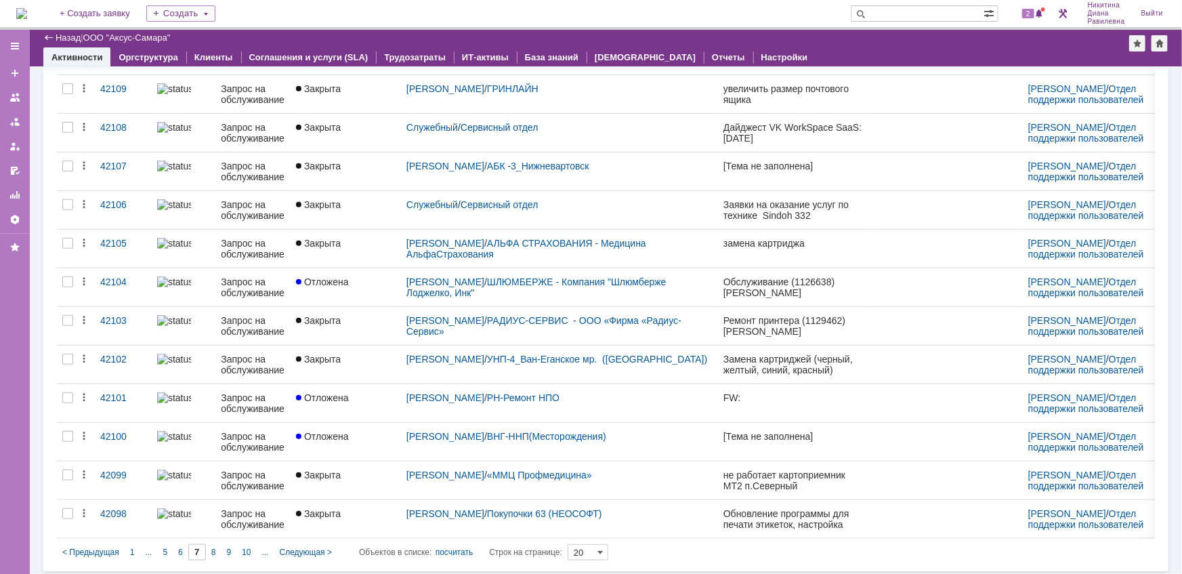
click at [130, 552] on span "1" at bounding box center [132, 551] width 5 height 9
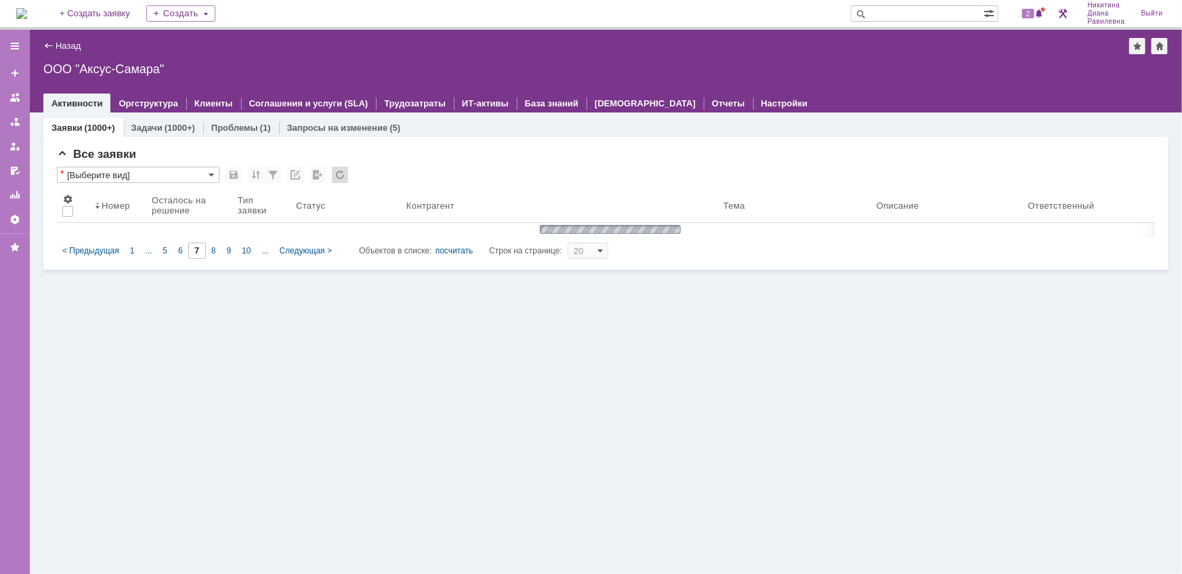
type input "1"
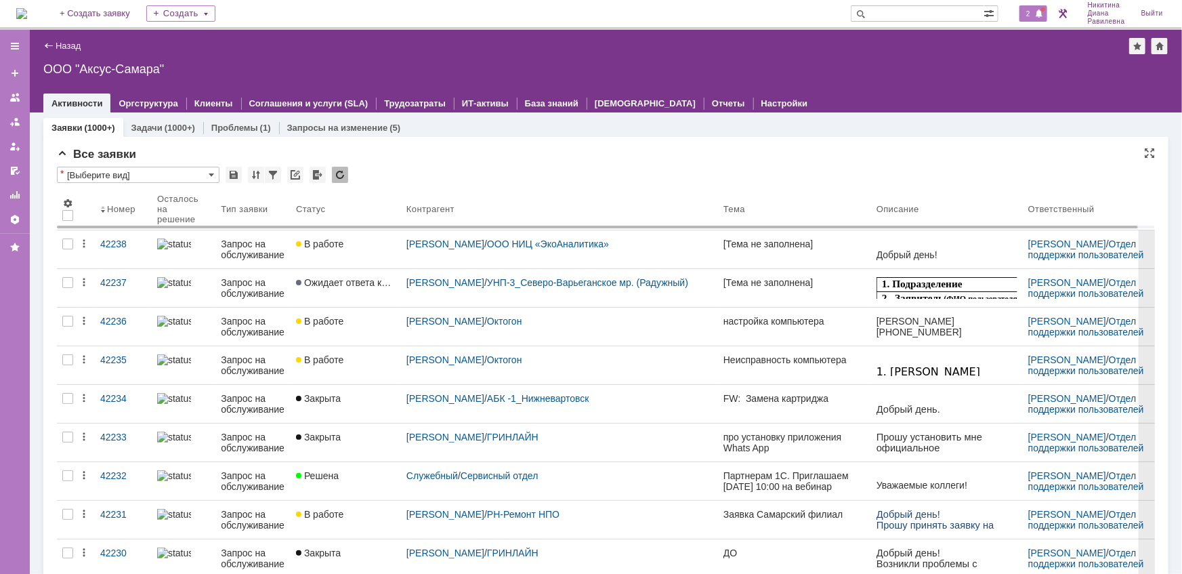
click at [1027, 12] on span "2" at bounding box center [1028, 13] width 12 height 9
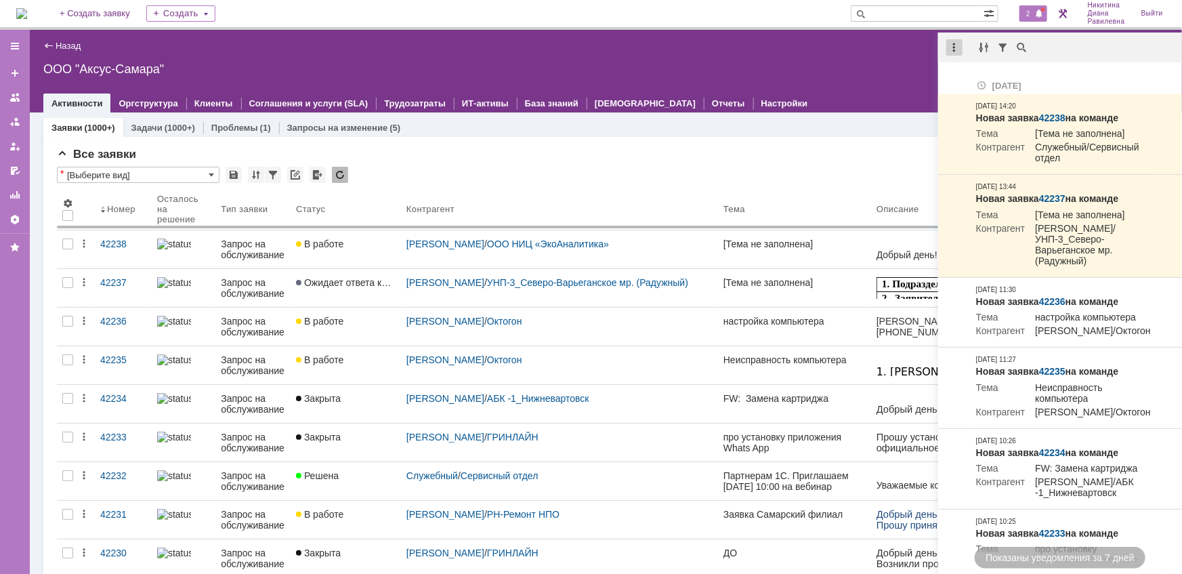
click at [955, 47] on div at bounding box center [954, 47] width 16 height 16
click at [973, 79] on div "Отметить уведомления прочитанными" at bounding box center [1047, 81] width 181 height 9
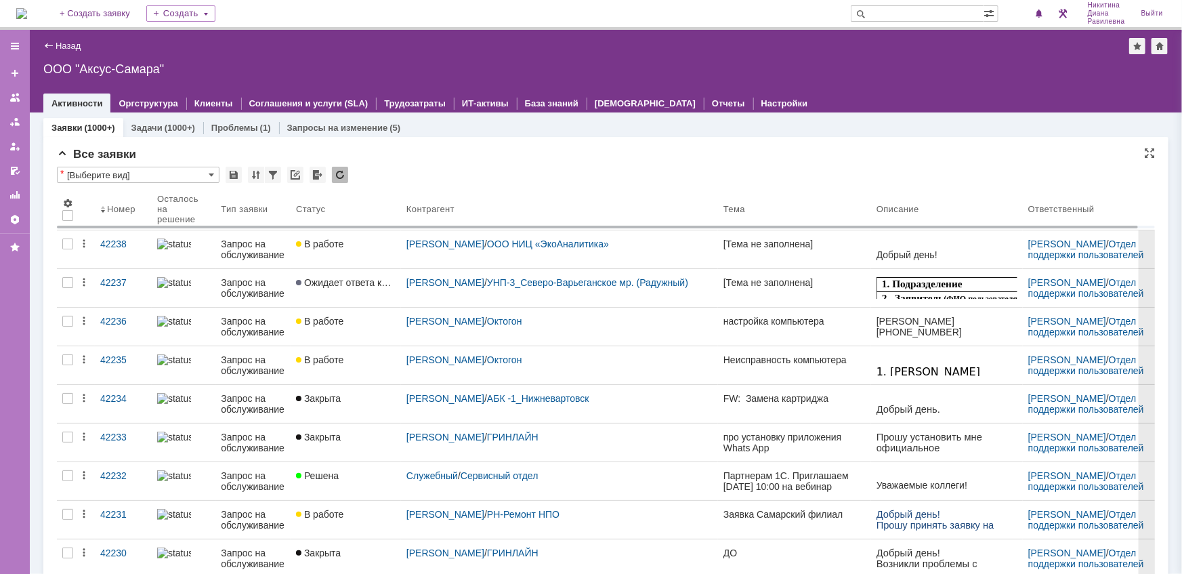
click at [560, 167] on div "* [Выберите вид]" at bounding box center [606, 176] width 1098 height 18
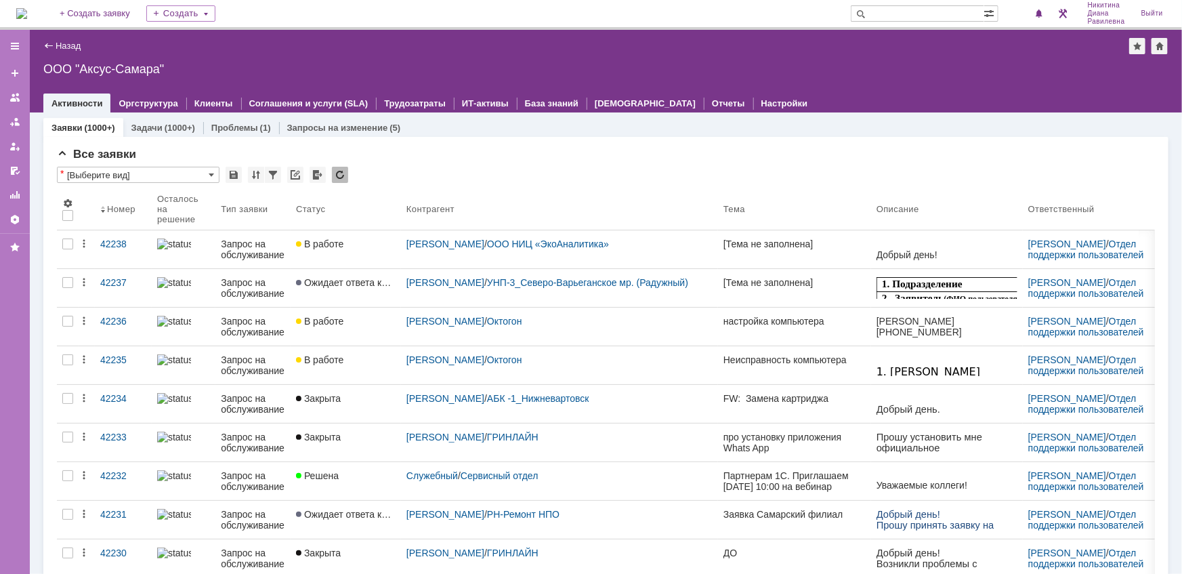
click at [915, 14] on input "text" at bounding box center [916, 13] width 133 height 16
type input "28109"
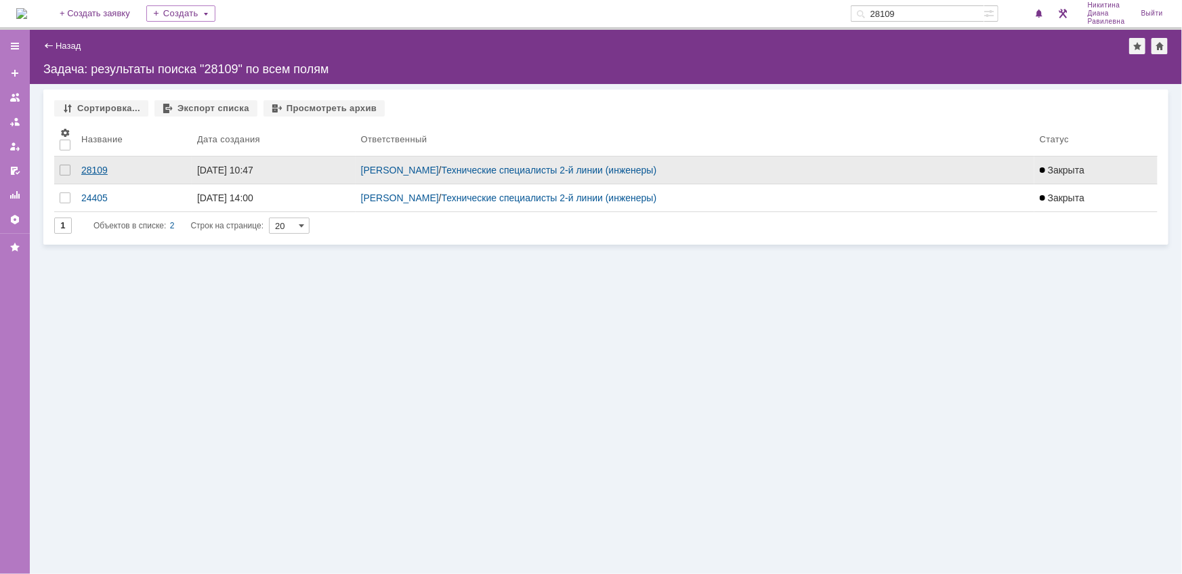
click at [102, 171] on div "28109" at bounding box center [133, 170] width 105 height 11
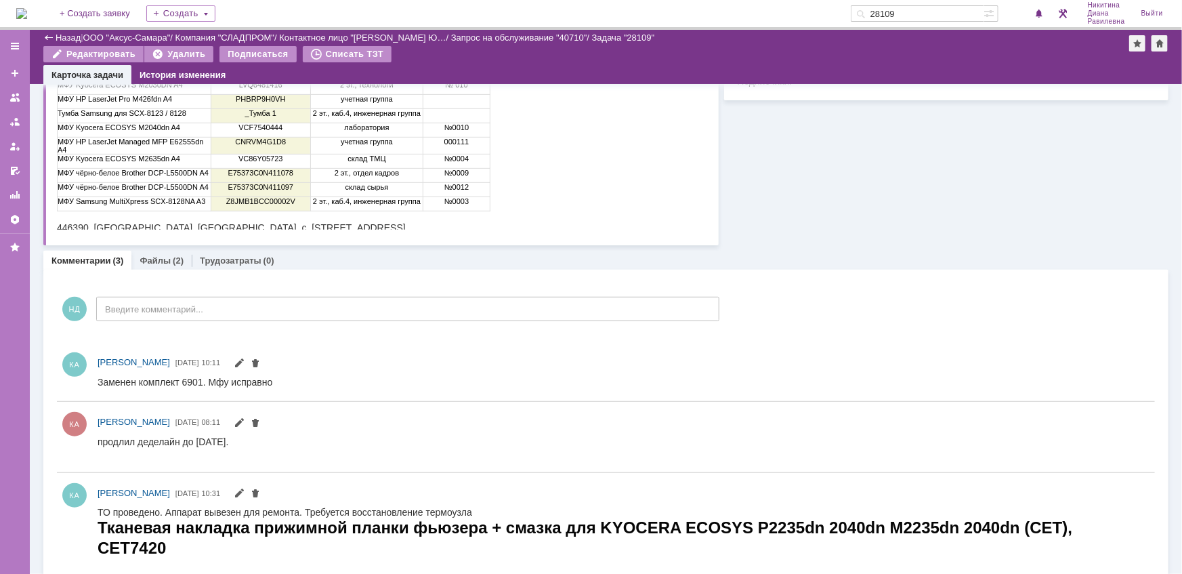
scroll to position [347, 0]
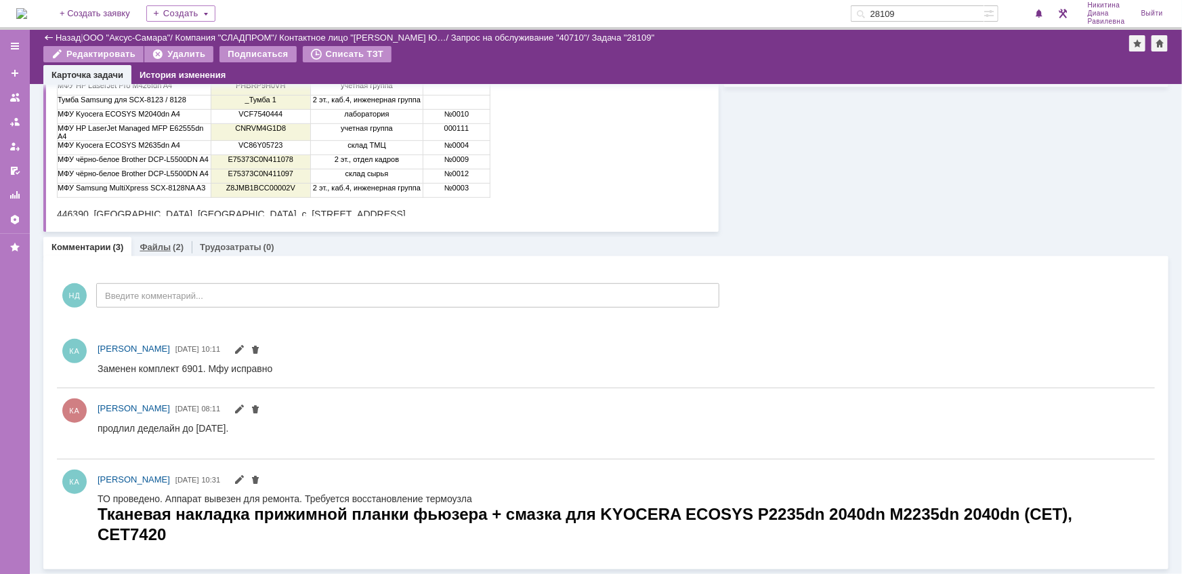
click at [167, 246] on link "Файлы" at bounding box center [154, 247] width 31 height 10
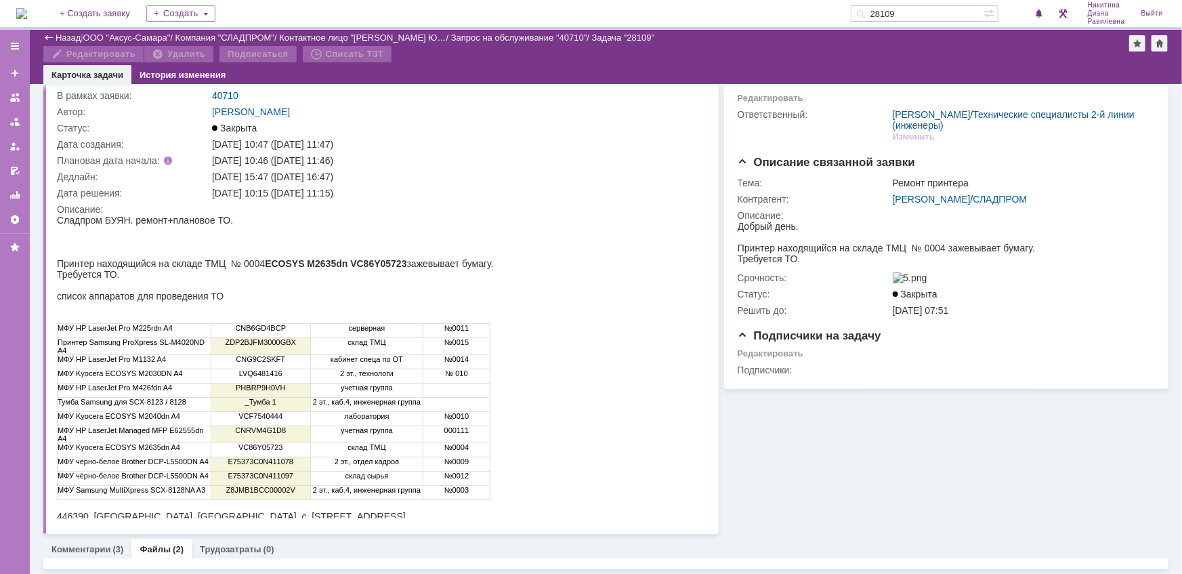
scroll to position [177, 0]
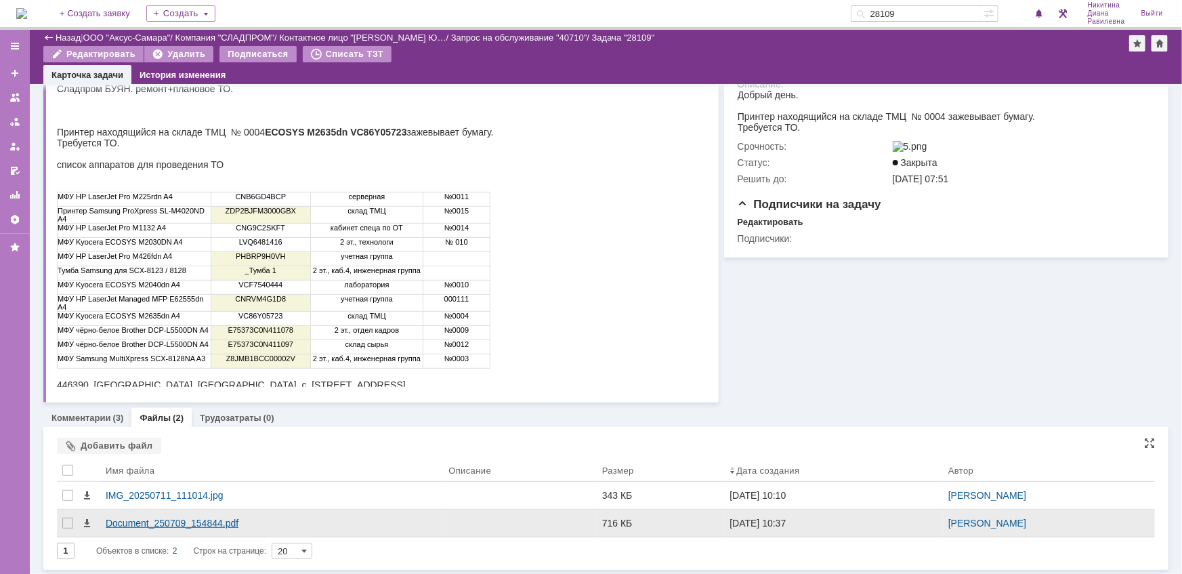
click at [177, 518] on div "Document_250709_154844.pdf" at bounding box center [272, 522] width 332 height 11
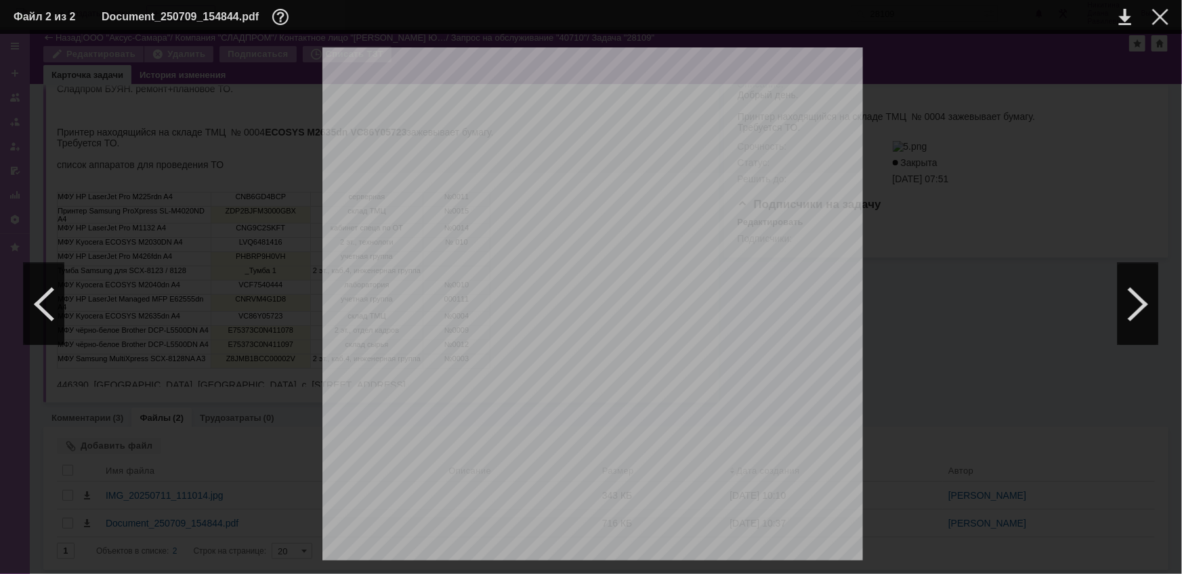
scroll to position [2893, 0]
click at [1165, 17] on div at bounding box center [1160, 17] width 16 height 16
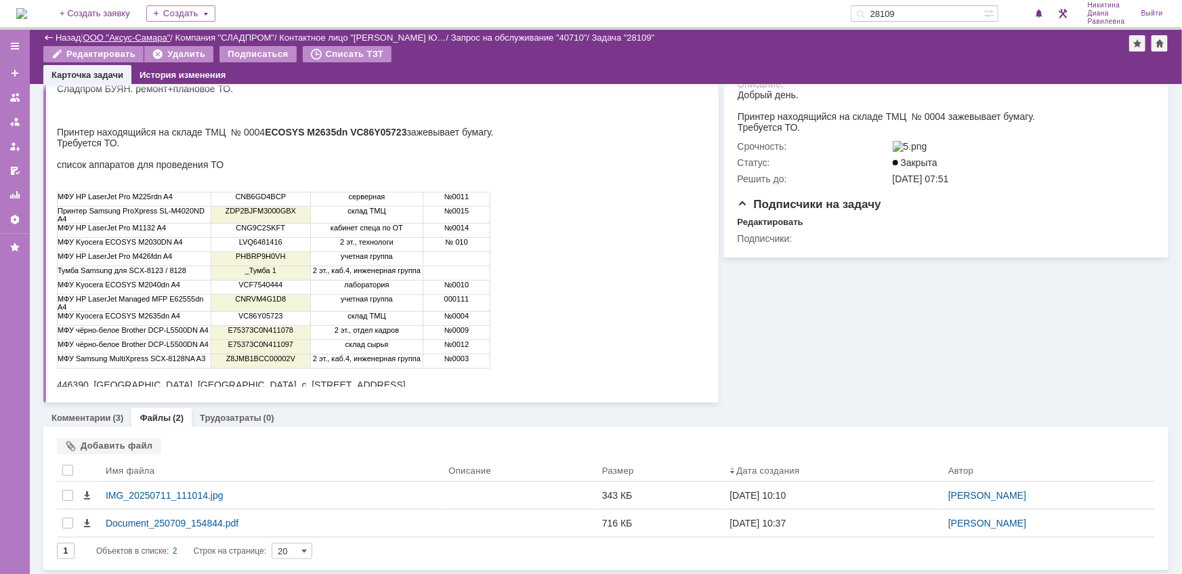
click at [125, 35] on link "ООО "Аксус-Самара"" at bounding box center [126, 38] width 87 height 10
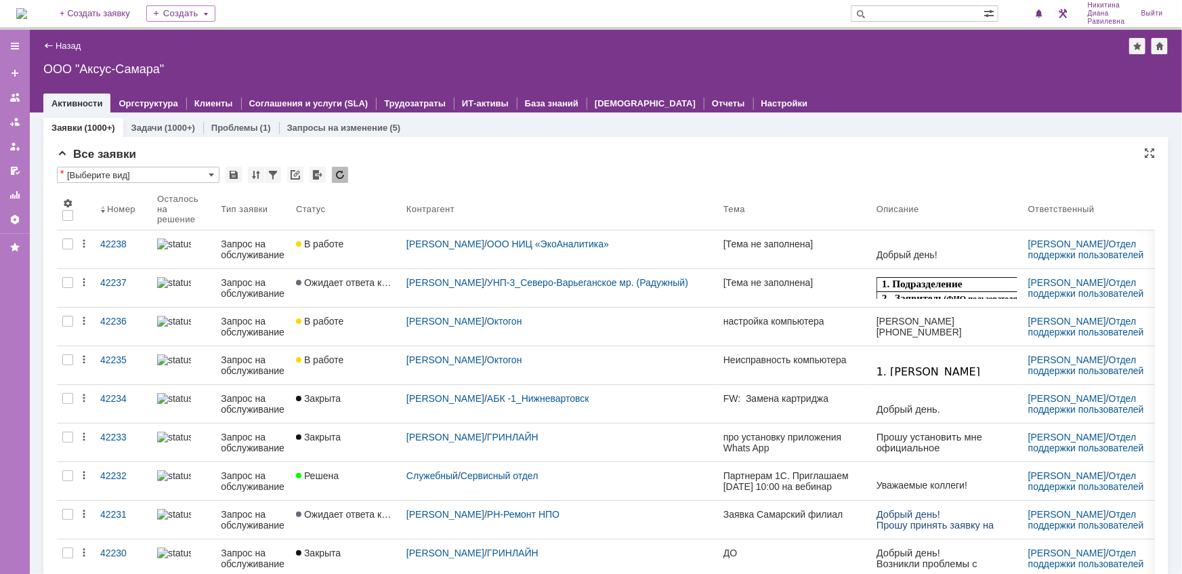
click at [529, 169] on div "* [Выберите вид]" at bounding box center [606, 176] width 1098 height 18
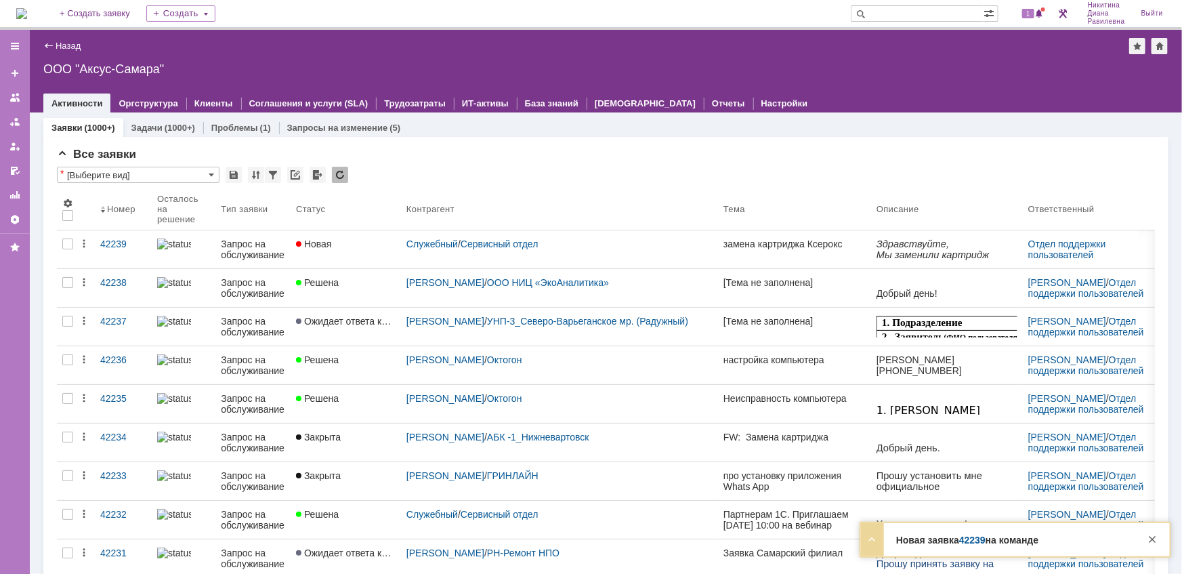
click at [236, 240] on div "Запрос на обслуживание" at bounding box center [253, 249] width 64 height 22
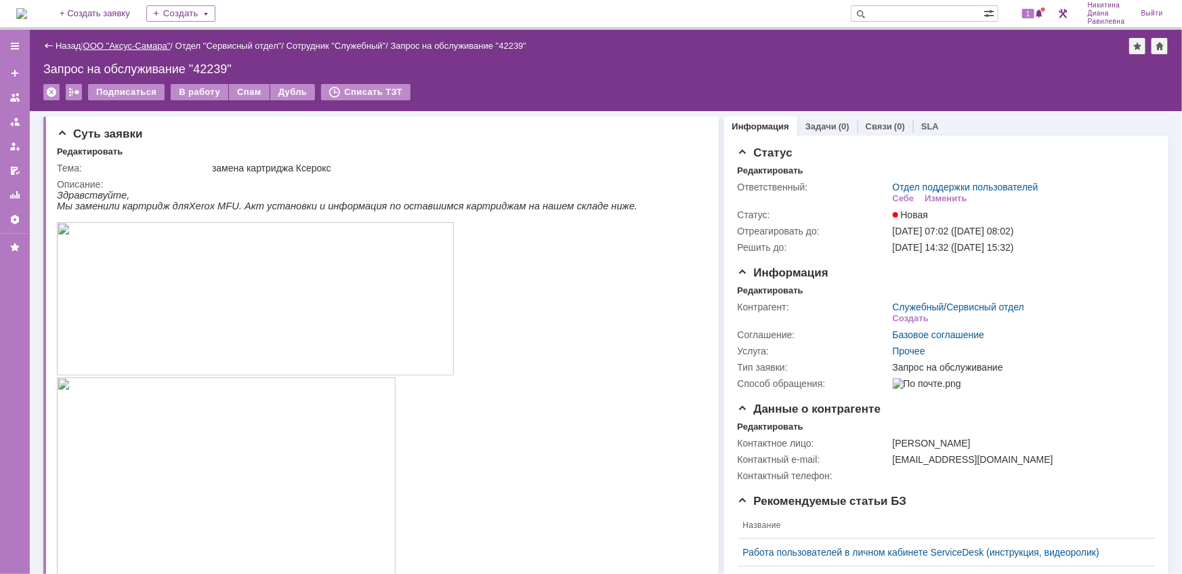
click at [126, 41] on link "ООО "Аксус-Самара"" at bounding box center [126, 46] width 87 height 10
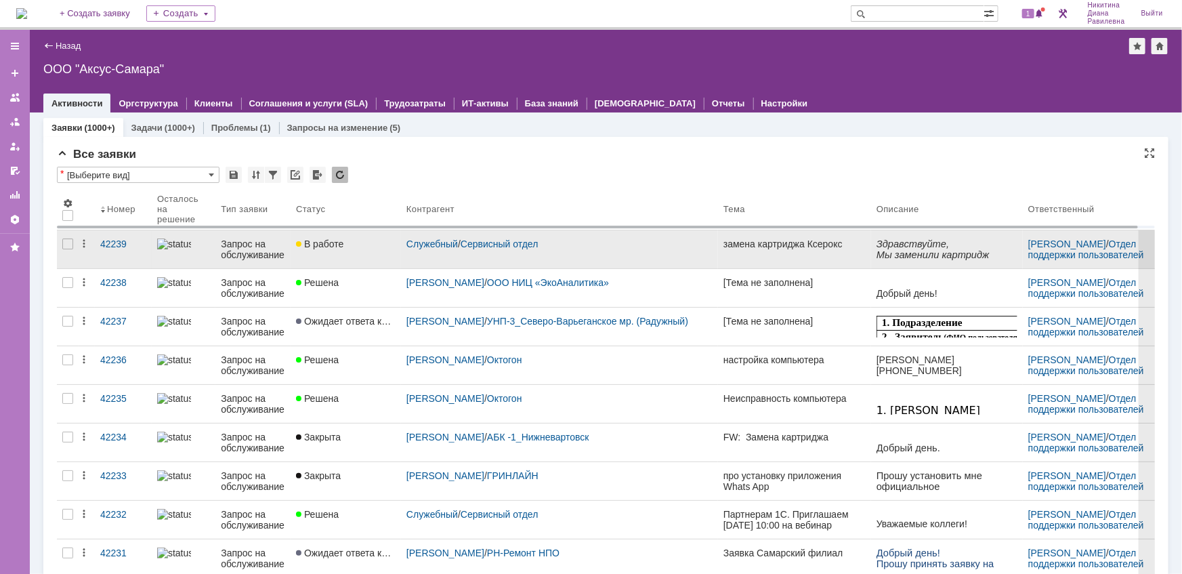
click at [259, 253] on div "Запрос на обслуживание" at bounding box center [253, 249] width 64 height 22
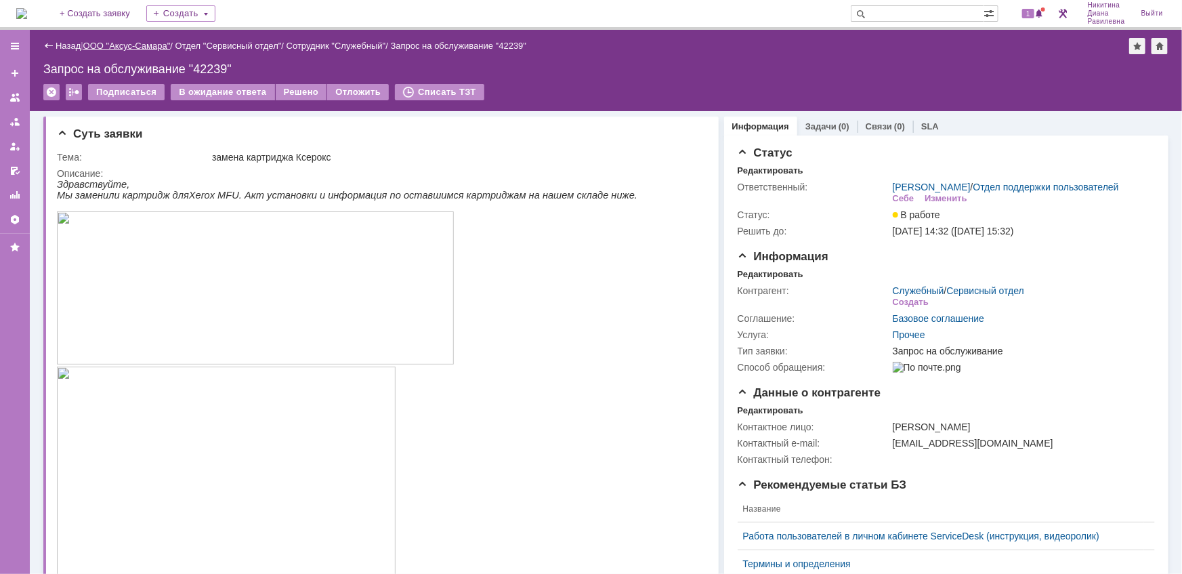
click at [132, 47] on link "ООО "Аксус-Самара"" at bounding box center [126, 46] width 87 height 10
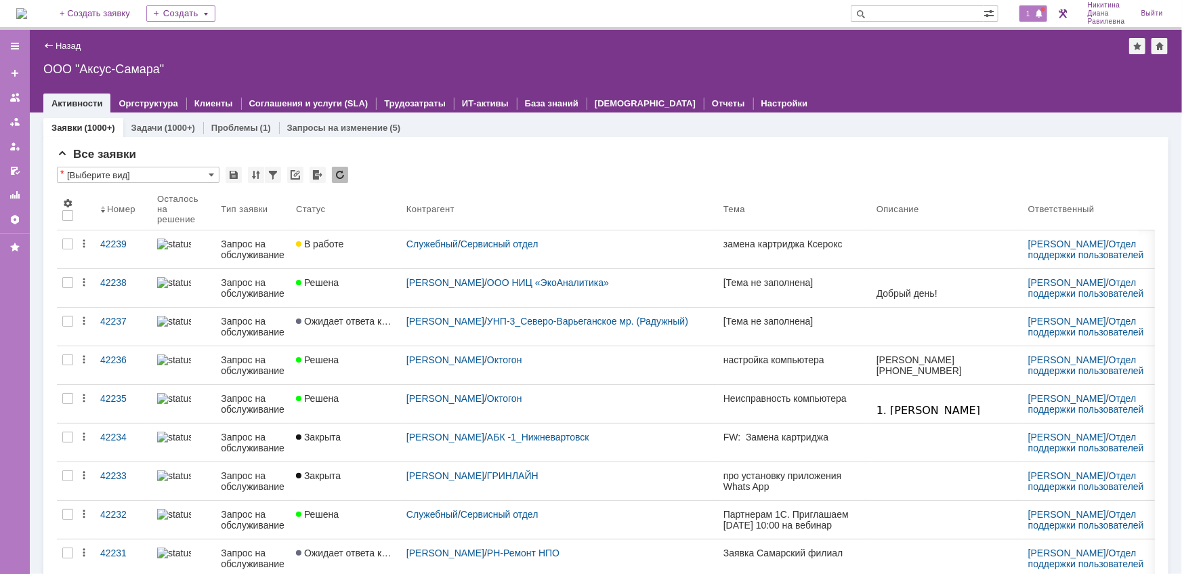
click at [1026, 15] on span "1" at bounding box center [1028, 13] width 12 height 9
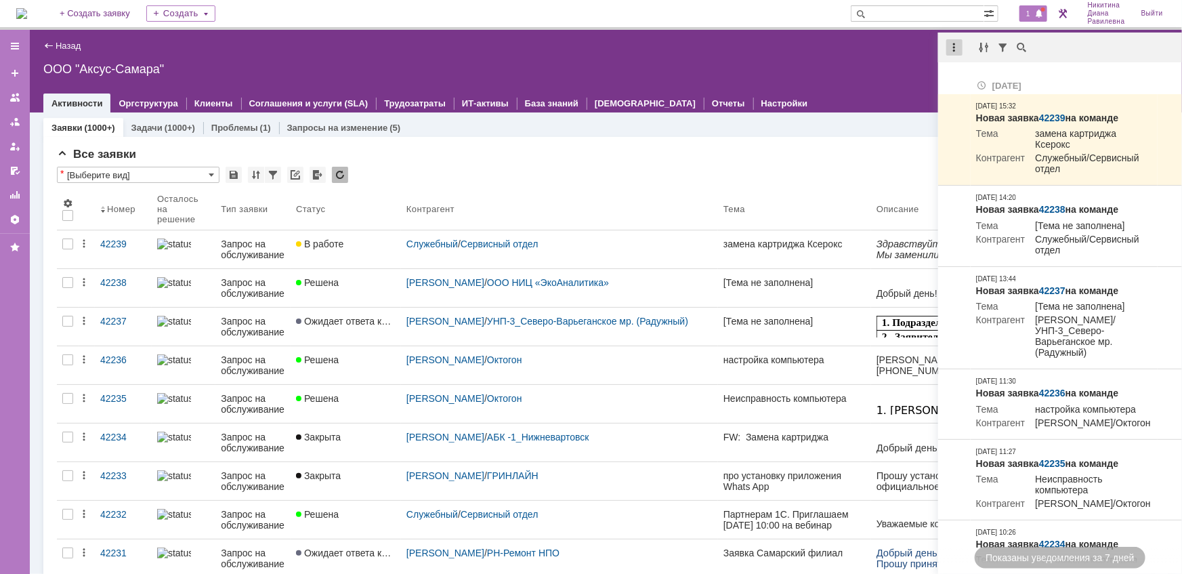
click at [955, 45] on div at bounding box center [954, 47] width 16 height 16
click at [978, 81] on div "Отметить уведомления прочитанными" at bounding box center [1047, 81] width 181 height 9
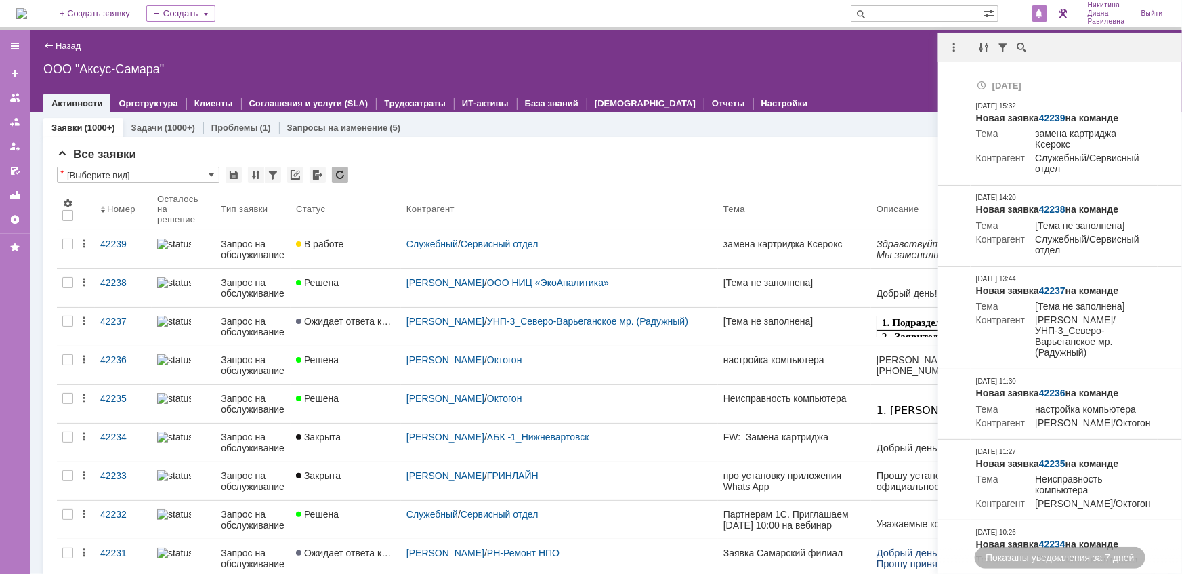
click at [641, 158] on div "Все заявки" at bounding box center [606, 155] width 1098 height 14
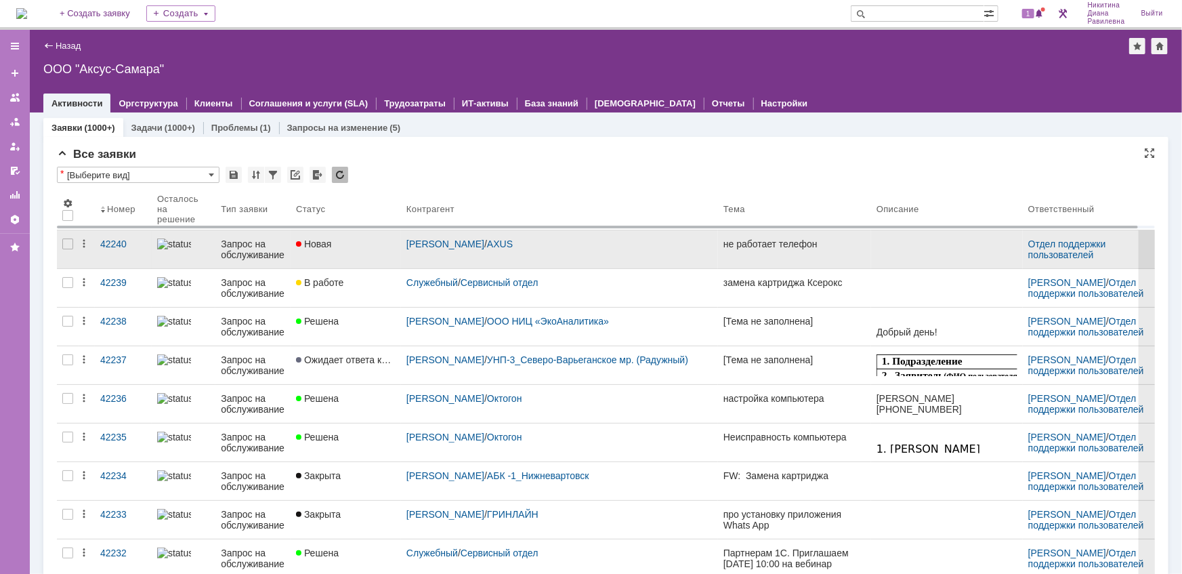
click at [253, 256] on div "Запрос на обслуживание" at bounding box center [253, 249] width 64 height 22
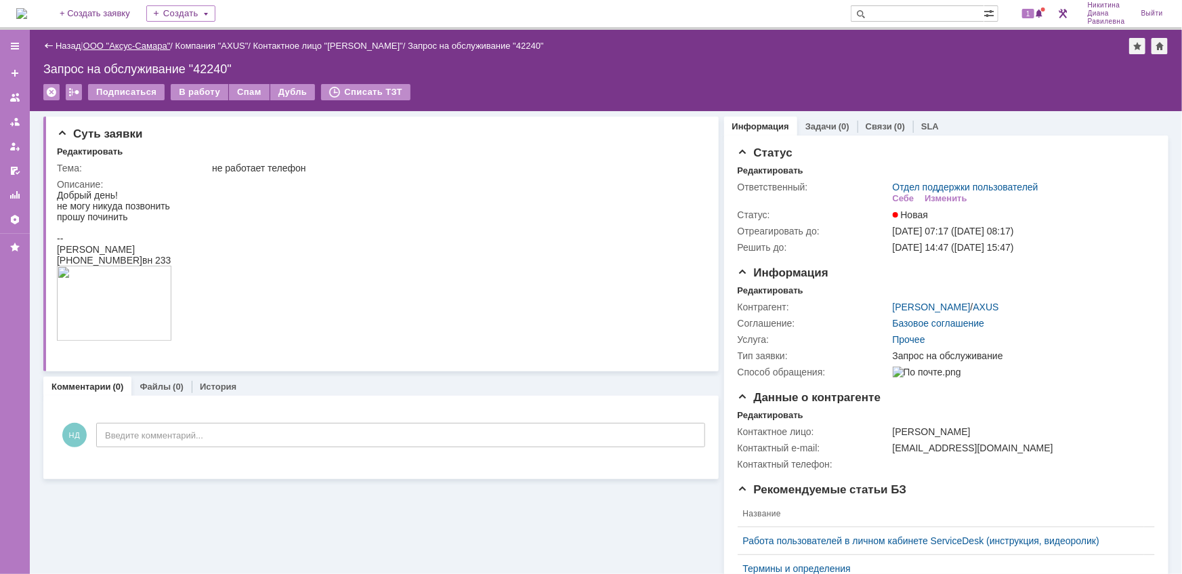
click at [129, 45] on link "ООО "Аксус-Самара"" at bounding box center [126, 46] width 87 height 10
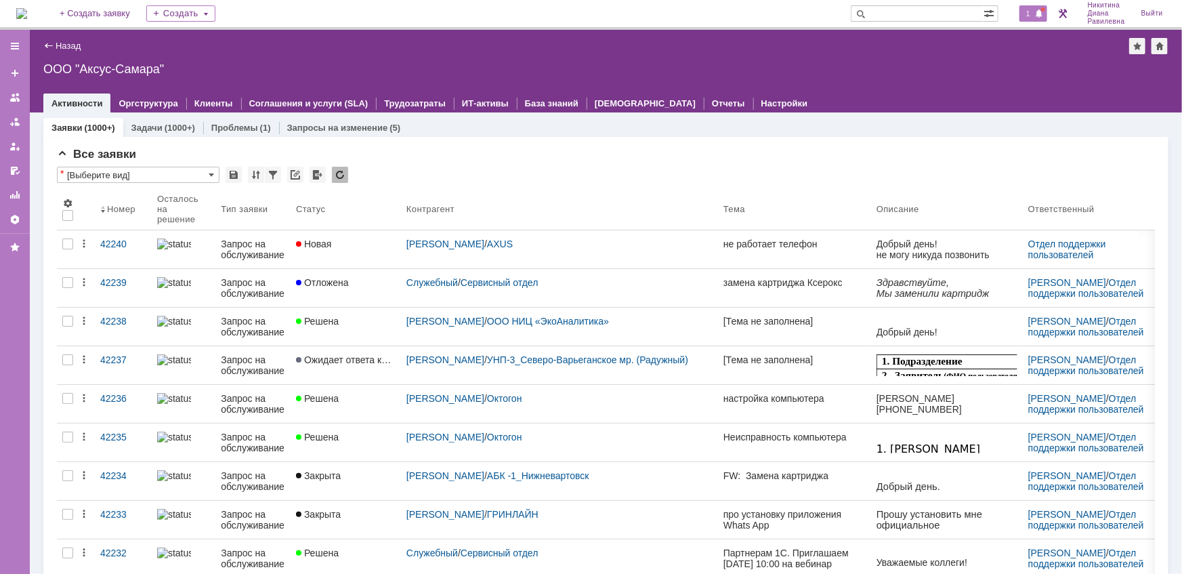
click at [1027, 12] on span "1" at bounding box center [1028, 13] width 12 height 9
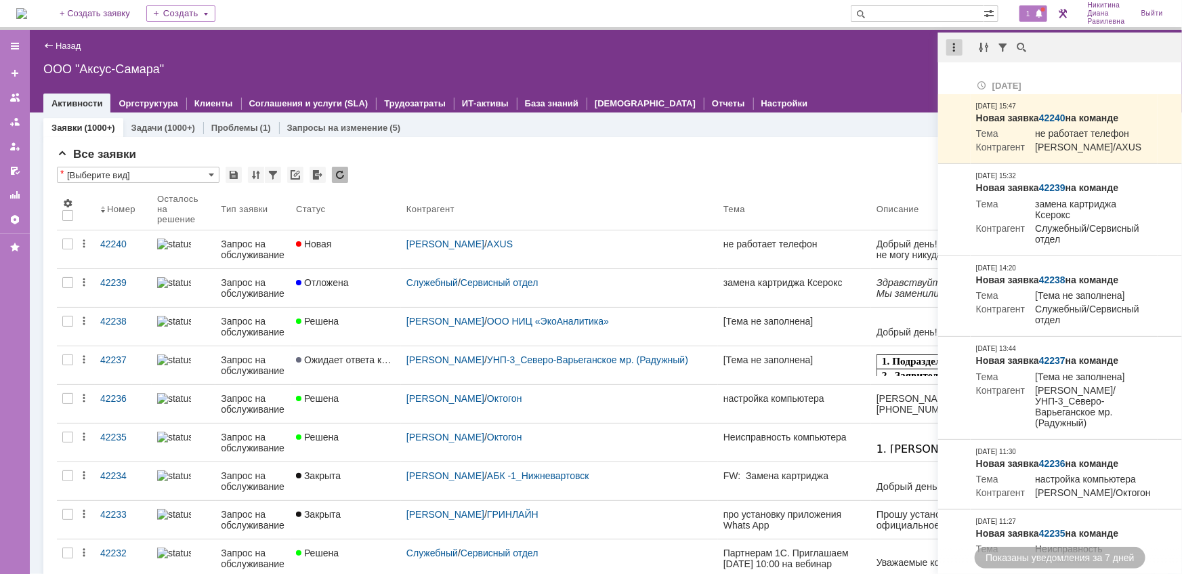
click at [957, 45] on div at bounding box center [954, 47] width 16 height 16
click at [969, 81] on div "Отметить уведомления прочитанными" at bounding box center [1047, 81] width 181 height 9
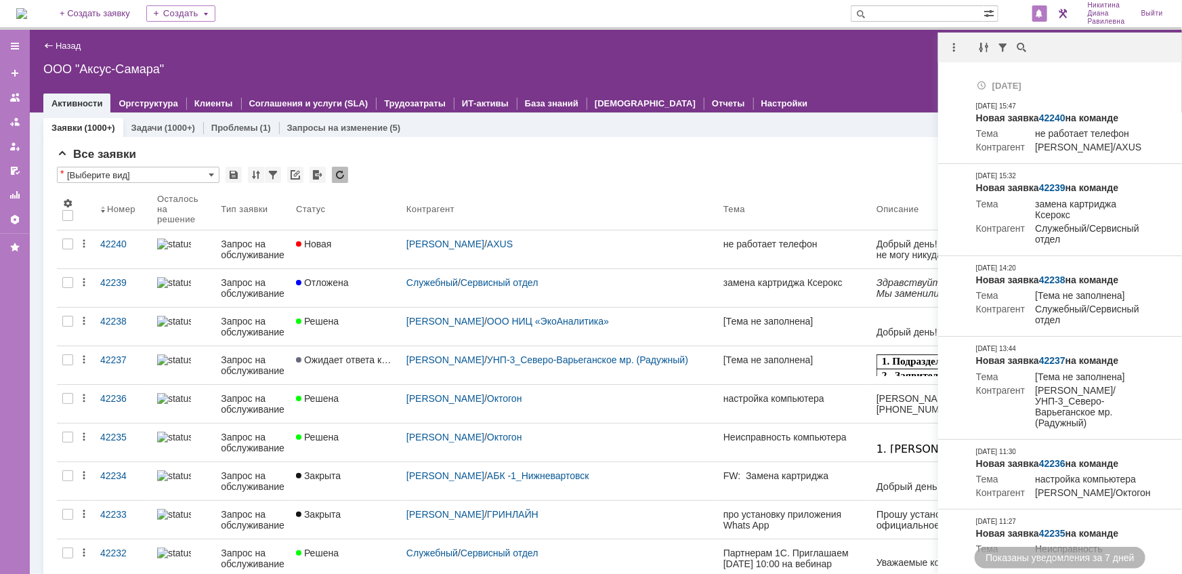
click at [576, 148] on div "Все заявки" at bounding box center [606, 155] width 1098 height 14
